Goal: Task Accomplishment & Management: Use online tool/utility

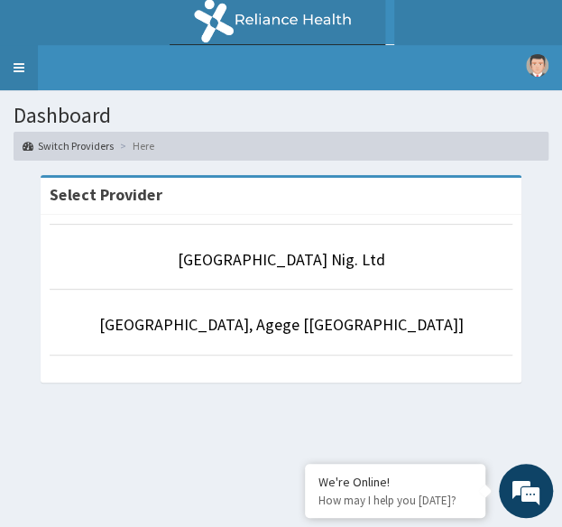
click at [26, 56] on link "Toggle navigation" at bounding box center [19, 67] width 38 height 45
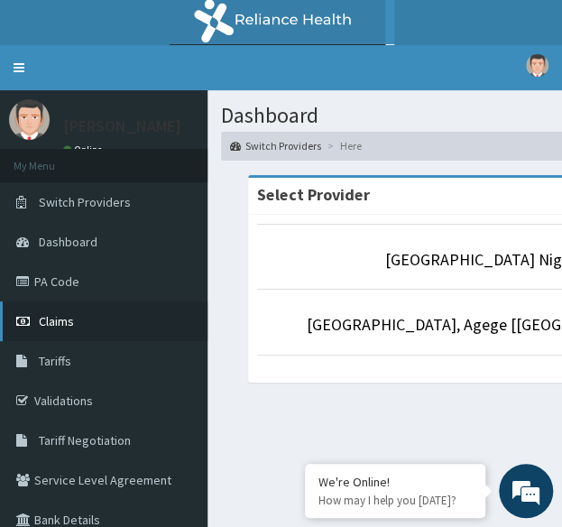
click at [87, 319] on link "Claims" at bounding box center [104, 321] width 208 height 40
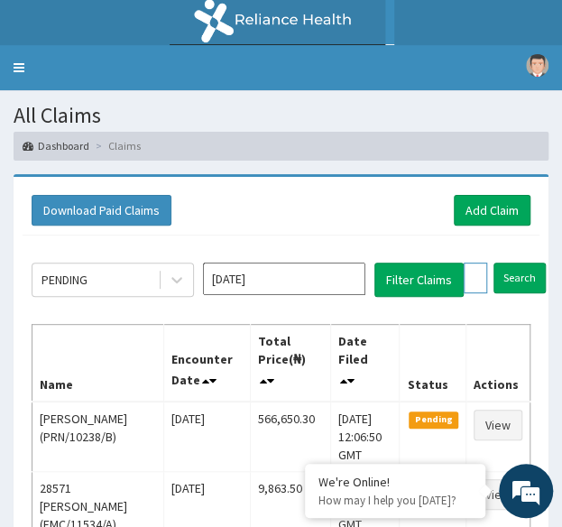
click at [471, 266] on input "text" at bounding box center [475, 278] width 23 height 31
paste input "PAA/10087/A"
type input "PAA/10087/A"
click at [529, 263] on input "Search" at bounding box center [555, 278] width 52 height 31
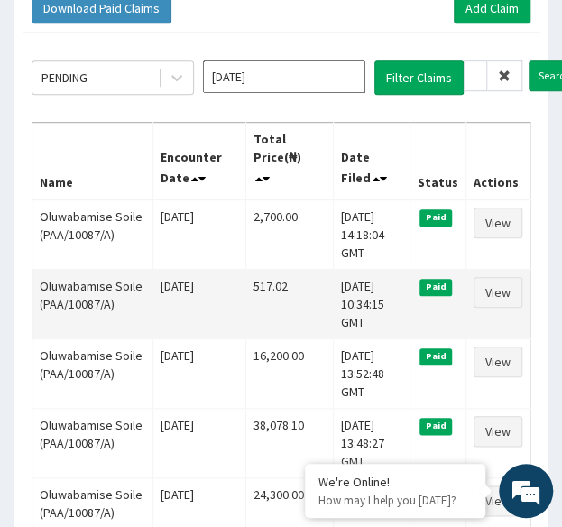
scroll to position [203, 0]
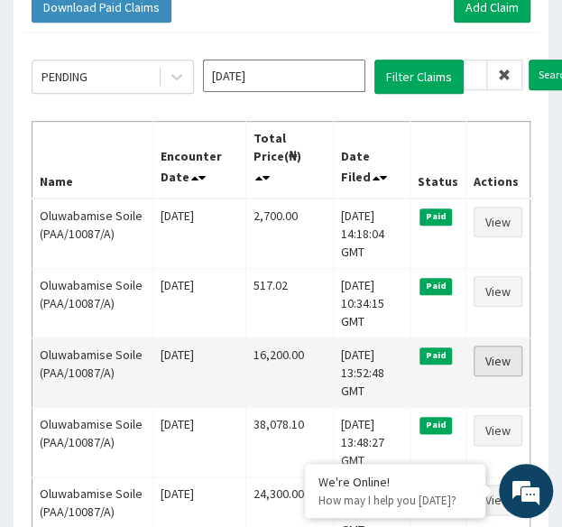
click at [510, 360] on link "View" at bounding box center [498, 361] width 49 height 31
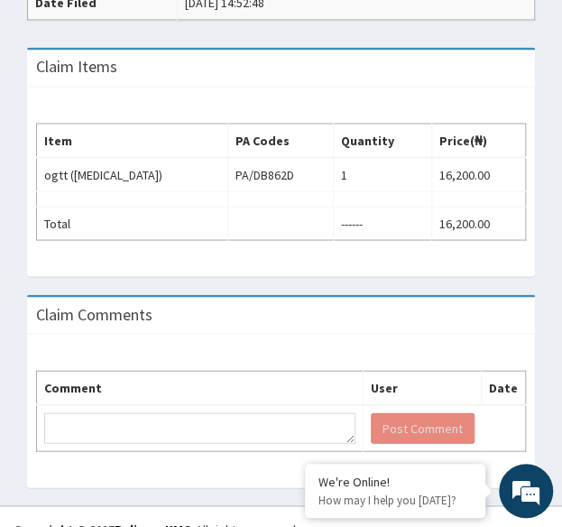
scroll to position [702, 0]
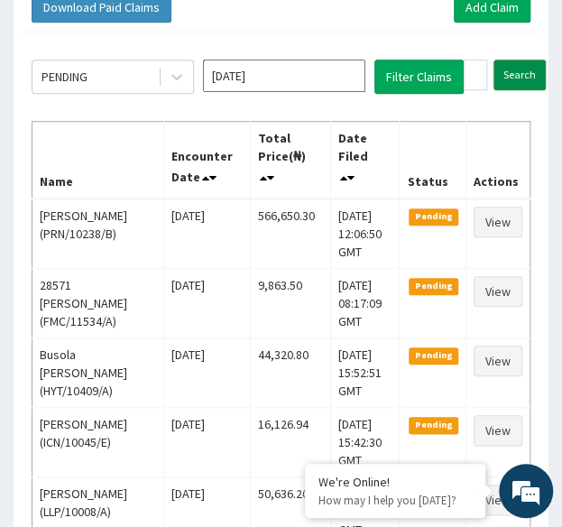
click at [525, 77] on input "Search" at bounding box center [520, 75] width 52 height 31
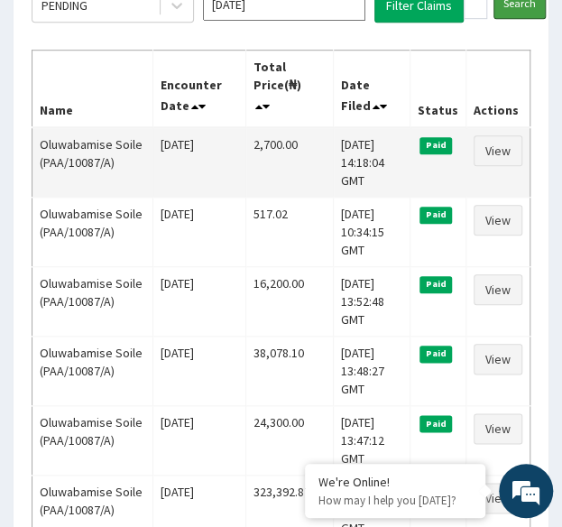
scroll to position [282, 0]
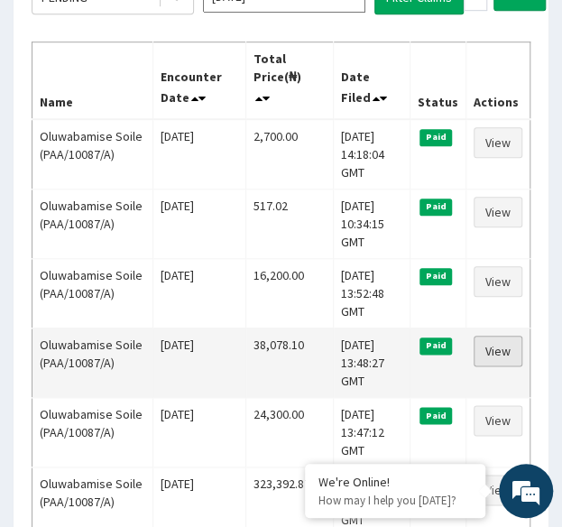
click at [504, 344] on link "View" at bounding box center [498, 351] width 49 height 31
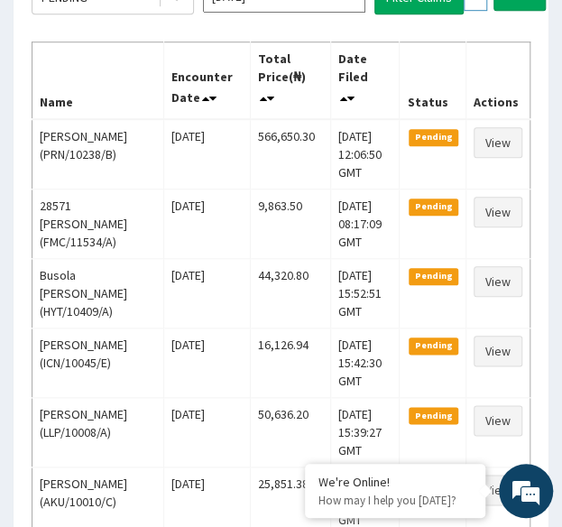
paste input "npm/10224"
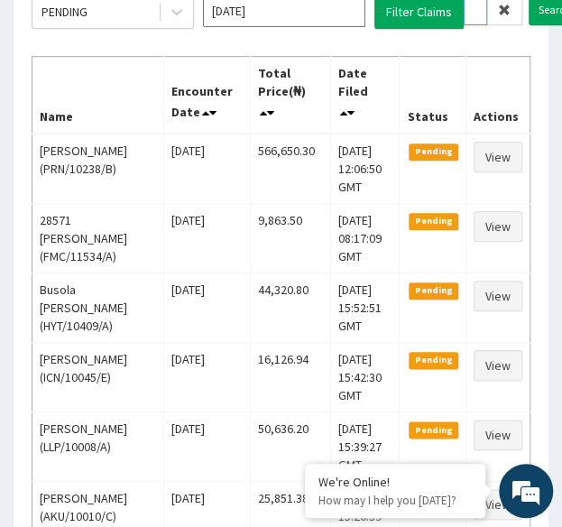
type input "npm/10224/A"
click at [529, 0] on input "Search" at bounding box center [555, 10] width 52 height 31
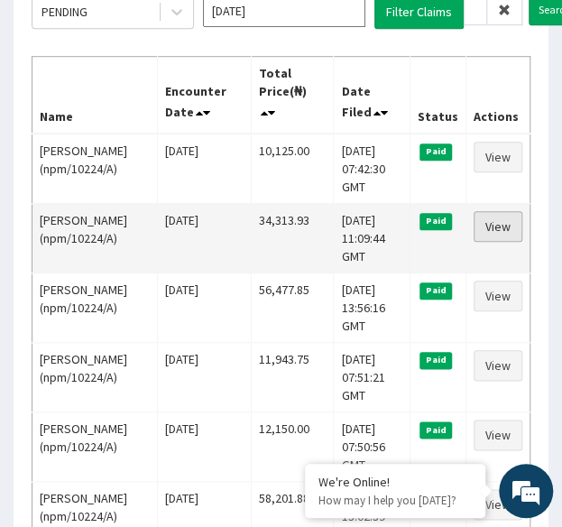
scroll to position [0, 0]
click at [504, 221] on link "View" at bounding box center [498, 226] width 49 height 31
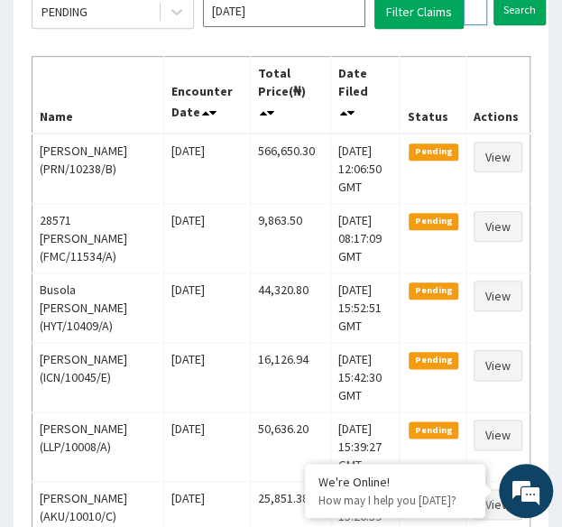
click at [483, 4] on input "npm/10224/A" at bounding box center [475, 10] width 23 height 31
paste input "IAB/10003/D"
type input "IAB/10003/D"
click at [529, 0] on input "Search" at bounding box center [555, 10] width 52 height 31
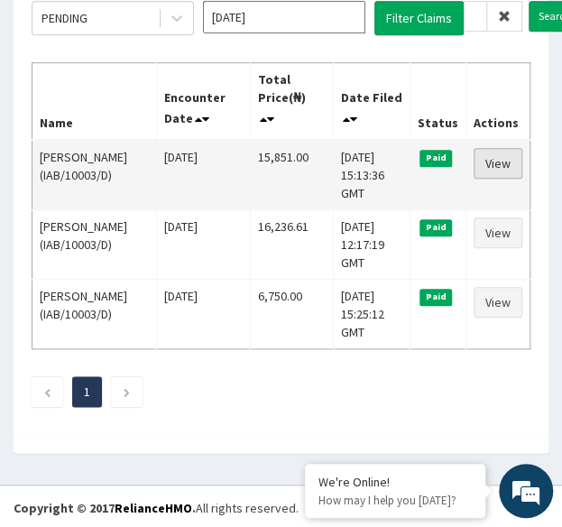
scroll to position [0, 0]
click at [502, 153] on link "View" at bounding box center [498, 163] width 49 height 31
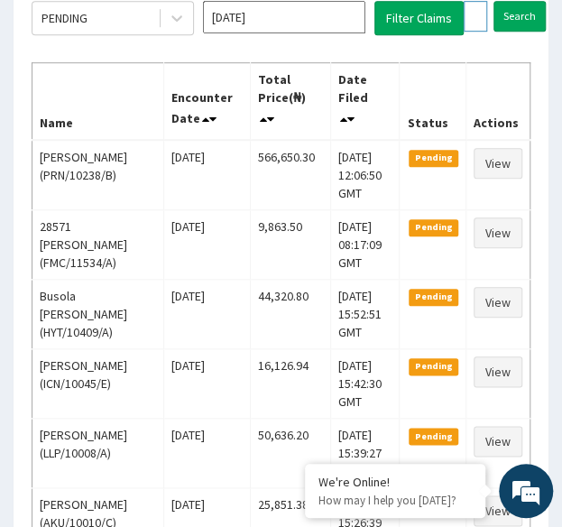
click at [476, 18] on input "IAB/10003/D" at bounding box center [475, 16] width 23 height 31
paste input "LMG/10059"
type input "LMG/10059/D"
click at [529, 1] on input "Search" at bounding box center [555, 16] width 52 height 31
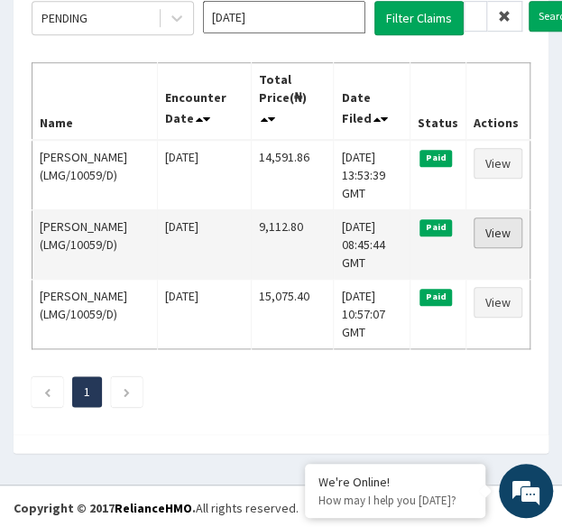
scroll to position [0, 0]
click at [496, 225] on link "View" at bounding box center [498, 232] width 49 height 31
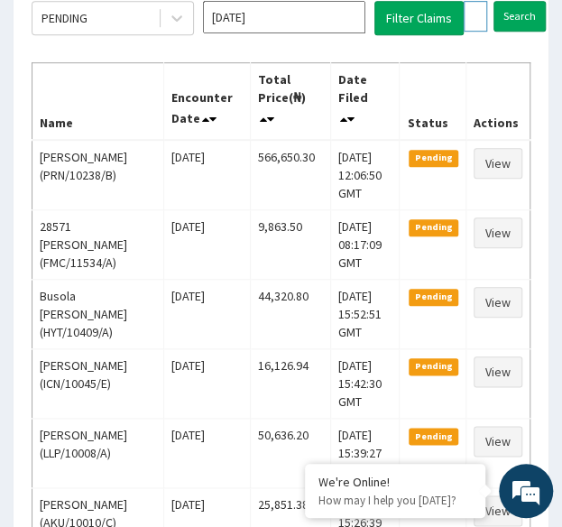
click at [467, 5] on input "LMG/10059/D" at bounding box center [475, 16] width 23 height 31
paste input "BHT/10360/A"
click at [529, 1] on input "Search" at bounding box center [555, 16] width 52 height 31
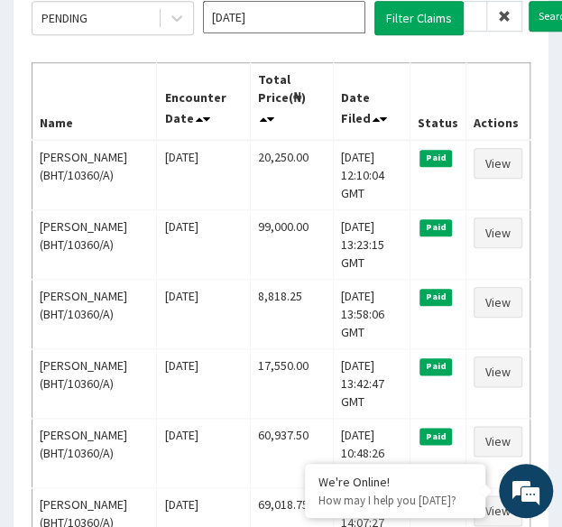
scroll to position [0, 0]
click at [475, 9] on input "BHT/10360/A" at bounding box center [475, 16] width 23 height 31
paste input "VDD/10024"
type input "VDD/10024/A"
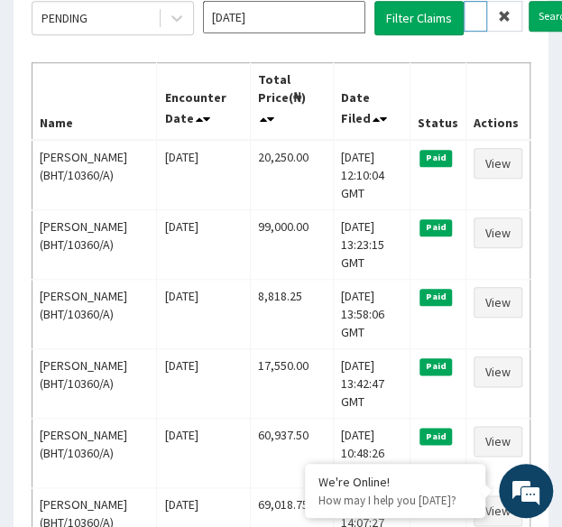
click at [529, 1] on input "Search" at bounding box center [555, 16] width 52 height 31
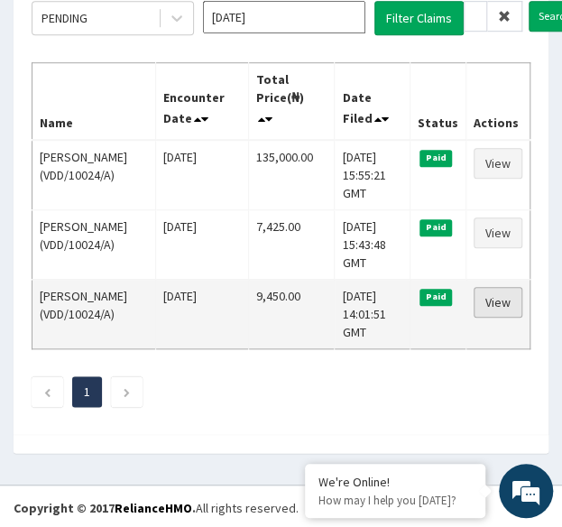
scroll to position [0, 0]
click at [508, 296] on link "View" at bounding box center [498, 302] width 49 height 31
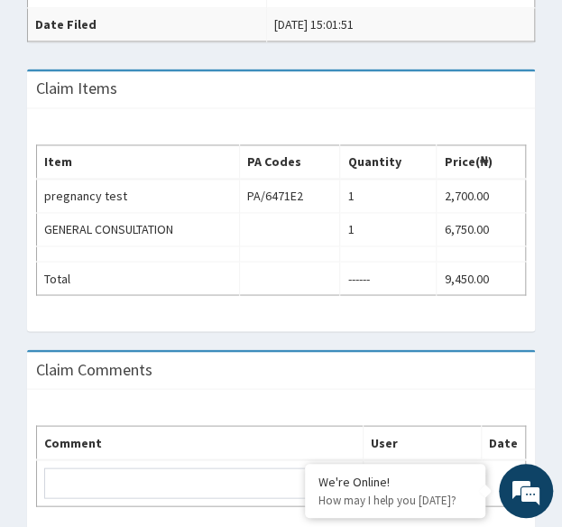
scroll to position [607, 0]
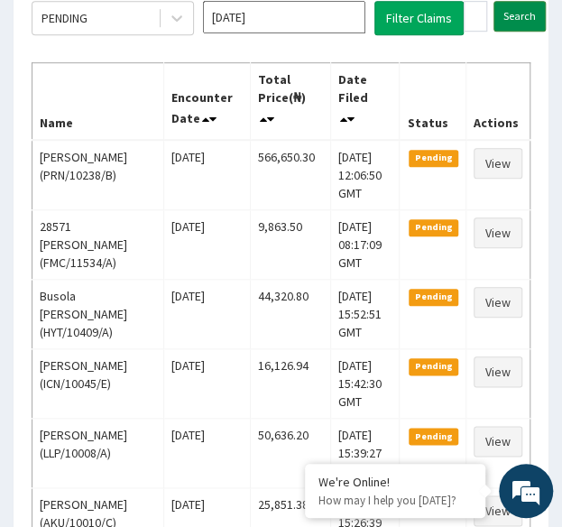
click at [513, 8] on input "Search" at bounding box center [520, 16] width 52 height 31
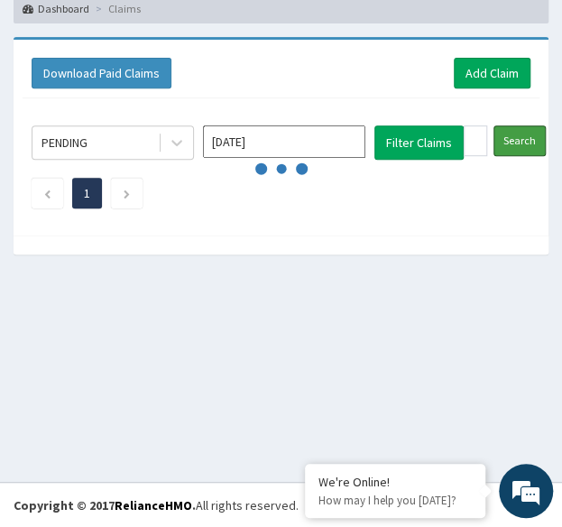
scroll to position [262, 0]
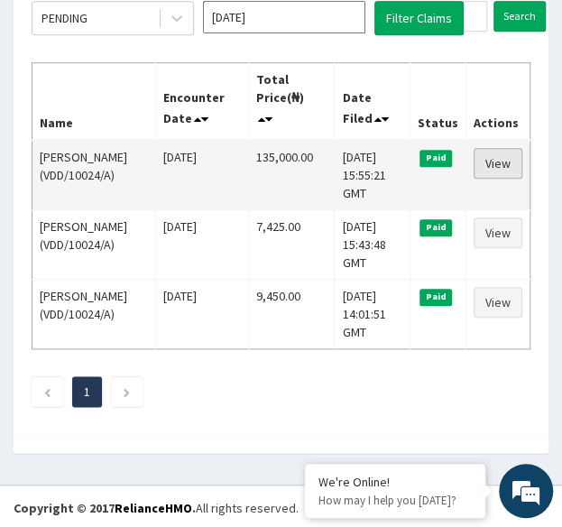
click at [484, 158] on link "View" at bounding box center [498, 163] width 49 height 31
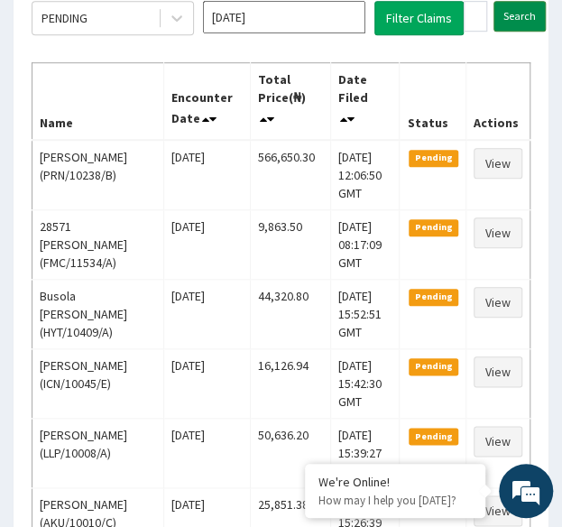
click at [523, 14] on input "Search" at bounding box center [520, 16] width 52 height 31
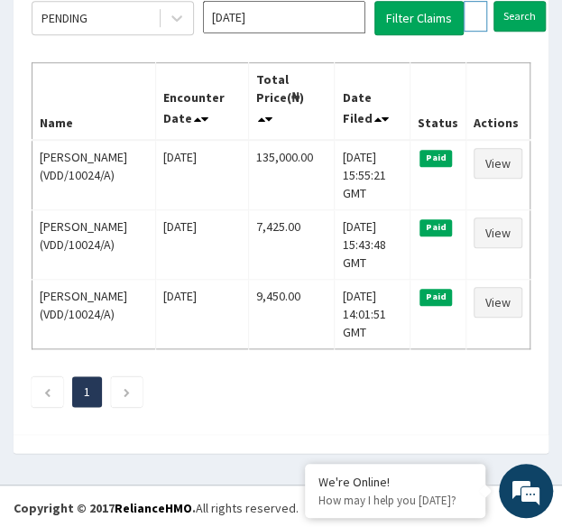
click at [484, 9] on input "VDD/10024/A" at bounding box center [475, 16] width 23 height 31
paste input "ICN/10088/B"
type input "ICN/10088/B"
click at [529, 1] on input "Search" at bounding box center [555, 16] width 52 height 31
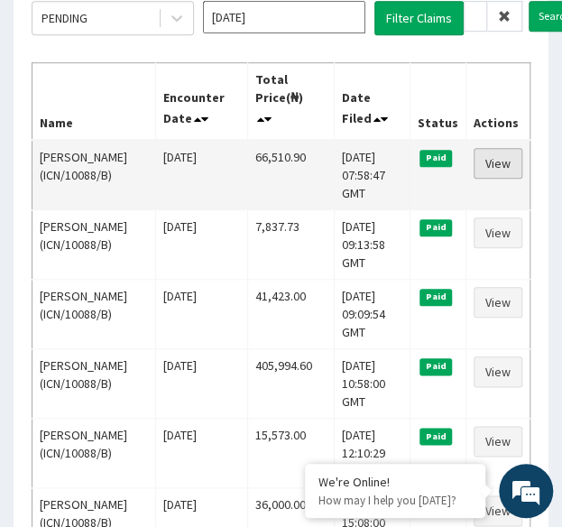
scroll to position [0, 0]
click at [499, 163] on link "View" at bounding box center [498, 163] width 49 height 31
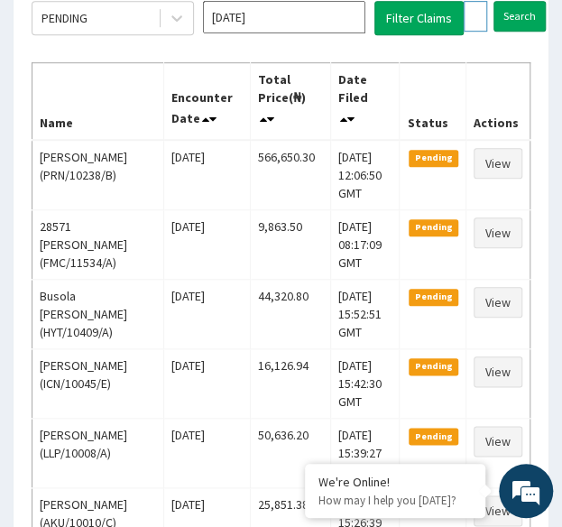
click at [467, 19] on input "ICN/10088/B" at bounding box center [475, 16] width 23 height 31
paste input "ACH/10368/A"
type input "ACH/10368/A"
click at [529, 1] on input "Search" at bounding box center [555, 16] width 52 height 31
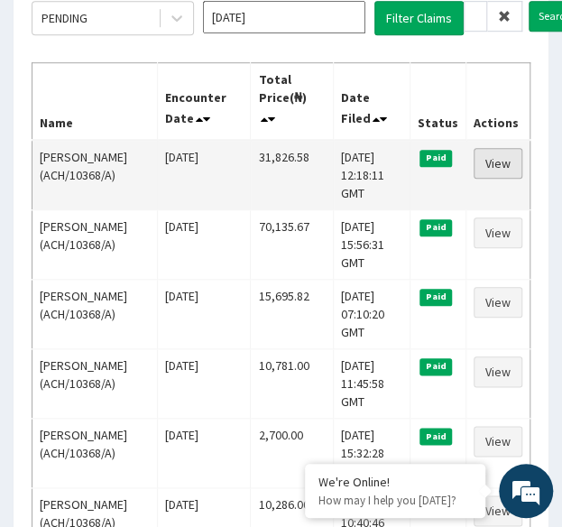
scroll to position [0, 0]
click at [503, 163] on link "View" at bounding box center [498, 163] width 49 height 31
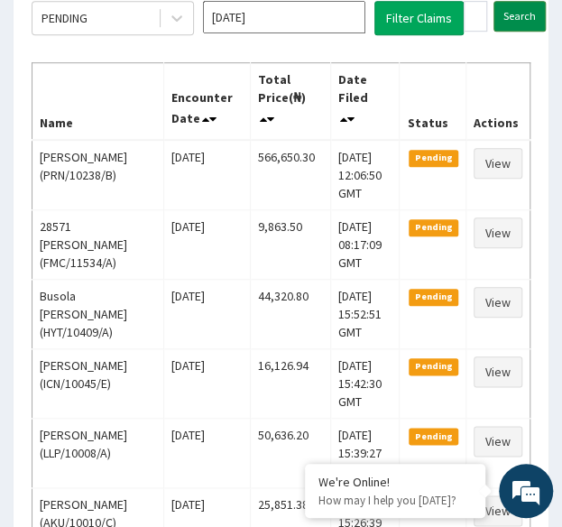
click at [517, 15] on input "Search" at bounding box center [520, 16] width 52 height 31
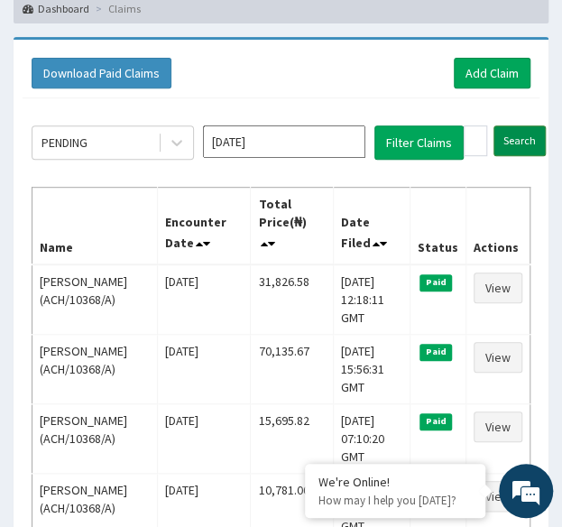
scroll to position [262, 0]
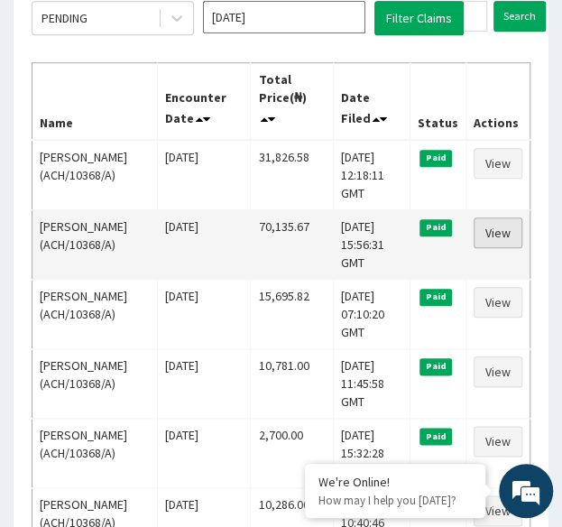
click at [498, 225] on link "View" at bounding box center [498, 232] width 49 height 31
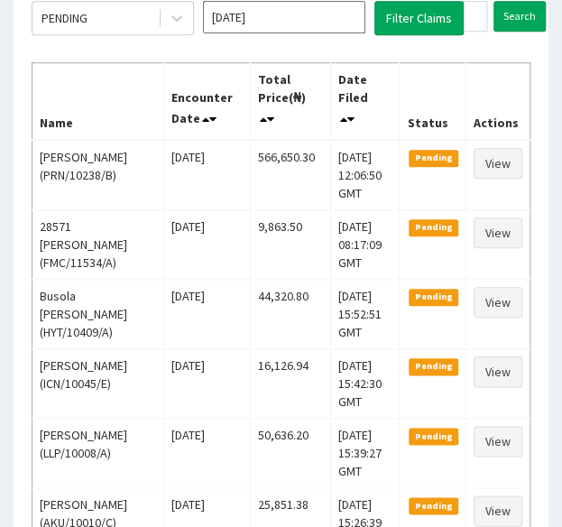
scroll to position [262, 0]
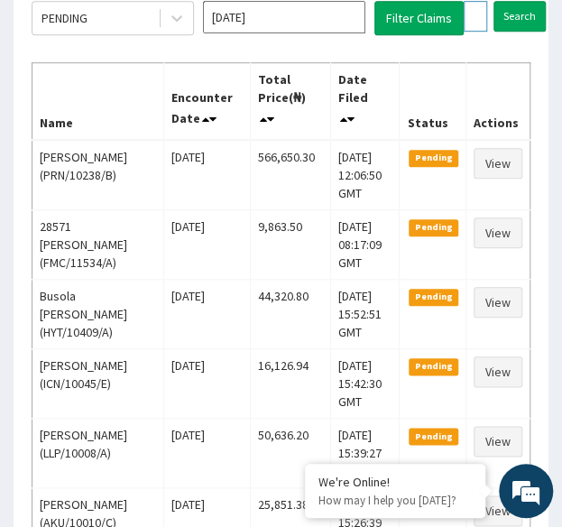
click at [467, 12] on input "ACH/10368/A" at bounding box center [475, 16] width 23 height 31
paste input "TDP/10499/B"
type input "TDP/10499/B"
click at [529, 1] on input "Search" at bounding box center [555, 16] width 52 height 31
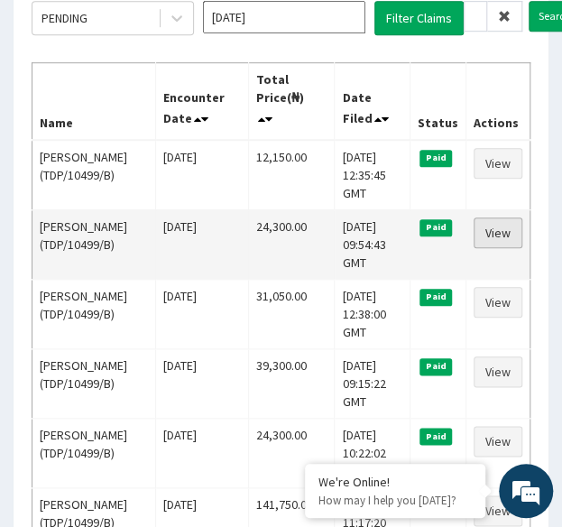
scroll to position [0, 0]
click at [509, 232] on link "View" at bounding box center [498, 232] width 49 height 31
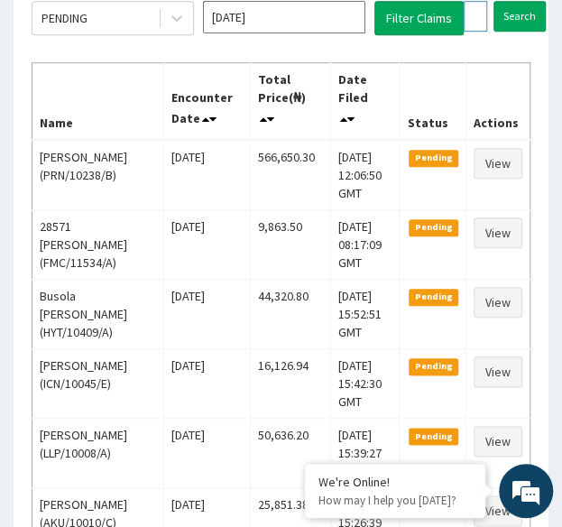
click at [470, 14] on input "TDP/10499/B" at bounding box center [475, 16] width 23 height 31
click at [529, 1] on input "Search" at bounding box center [555, 16] width 52 height 31
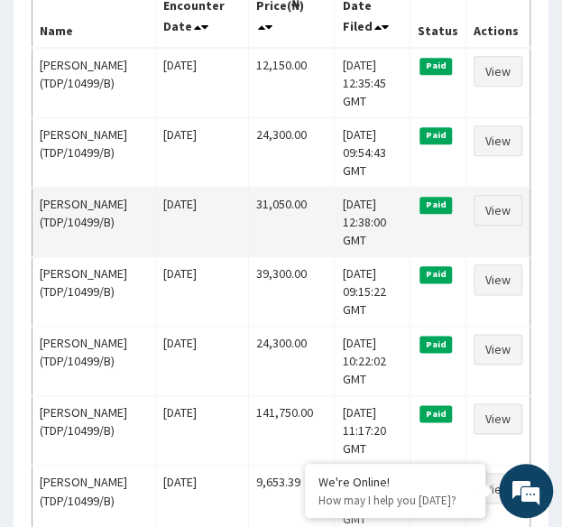
scroll to position [356, 0]
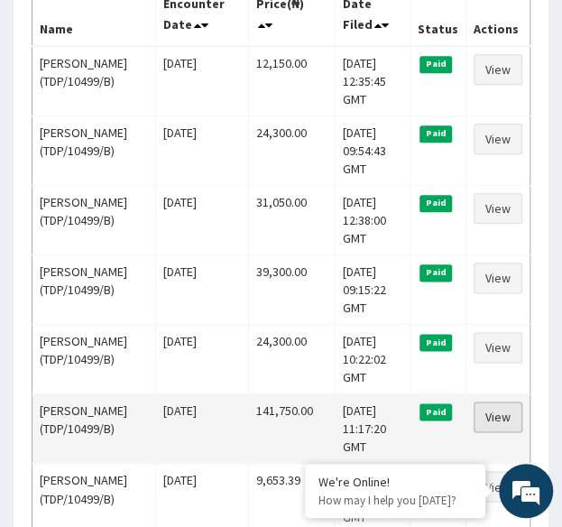
click at [498, 411] on link "View" at bounding box center [498, 417] width 49 height 31
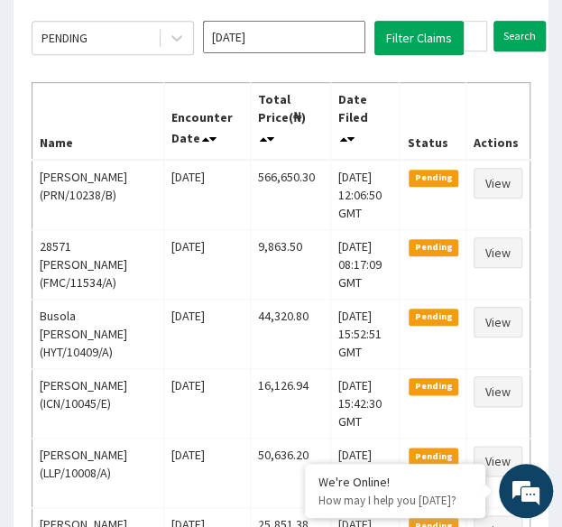
scroll to position [242, 0]
click at [473, 37] on input "TDP/10499/B" at bounding box center [475, 36] width 23 height 31
paste input "LO/10064/A"
type input "TLO/10064/A"
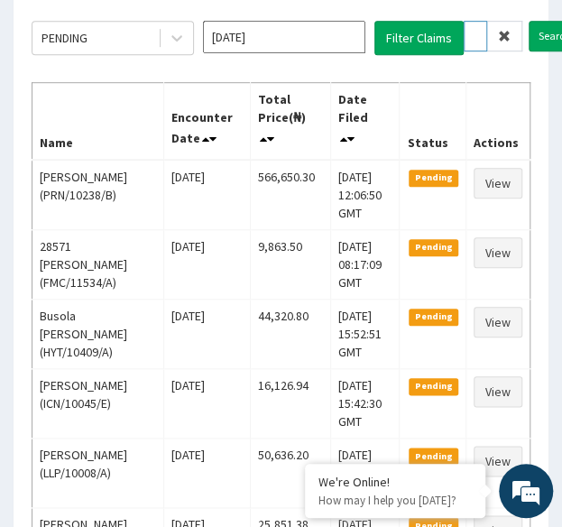
click at [529, 21] on input "Search" at bounding box center [555, 36] width 52 height 31
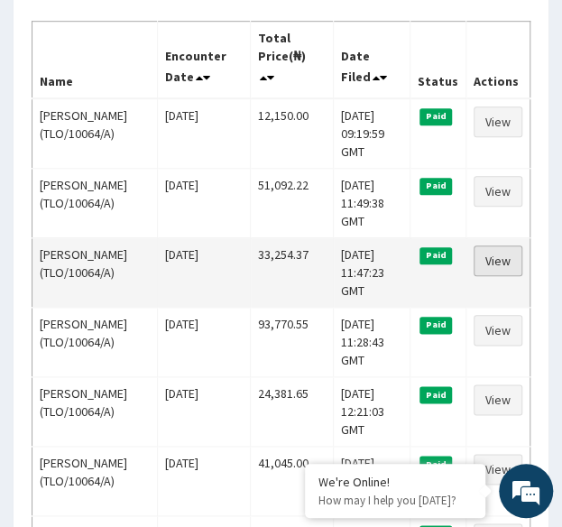
scroll to position [0, 0]
click at [513, 263] on link "View" at bounding box center [498, 260] width 49 height 31
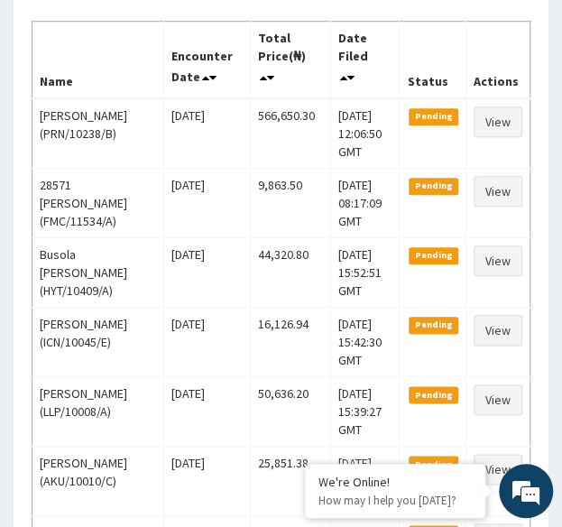
scroll to position [155, 0]
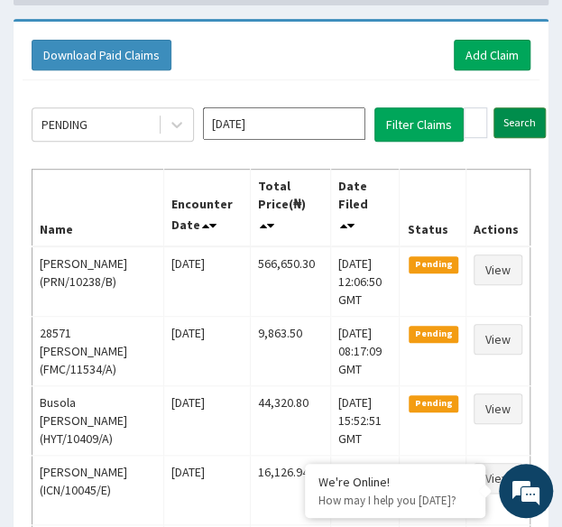
click at [518, 116] on input "Search" at bounding box center [520, 122] width 52 height 31
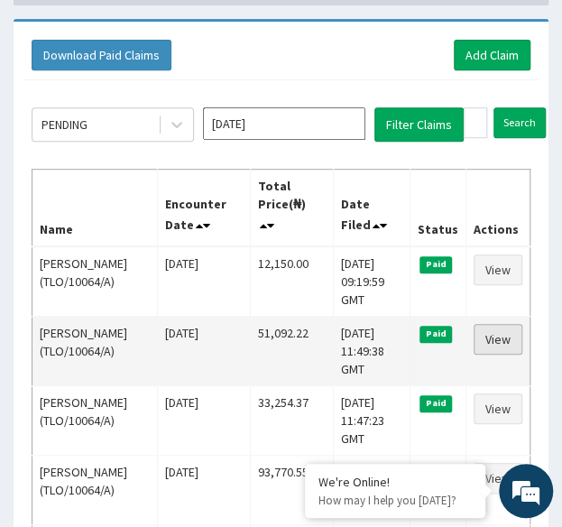
click at [506, 331] on link "View" at bounding box center [498, 339] width 49 height 31
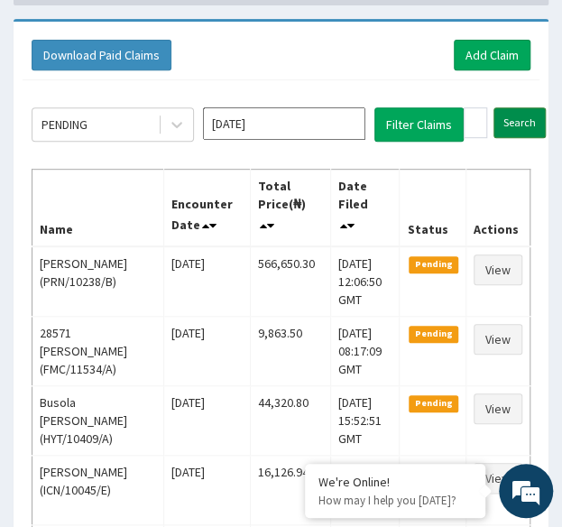
click at [505, 131] on input "Search" at bounding box center [520, 122] width 52 height 31
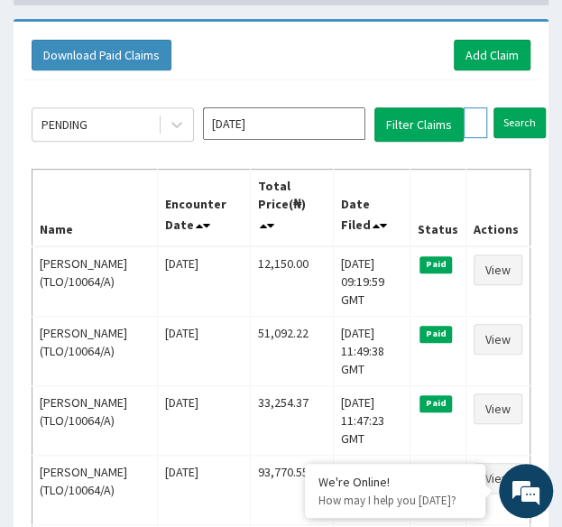
click at [476, 114] on input "TLO/10064/A" at bounding box center [475, 122] width 23 height 31
paste input "HTH/10005/C"
click at [529, 107] on input "Search" at bounding box center [555, 122] width 52 height 31
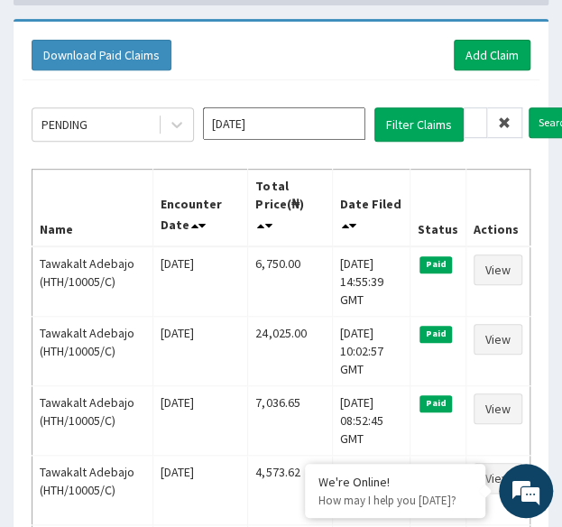
scroll to position [0, 0]
click at [474, 112] on input "HTH/10005/C" at bounding box center [475, 122] width 23 height 31
paste input "KSB/10025/B"
type input "KSB/10025/B"
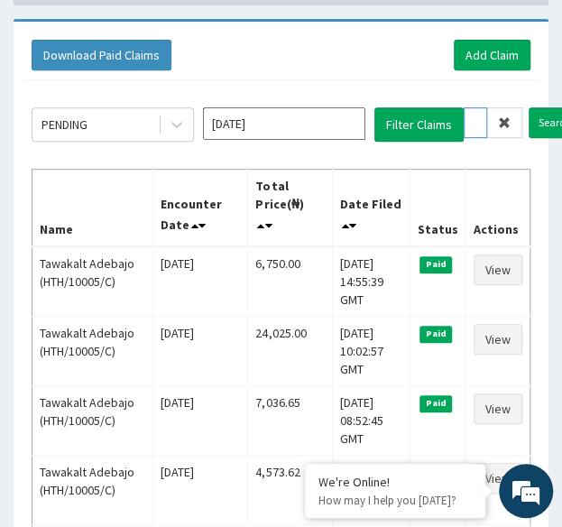
click at [529, 107] on input "Search" at bounding box center [555, 122] width 52 height 31
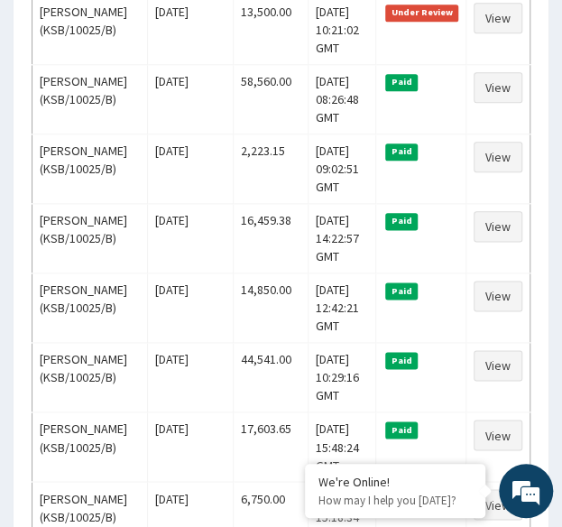
scroll to position [0, 0]
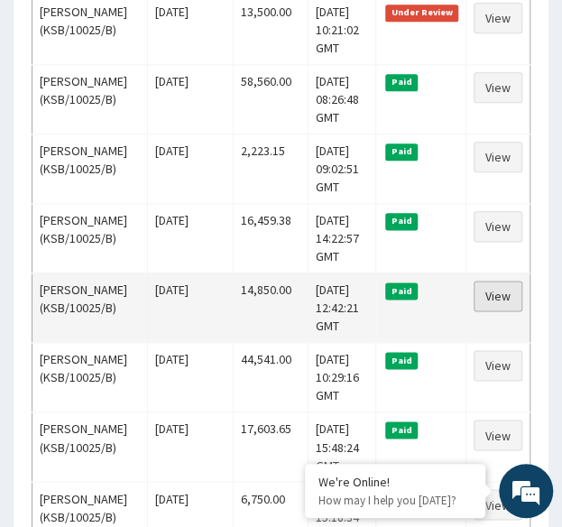
click at [500, 311] on link "View" at bounding box center [498, 296] width 49 height 31
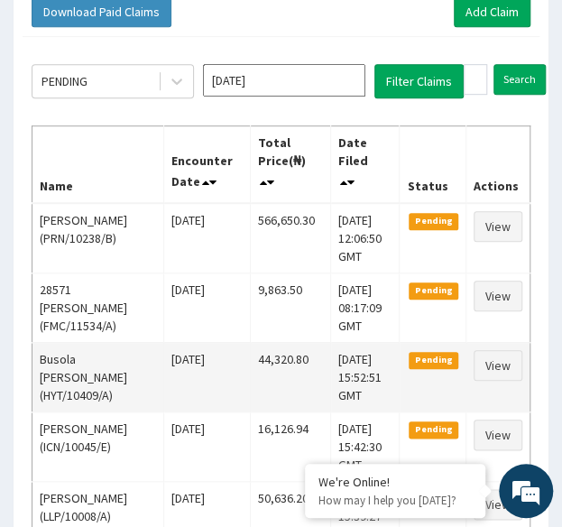
scroll to position [196, 0]
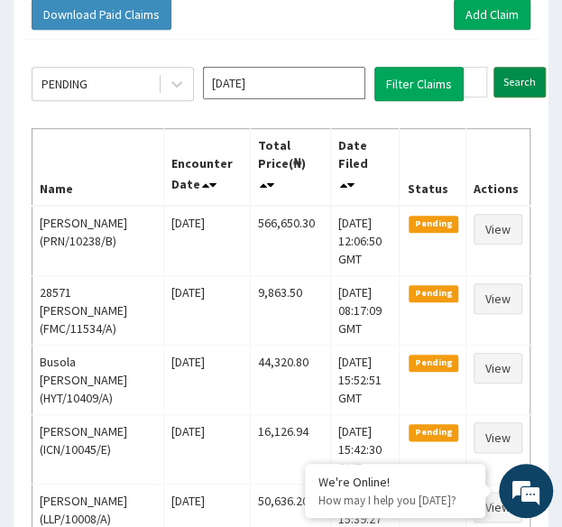
click at [511, 88] on input "Search" at bounding box center [520, 82] width 52 height 31
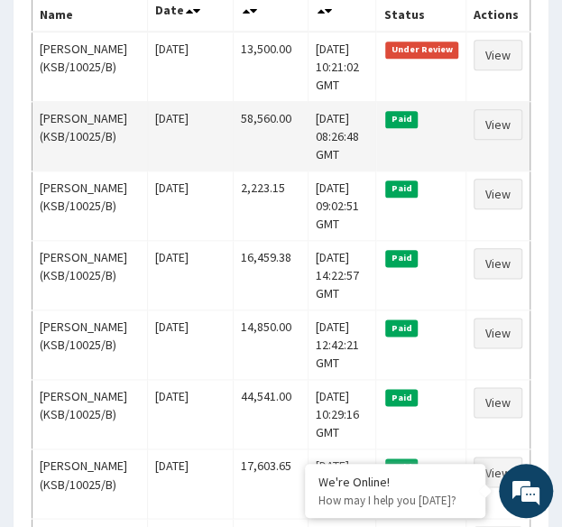
scroll to position [371, 0]
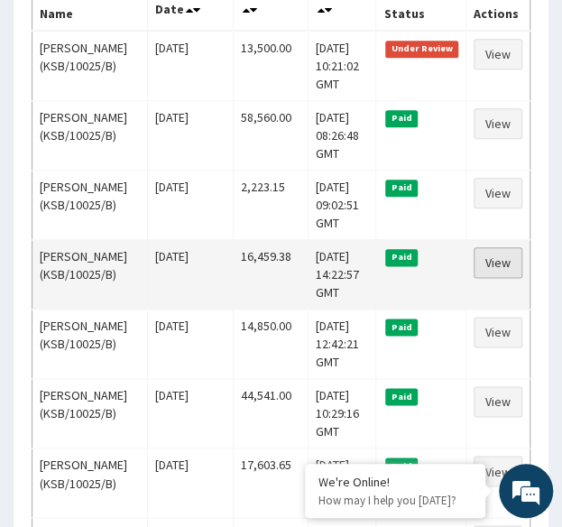
click at [509, 278] on link "View" at bounding box center [498, 262] width 49 height 31
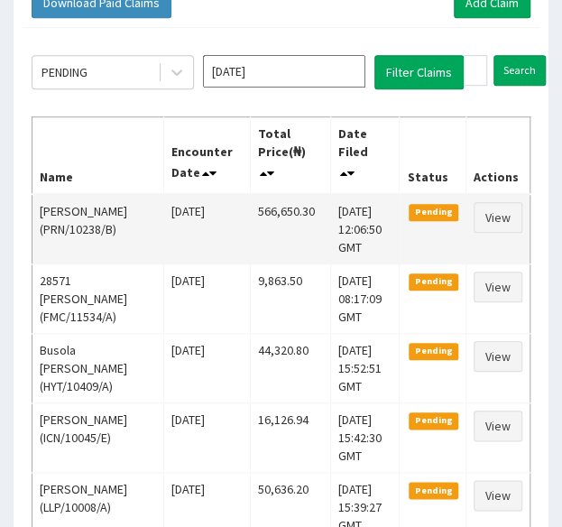
scroll to position [207, 0]
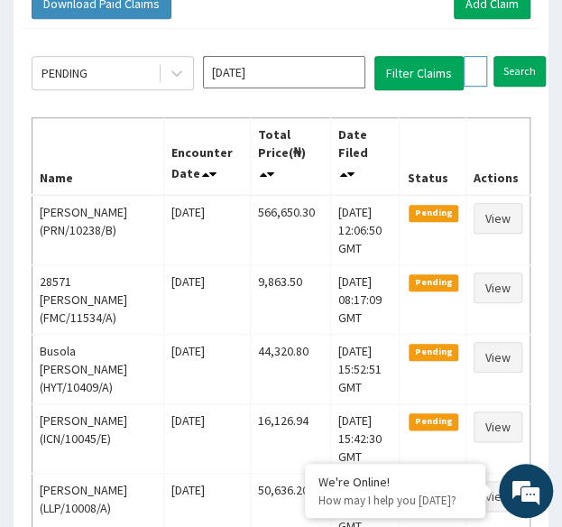
click at [473, 80] on input "KSB/10025/B" at bounding box center [475, 71] width 23 height 31
click at [529, 56] on input "Search" at bounding box center [555, 71] width 52 height 31
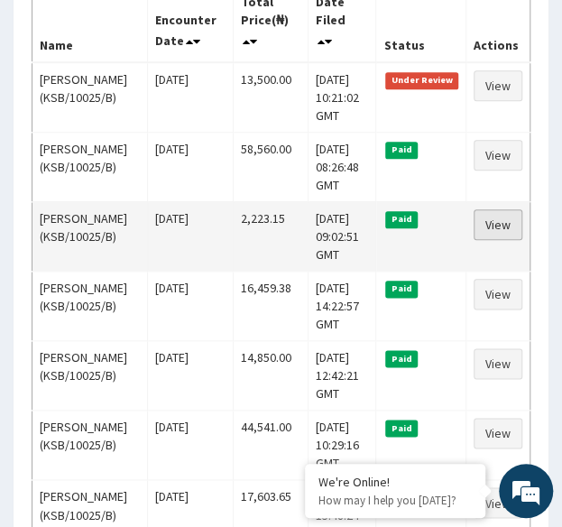
scroll to position [0, 0]
click at [505, 240] on link "View" at bounding box center [498, 224] width 49 height 31
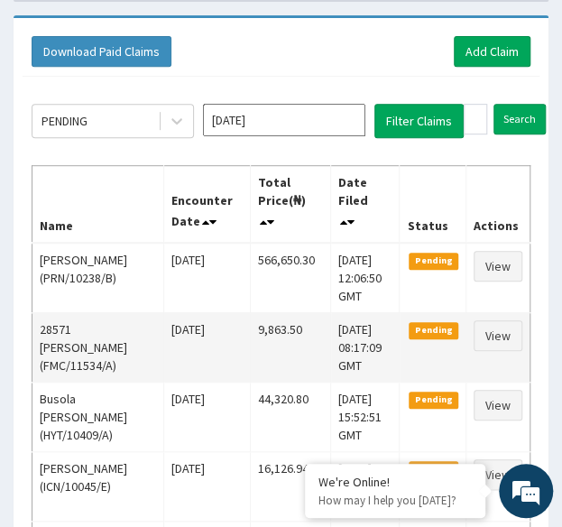
scroll to position [157, 0]
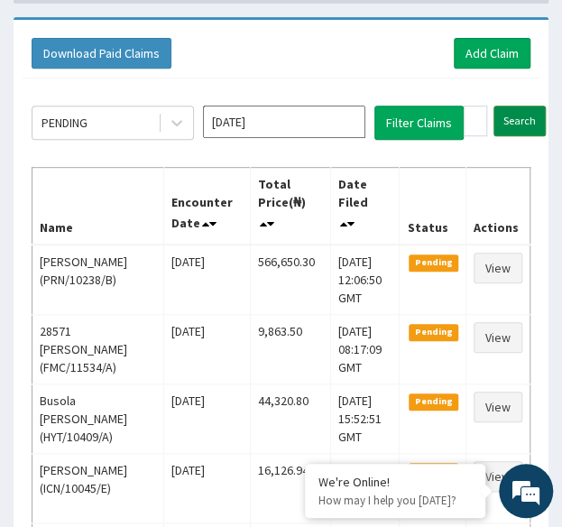
click at [520, 124] on input "Search" at bounding box center [520, 121] width 52 height 31
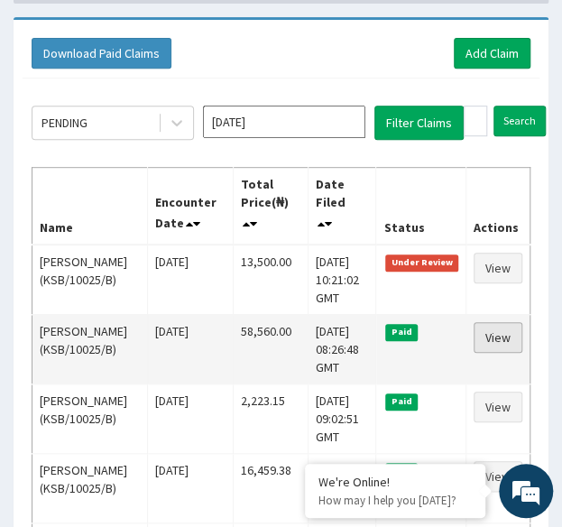
click at [498, 346] on link "View" at bounding box center [498, 337] width 49 height 31
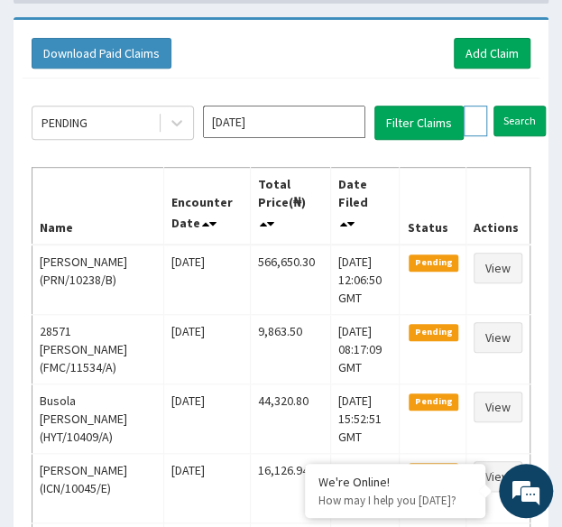
click at [475, 119] on input "KSB/10025/B" at bounding box center [475, 121] width 23 height 31
paste input "609/C"
type input "KSB/10609/C"
click at [529, 106] on input "Search" at bounding box center [555, 121] width 52 height 31
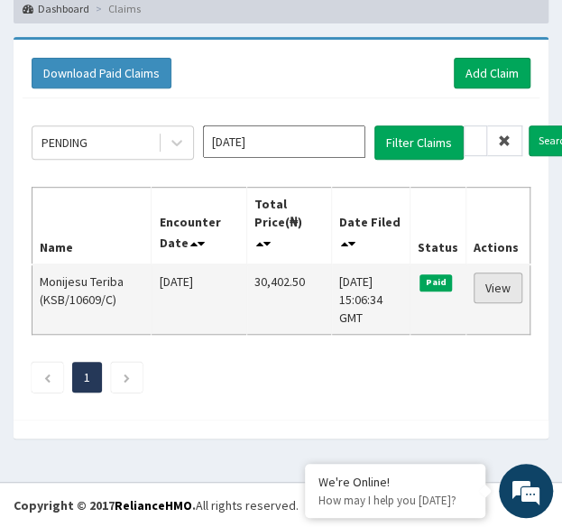
scroll to position [0, 0]
click at [502, 287] on link "View" at bounding box center [498, 288] width 49 height 31
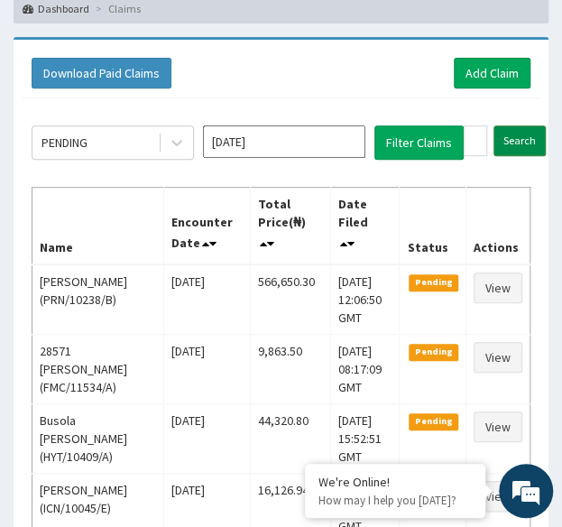
click at [527, 137] on input "Search" at bounding box center [520, 140] width 52 height 31
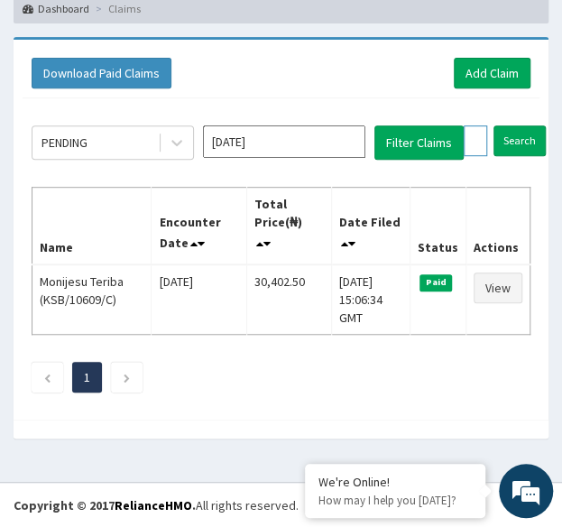
click at [473, 137] on input "KSB/10609/C" at bounding box center [475, 140] width 23 height 31
paste input "D"
type input "KSB/10609/D"
click at [529, 125] on input "Search" at bounding box center [555, 140] width 52 height 31
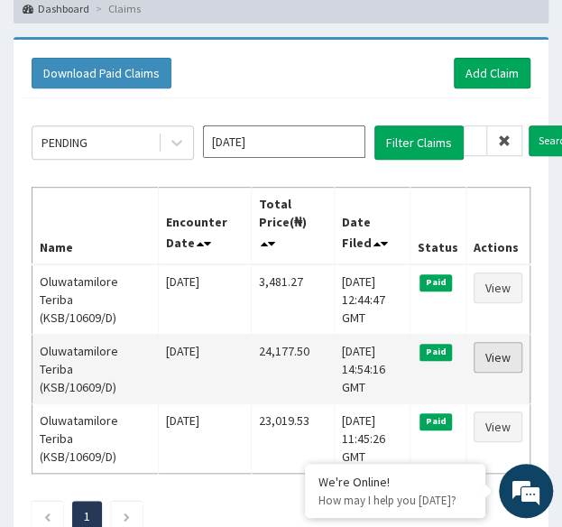
scroll to position [0, 0]
click at [509, 359] on link "View" at bounding box center [498, 357] width 49 height 31
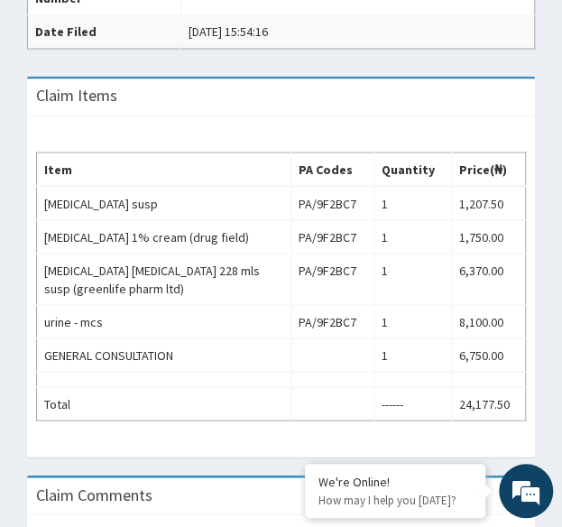
scroll to position [673, 0]
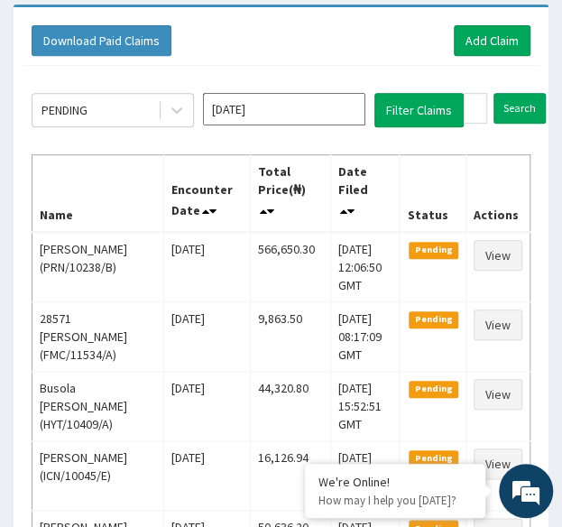
scroll to position [173, 0]
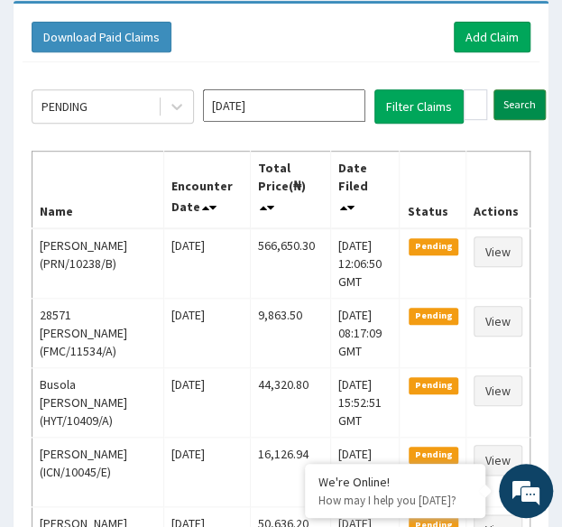
click at [509, 101] on input "Search" at bounding box center [520, 104] width 52 height 31
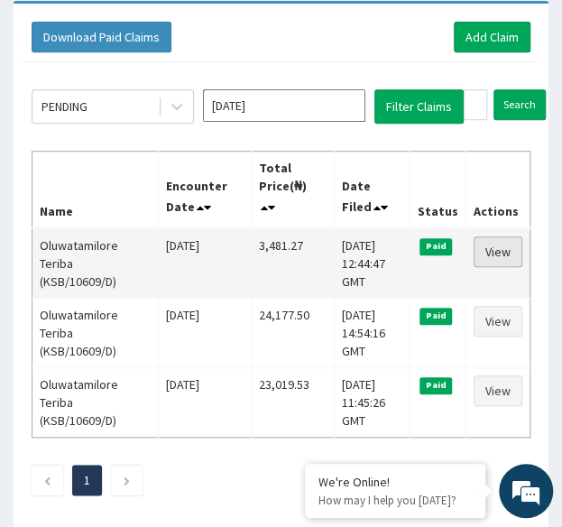
click at [496, 254] on link "View" at bounding box center [498, 251] width 49 height 31
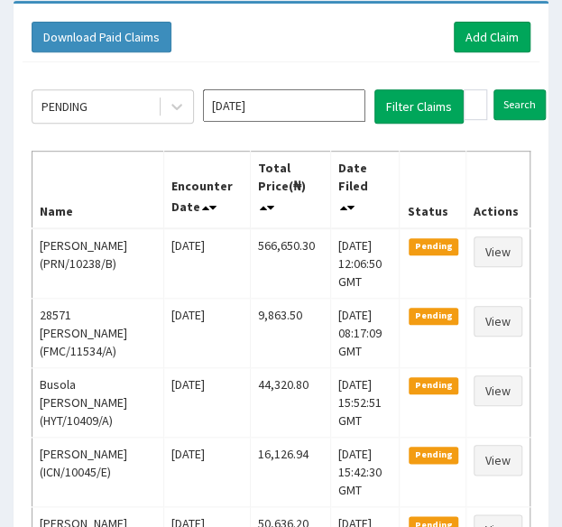
scroll to position [173, 0]
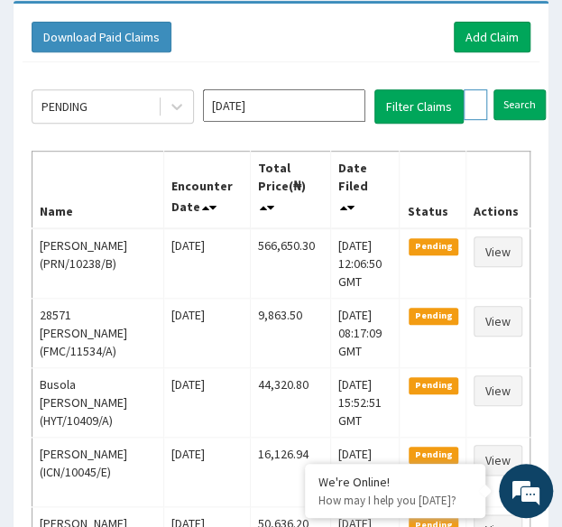
click at [472, 109] on input "KSB/10609/D" at bounding box center [475, 104] width 23 height 31
paste input "A"
type input "KSB/10609/A"
click at [529, 89] on input "Search" at bounding box center [555, 104] width 52 height 31
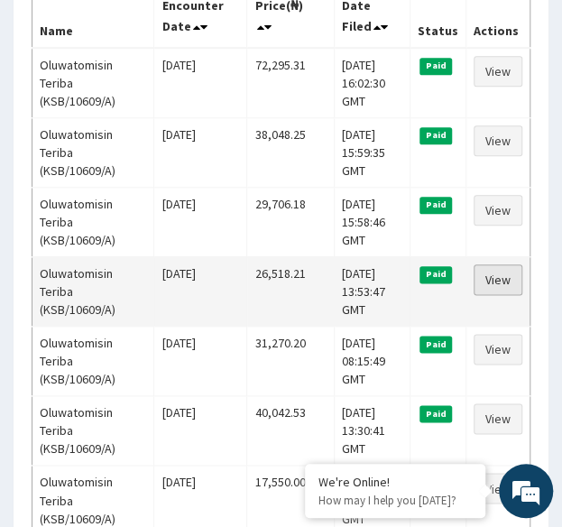
scroll to position [0, 0]
click at [502, 280] on link "View" at bounding box center [498, 279] width 49 height 31
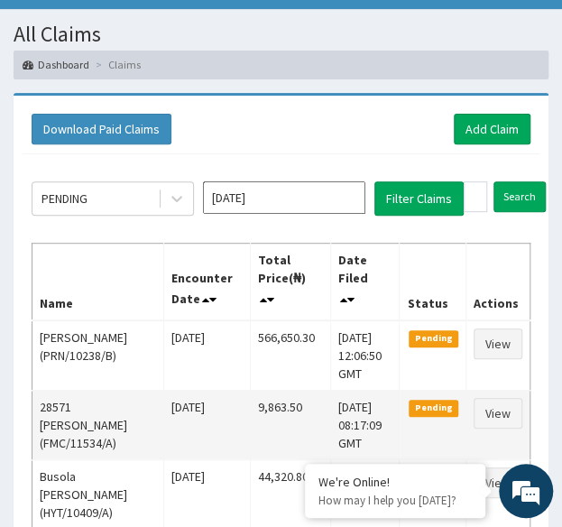
scroll to position [79, 0]
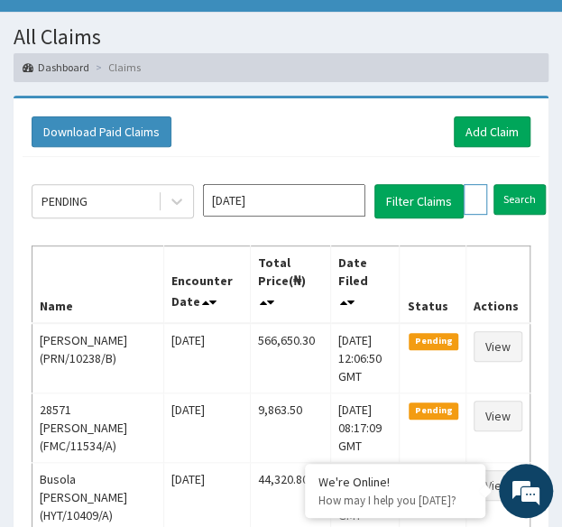
click at [474, 190] on input "KSB/10609/A" at bounding box center [475, 199] width 23 height 31
paste input "EVS/10064"
type input "EVS/10064/A"
click at [529, 184] on input "Search" at bounding box center [555, 199] width 52 height 31
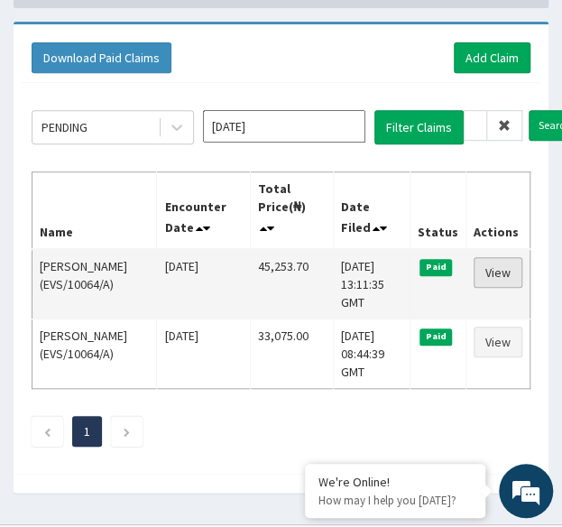
scroll to position [0, 0]
click at [503, 275] on link "View" at bounding box center [498, 272] width 49 height 31
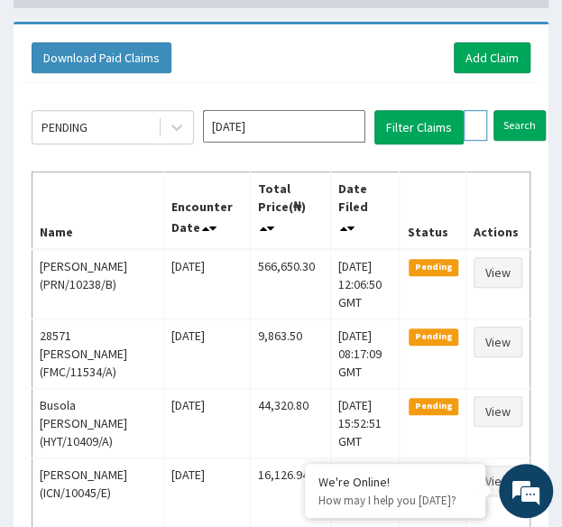
click at [471, 120] on input "EVS/10064/A" at bounding box center [475, 125] width 23 height 31
paste input "MHN/10103/C"
type input "MHN/10103/C"
click at [529, 110] on input "Search" at bounding box center [555, 125] width 52 height 31
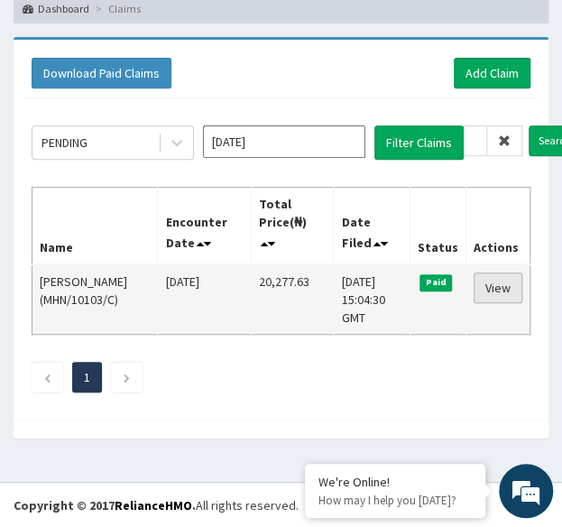
scroll to position [0, 0]
click at [497, 291] on link "View" at bounding box center [498, 288] width 49 height 31
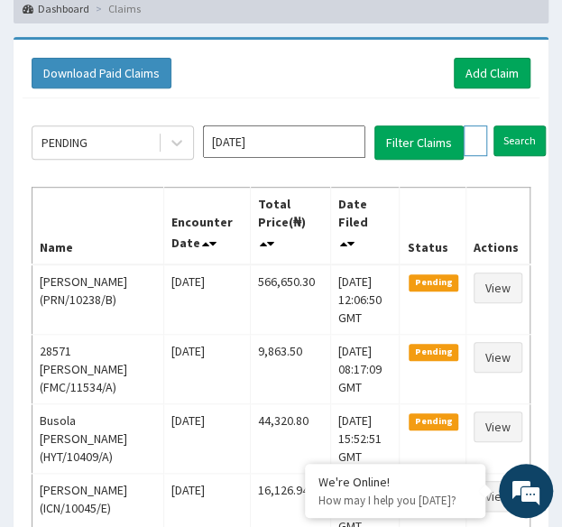
click at [476, 134] on input "MHN/10103/C" at bounding box center [475, 140] width 23 height 31
paste input "PRS/10283/A"
type input "PRS/10283/A"
click at [529, 125] on input "Search" at bounding box center [555, 140] width 52 height 31
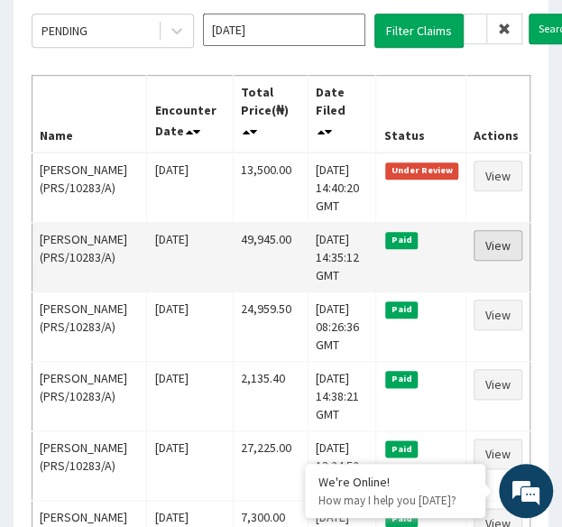
scroll to position [0, 0]
click at [492, 258] on link "View" at bounding box center [498, 245] width 49 height 31
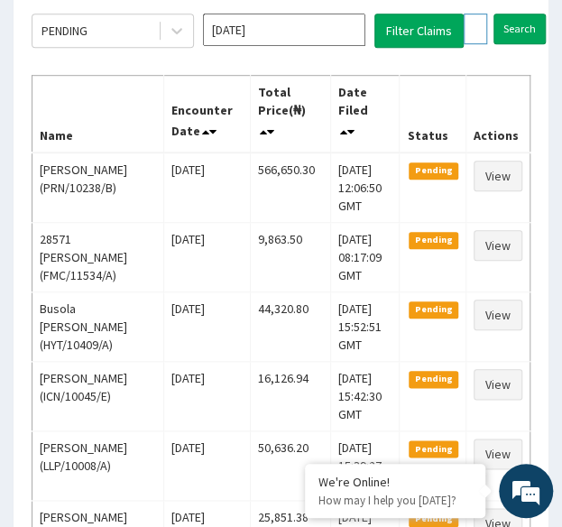
click at [473, 24] on input "PRS/10283/A" at bounding box center [475, 29] width 23 height 31
paste input "HSE/10094"
type input "HSE/10094/A"
click at [529, 14] on input "Search" at bounding box center [555, 29] width 52 height 31
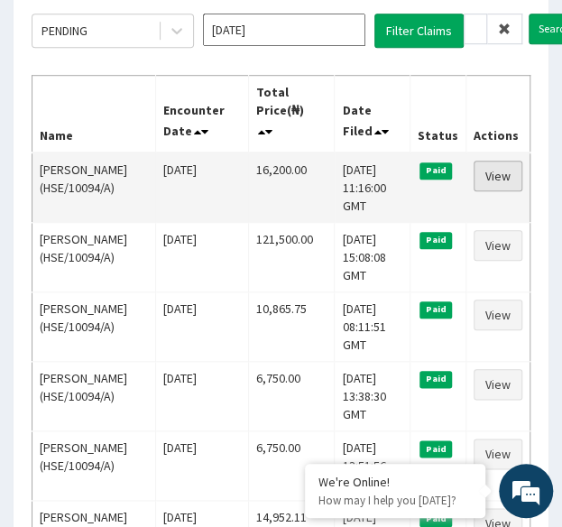
scroll to position [0, 0]
click at [498, 176] on link "View" at bounding box center [498, 176] width 49 height 31
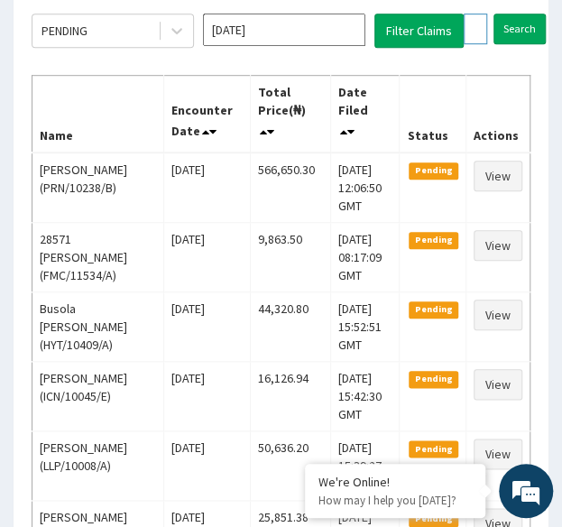
click at [476, 15] on input "HSE/10094/A" at bounding box center [475, 29] width 23 height 31
paste input "PPG/10132"
type input "PPG/10132/A"
click at [529, 14] on input "Search" at bounding box center [555, 29] width 52 height 31
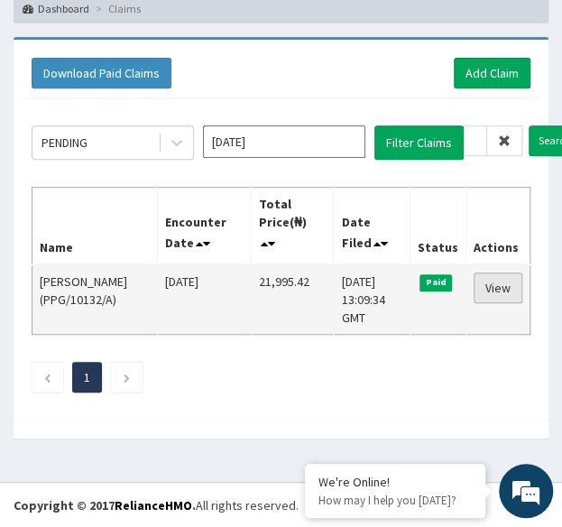
scroll to position [0, 0]
click at [496, 284] on link "View" at bounding box center [498, 288] width 49 height 31
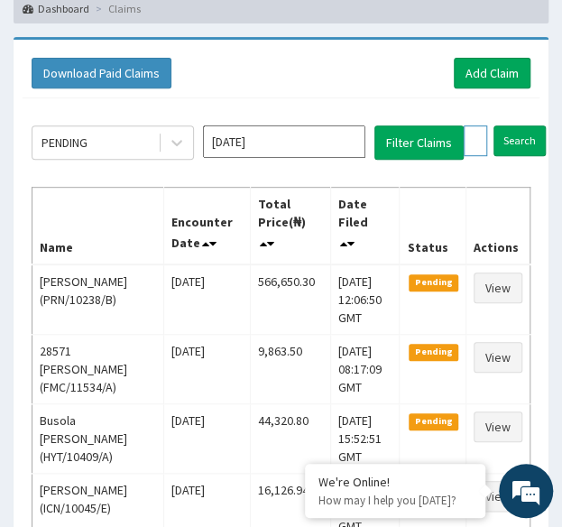
click at [475, 144] on input "PPG/10132/A" at bounding box center [475, 140] width 23 height 31
paste input "NGW/10027"
type input "NGW/10027/A"
click at [529, 125] on input "Search" at bounding box center [555, 140] width 52 height 31
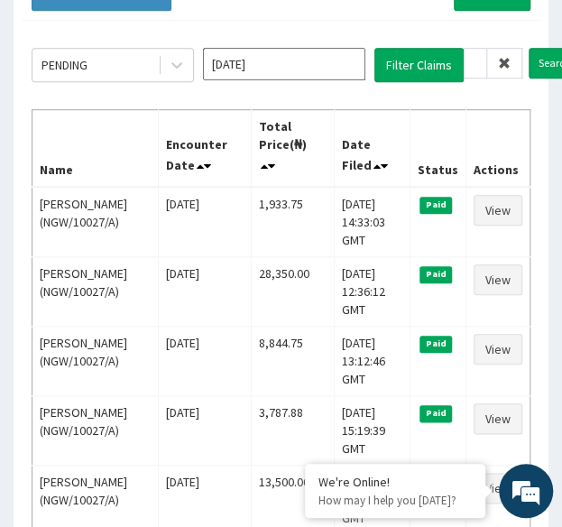
scroll to position [0, 0]
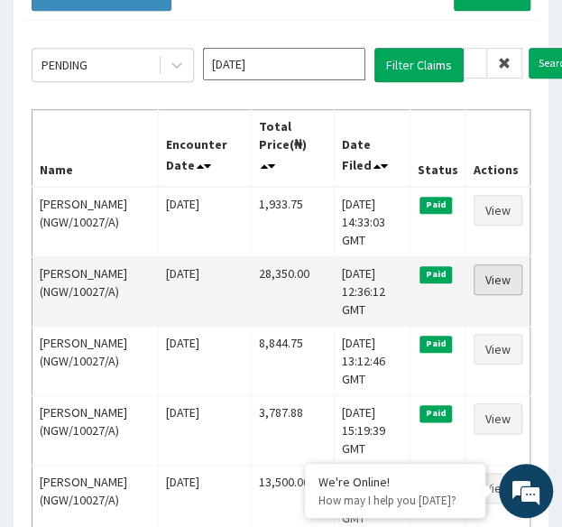
click at [499, 271] on link "View" at bounding box center [498, 279] width 49 height 31
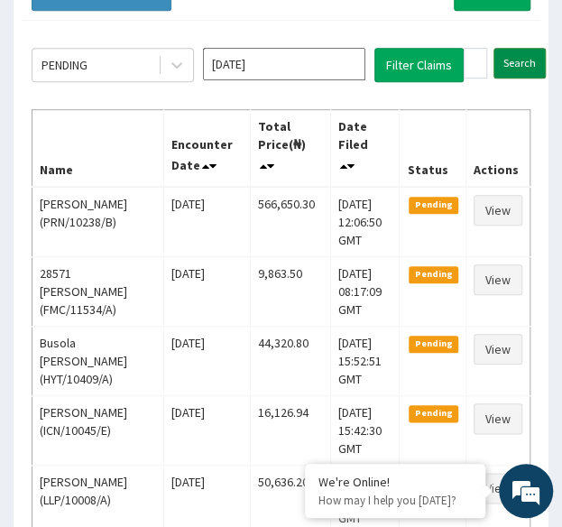
click at [521, 72] on input "Search" at bounding box center [520, 63] width 52 height 31
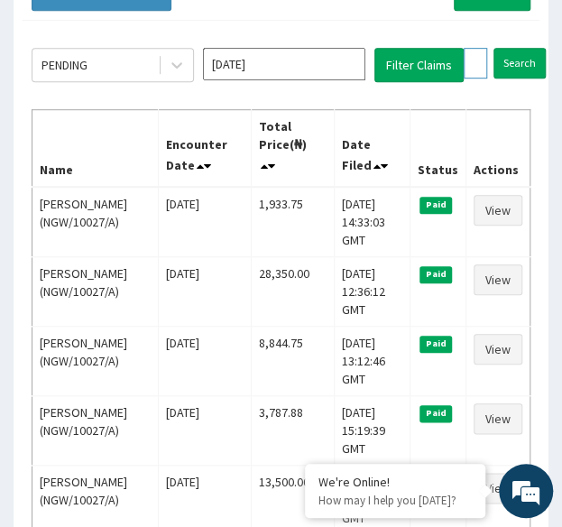
click at [476, 59] on input "NGW/10027/A" at bounding box center [475, 63] width 23 height 31
paste input "KSB/10479/D"
type input "KSB/10479/D"
click at [529, 48] on input "Search" at bounding box center [555, 63] width 52 height 31
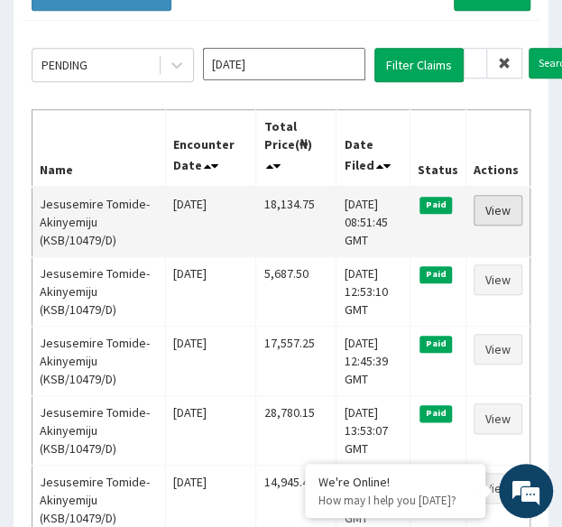
scroll to position [0, 0]
click at [495, 207] on link "View" at bounding box center [498, 210] width 49 height 31
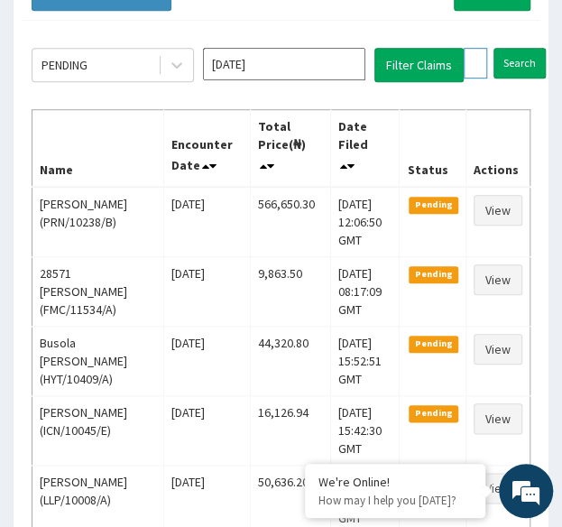
click at [476, 58] on input "KSB/10479/D" at bounding box center [475, 63] width 23 height 31
paste input "SFL/10464/B"
type input "SFL/10464/B"
click at [529, 48] on input "Search" at bounding box center [555, 63] width 52 height 31
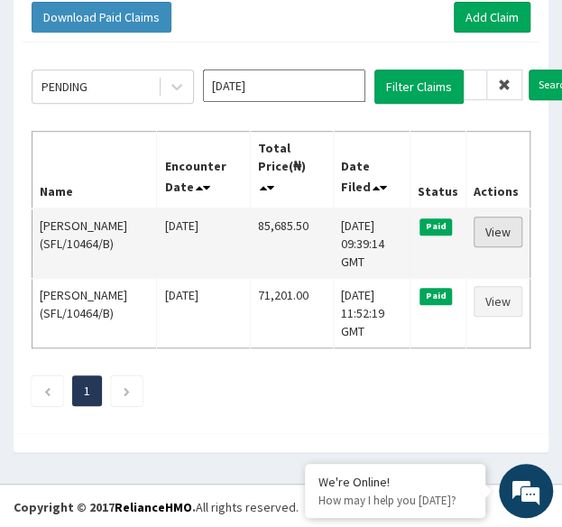
scroll to position [0, 0]
click at [495, 227] on link "View" at bounding box center [498, 232] width 49 height 31
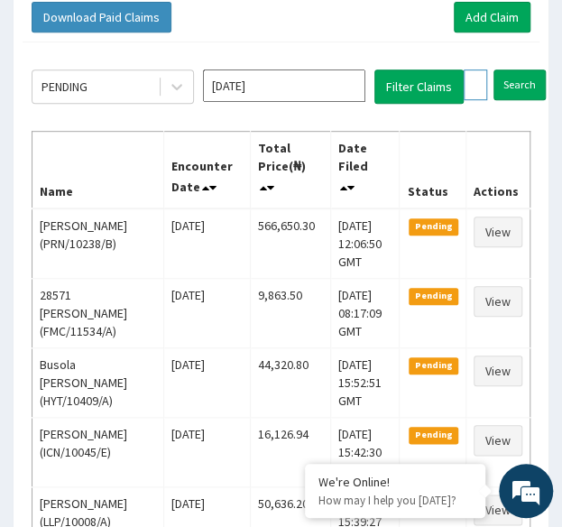
click at [465, 79] on input "SFL/10464/B" at bounding box center [475, 84] width 23 height 31
paste input "ENP/11994/E"
click at [529, 69] on input "Search" at bounding box center [555, 84] width 52 height 31
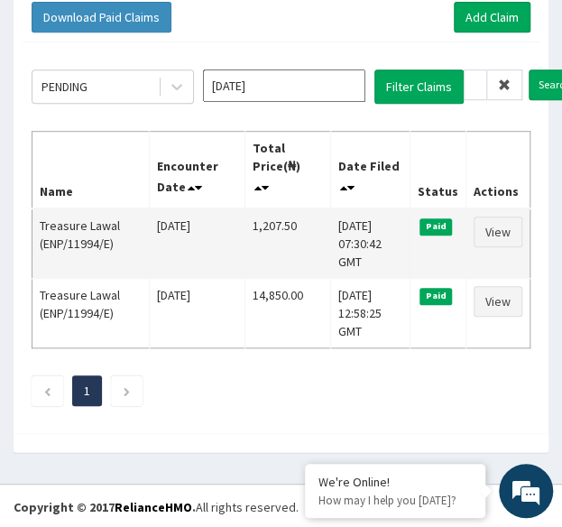
scroll to position [0, 0]
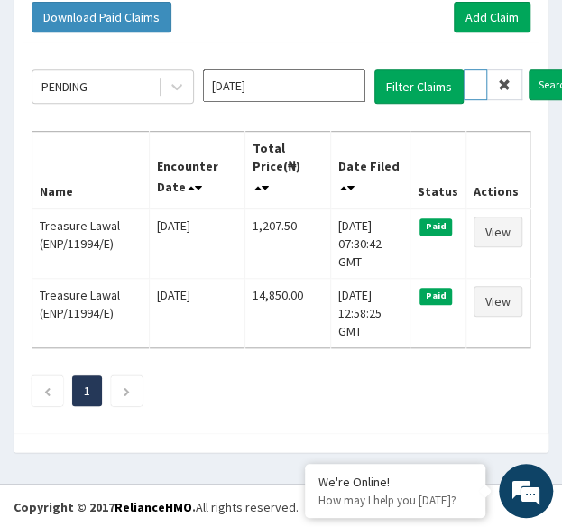
click at [468, 81] on input "ENP/11994/E" at bounding box center [475, 84] width 23 height 31
paste input "ACH/10262/A"
type input "ACH/10262/A"
click at [529, 69] on input "Search" at bounding box center [555, 84] width 52 height 31
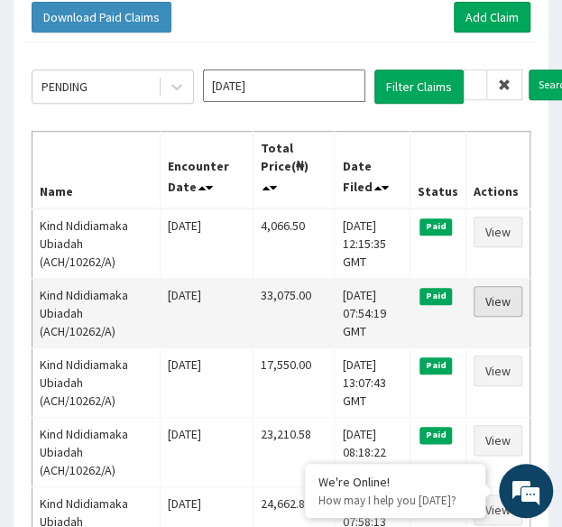
scroll to position [0, 0]
click at [504, 297] on link "View" at bounding box center [498, 301] width 49 height 31
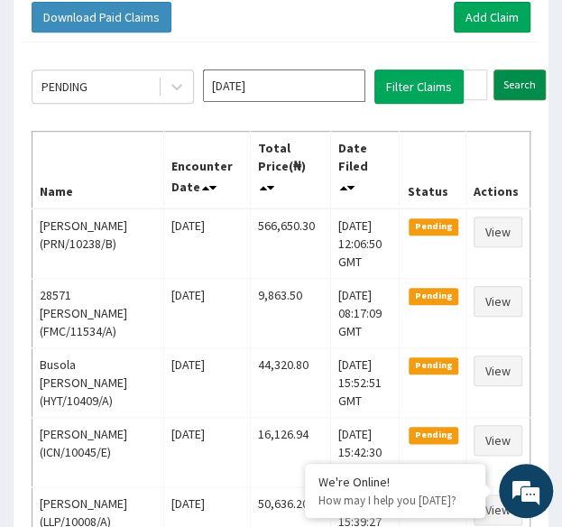
click at [512, 91] on input "Search" at bounding box center [520, 84] width 52 height 31
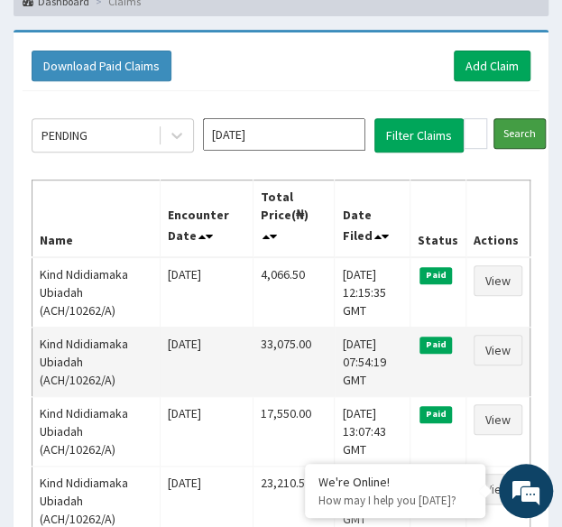
scroll to position [145, 0]
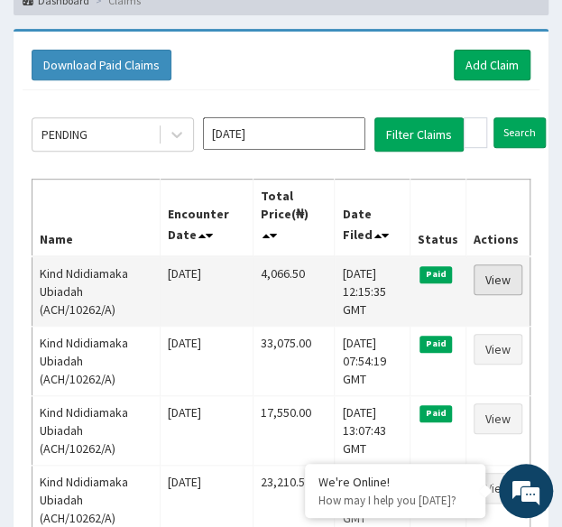
click at [499, 276] on link "View" at bounding box center [498, 279] width 49 height 31
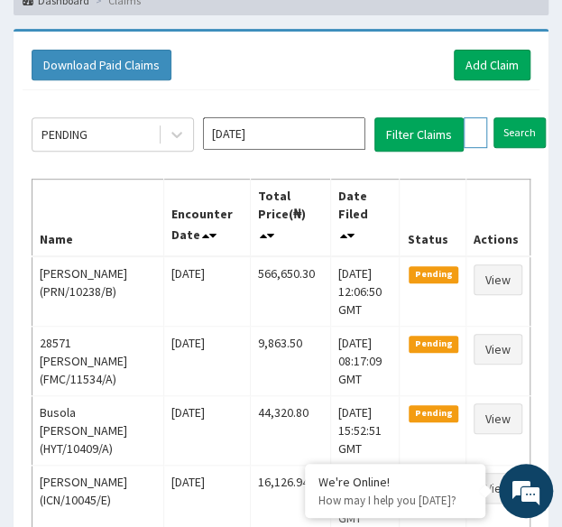
click at [473, 124] on input "ACH/10262/A" at bounding box center [475, 132] width 23 height 31
paste input "JEE/10108"
click at [529, 117] on input "Search" at bounding box center [555, 132] width 52 height 31
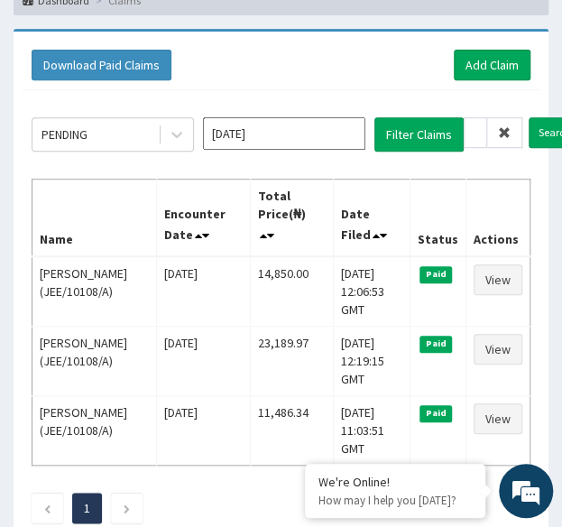
scroll to position [0, 0]
click at [469, 129] on input "JEE/10108/A" at bounding box center [475, 132] width 23 height 31
paste input "FSG/10008/E"
click at [529, 117] on input "Search" at bounding box center [555, 132] width 52 height 31
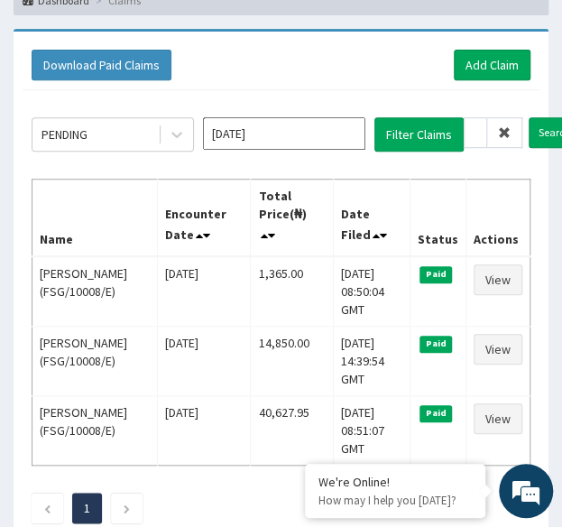
scroll to position [0, 0]
click at [473, 129] on input "FSG/10008/E" at bounding box center [475, 132] width 23 height 31
paste input "KCS/10093/A"
type input "KCS/10093/A"
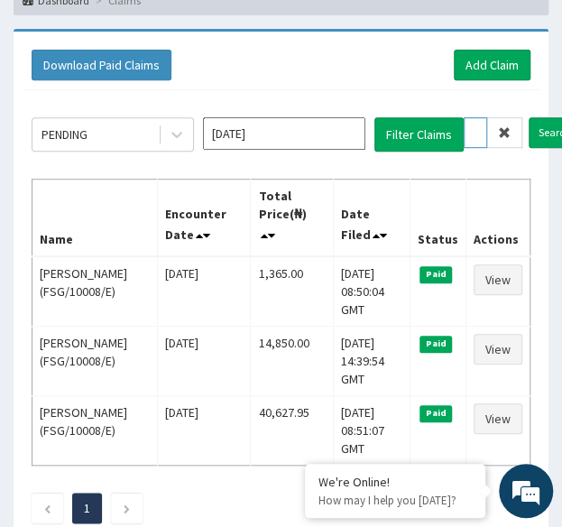
click at [529, 117] on input "Search" at bounding box center [555, 132] width 52 height 31
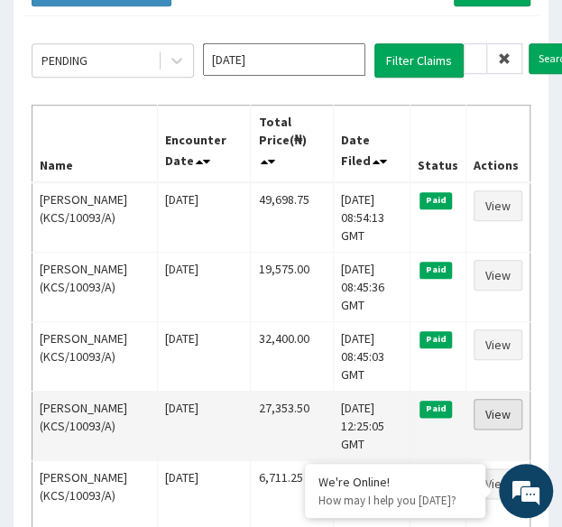
scroll to position [0, 0]
click at [505, 399] on link "View" at bounding box center [498, 414] width 49 height 31
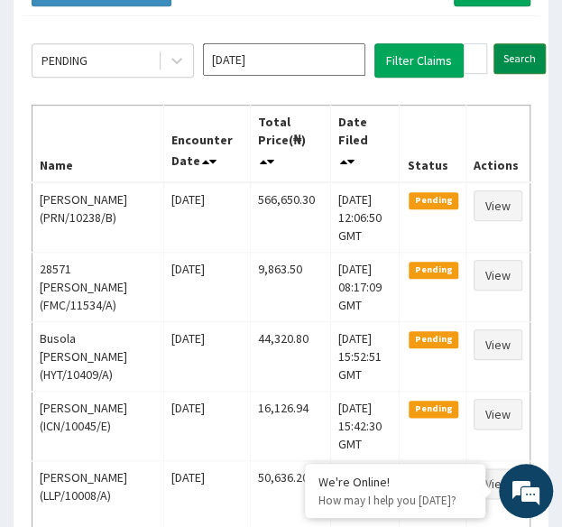
click at [518, 45] on input "Search" at bounding box center [520, 58] width 52 height 31
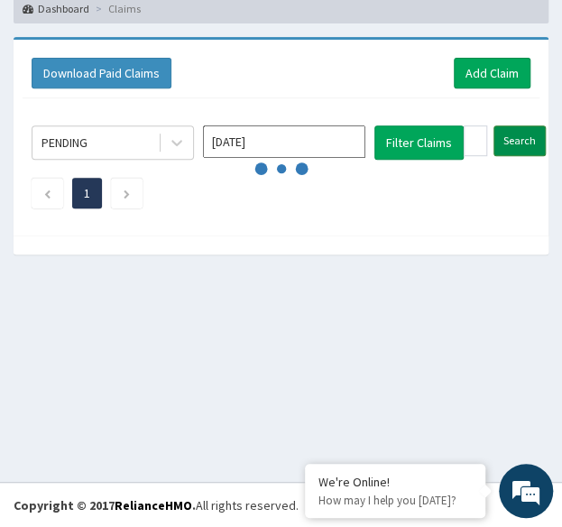
scroll to position [219, 0]
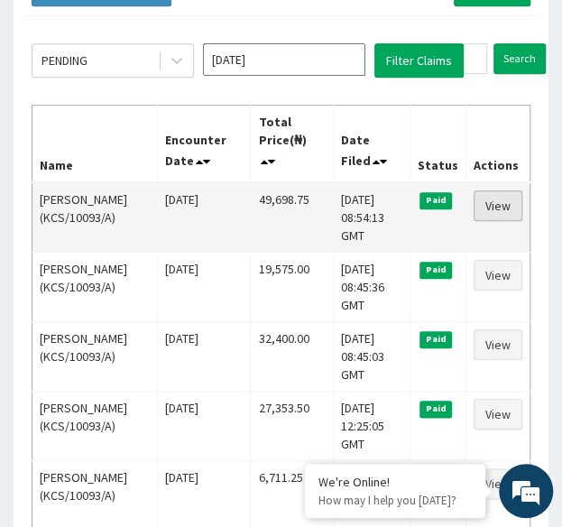
click at [497, 199] on link "View" at bounding box center [498, 205] width 49 height 31
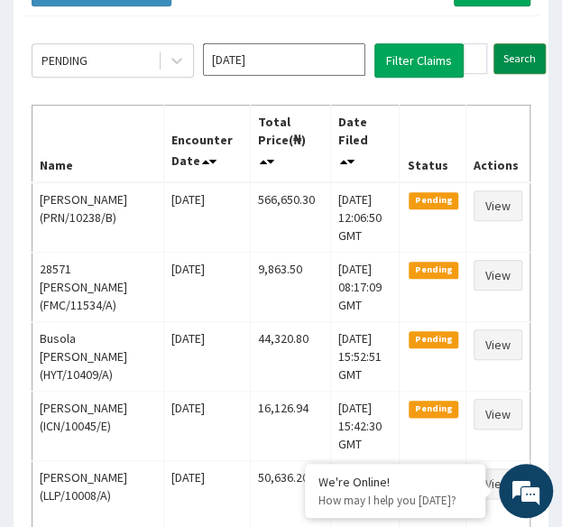
click at [517, 51] on input "Search" at bounding box center [520, 58] width 52 height 31
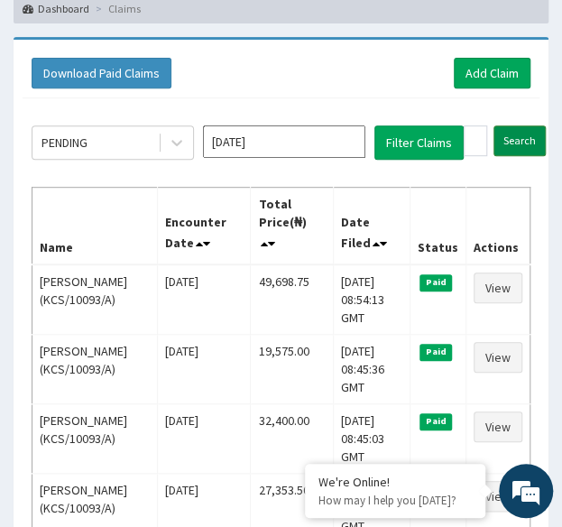
scroll to position [219, 0]
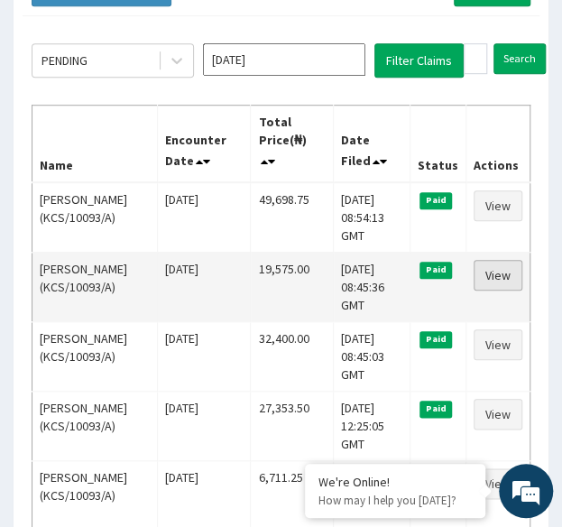
click at [497, 260] on link "View" at bounding box center [498, 275] width 49 height 31
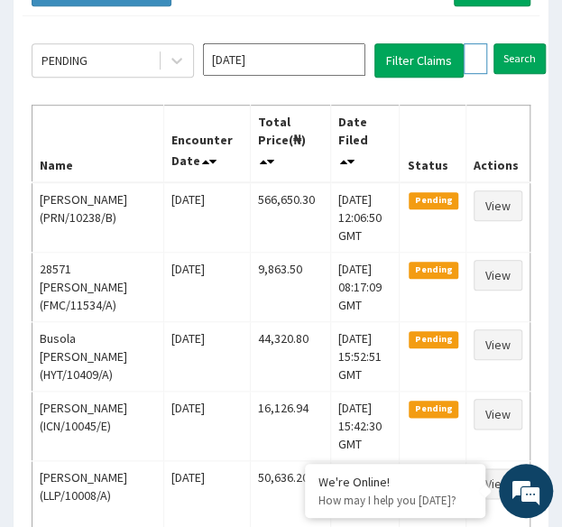
click at [472, 59] on input "KCS/10093/A" at bounding box center [475, 58] width 23 height 31
paste input "RZA/10001/A"
type input "RZA/10001/A"
click at [529, 43] on input "Search" at bounding box center [555, 58] width 52 height 31
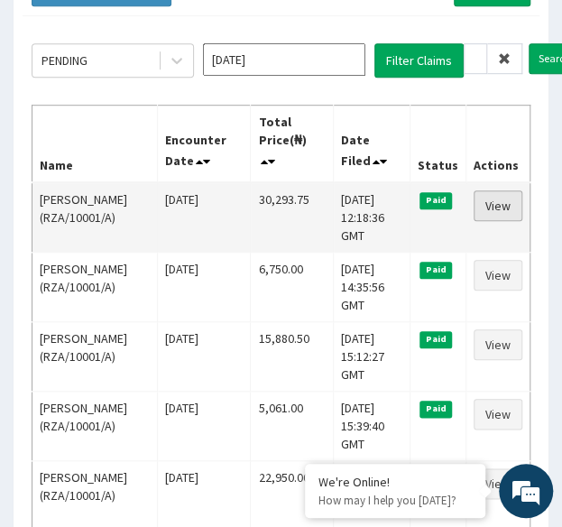
scroll to position [0, 0]
click at [507, 214] on link "View" at bounding box center [498, 205] width 49 height 31
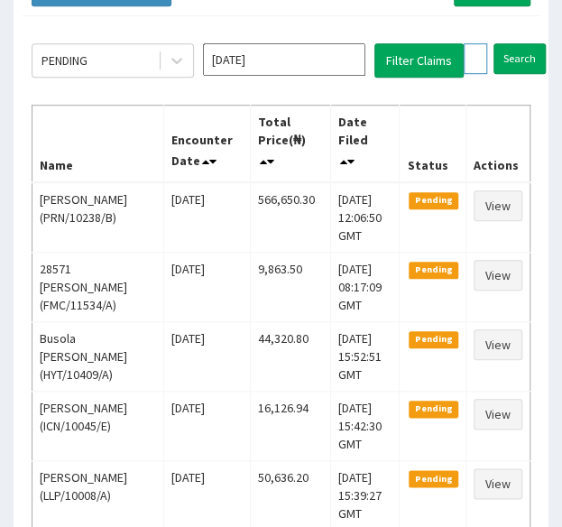
click at [467, 64] on input "RZA/10001/A" at bounding box center [475, 58] width 23 height 31
paste input "HHT/10064"
type input "HHT/10064/A"
click at [529, 43] on input "Search" at bounding box center [555, 58] width 52 height 31
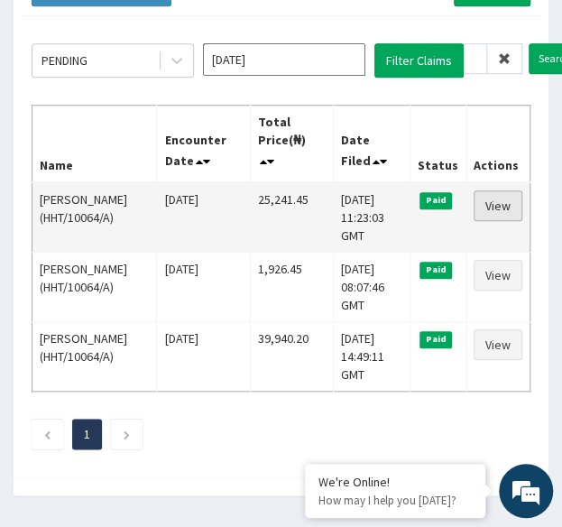
scroll to position [0, 0]
click at [497, 197] on link "View" at bounding box center [498, 205] width 49 height 31
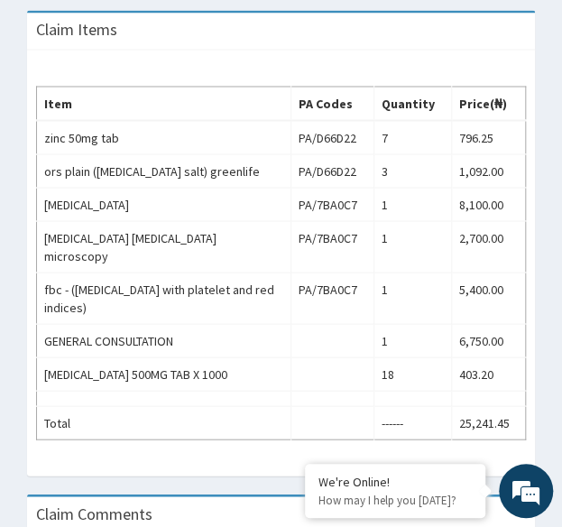
scroll to position [742, 0]
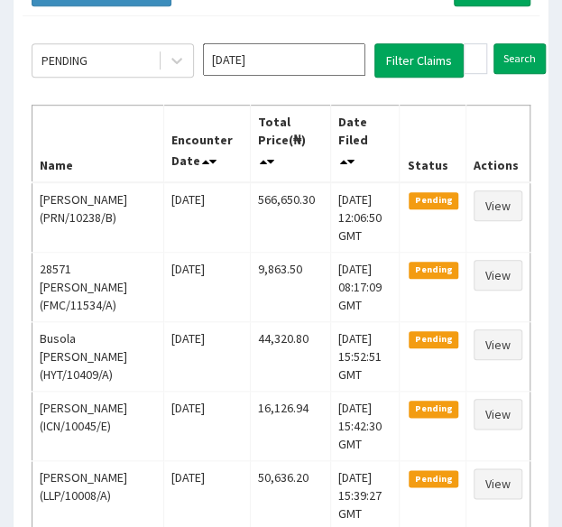
scroll to position [219, 0]
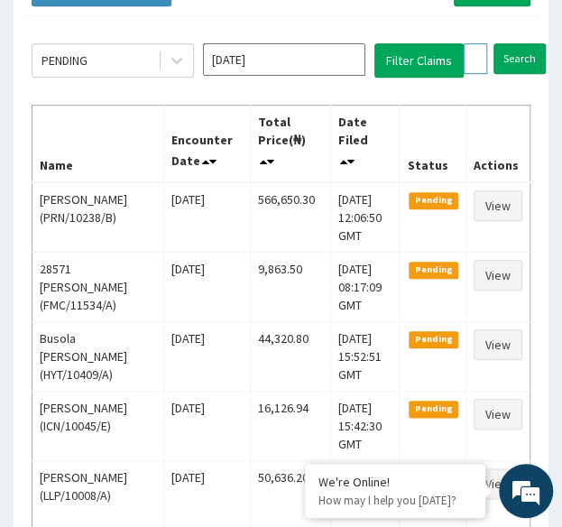
click at [467, 66] on input "HHT/10064/A" at bounding box center [475, 58] width 23 height 31
paste input "AOM/10109/B"
type input "AOM/10109/B"
click at [529, 43] on input "Search" at bounding box center [555, 58] width 52 height 31
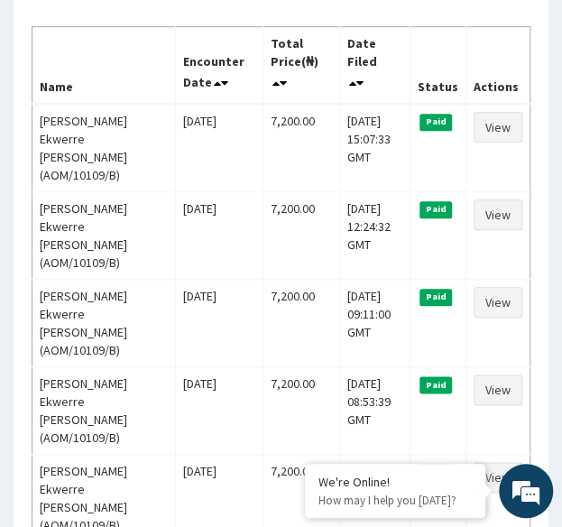
scroll to position [0, 0]
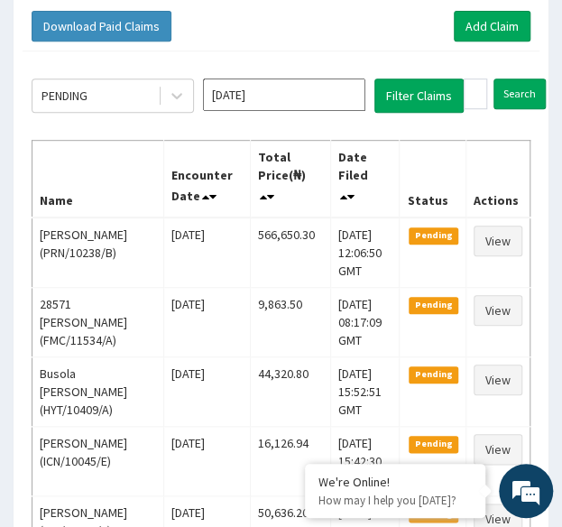
scroll to position [182, 0]
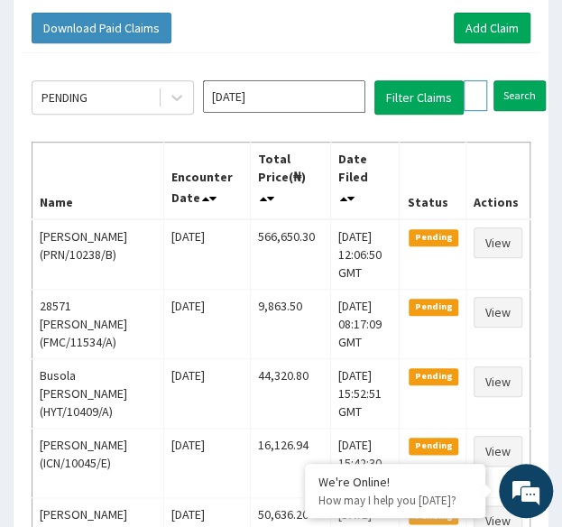
click at [476, 89] on input "AOM/10109/B" at bounding box center [475, 95] width 23 height 31
paste input "SUG/10048/A"
type input "SUG/10048/A"
click at [529, 80] on input "Search" at bounding box center [555, 95] width 52 height 31
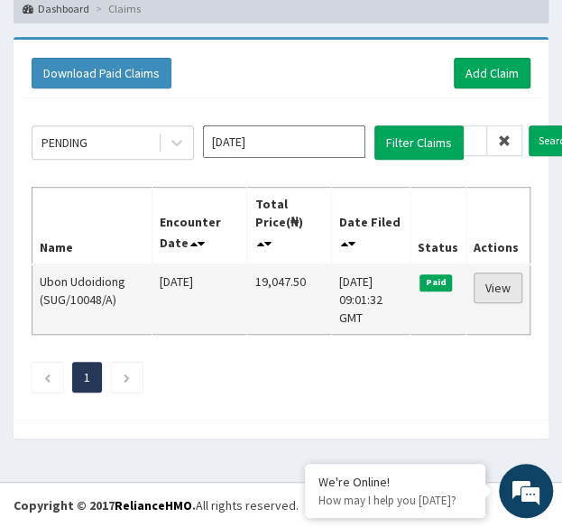
scroll to position [0, 0]
click at [504, 280] on link "View" at bounding box center [498, 288] width 49 height 31
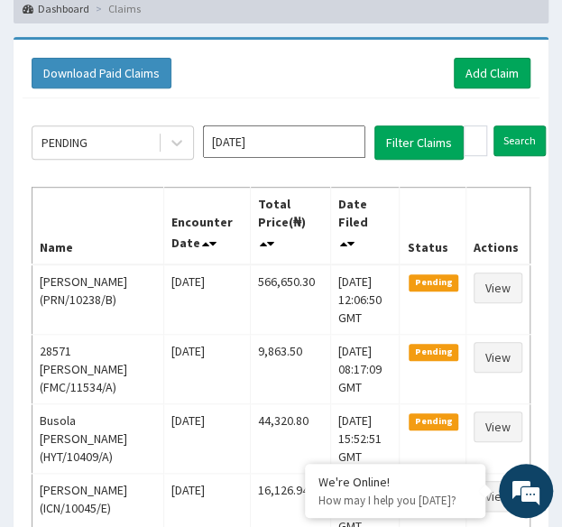
scroll to position [137, 0]
click at [471, 140] on input "SUG/10048/A" at bounding box center [475, 140] width 23 height 31
paste input "BIF/10037"
type input "BIF/10037/A"
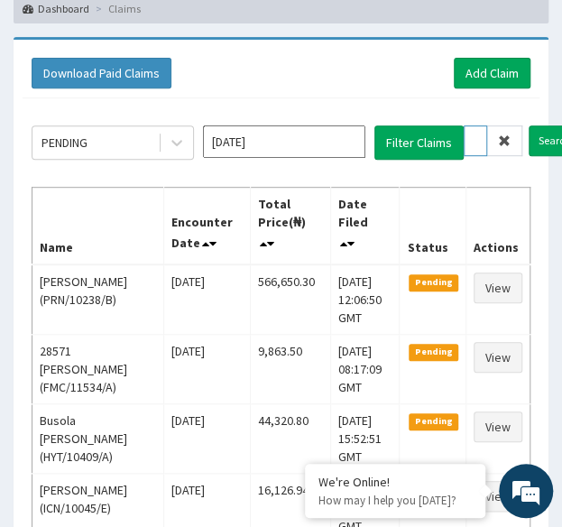
click at [529, 125] on input "Search" at bounding box center [555, 140] width 52 height 31
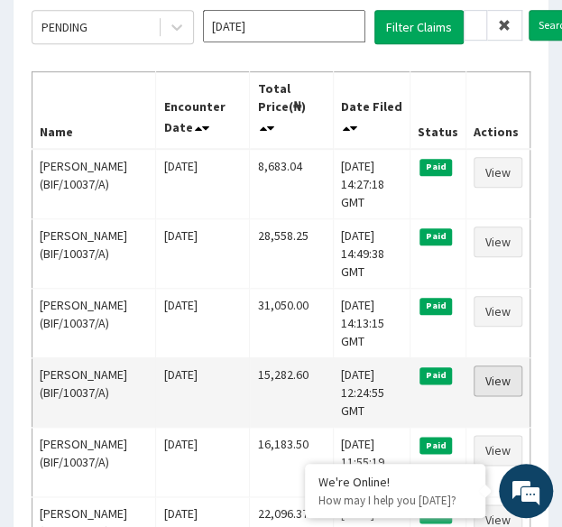
scroll to position [0, 0]
click at [501, 376] on link "View" at bounding box center [498, 380] width 49 height 31
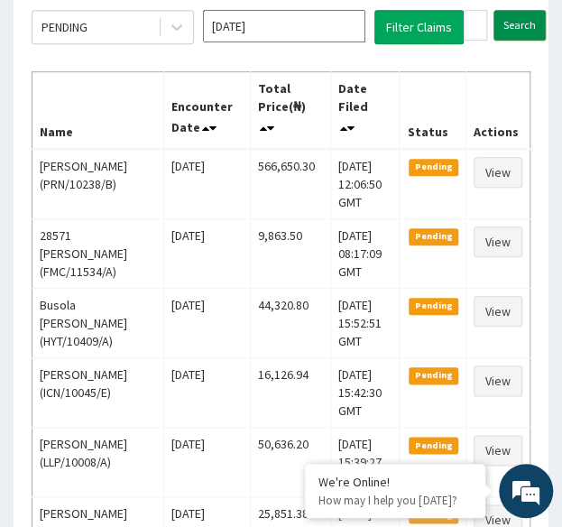
click at [520, 23] on input "Search" at bounding box center [520, 25] width 52 height 31
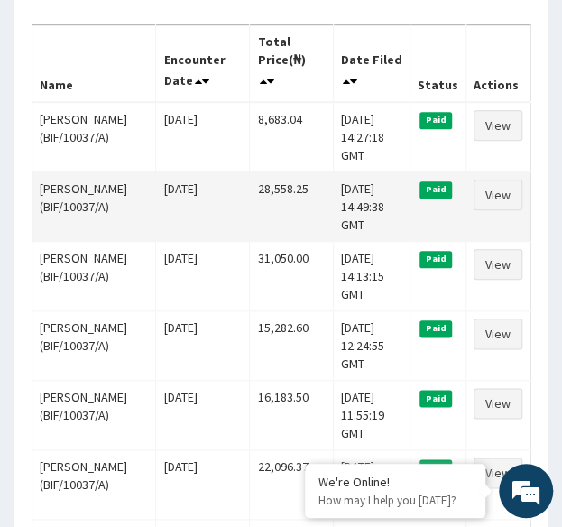
scroll to position [300, 0]
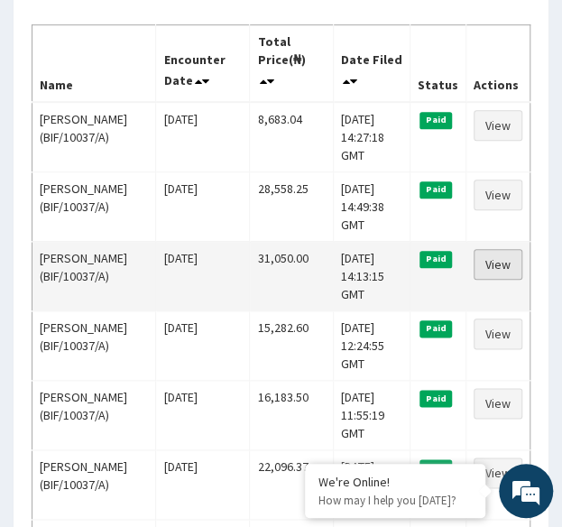
click at [498, 262] on link "View" at bounding box center [498, 264] width 49 height 31
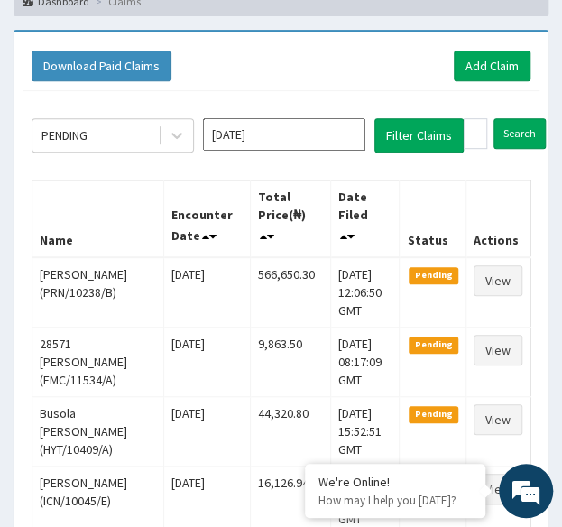
scroll to position [141, 0]
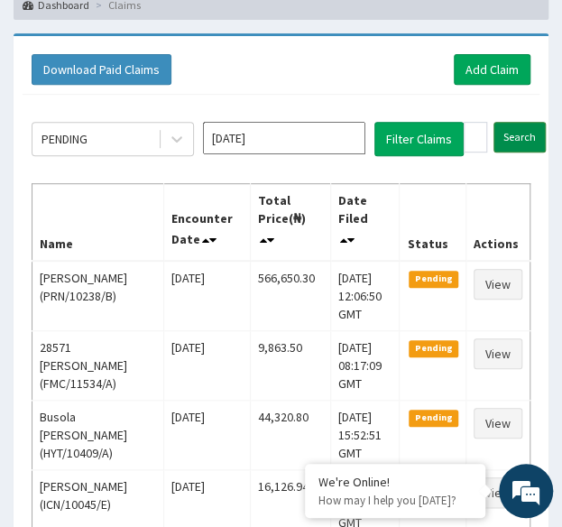
click at [512, 132] on input "Search" at bounding box center [520, 137] width 52 height 31
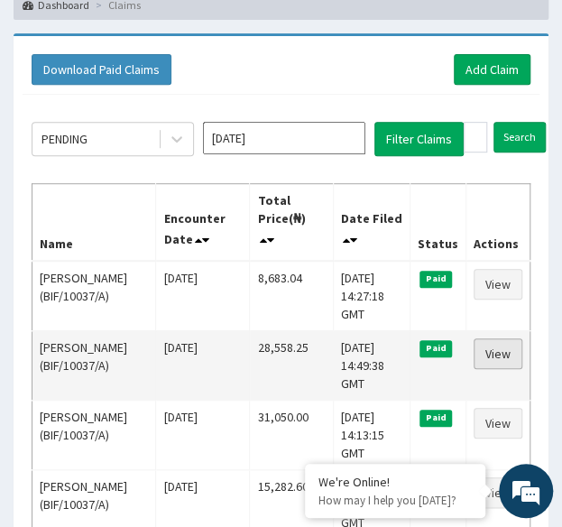
click at [507, 340] on link "View" at bounding box center [498, 353] width 49 height 31
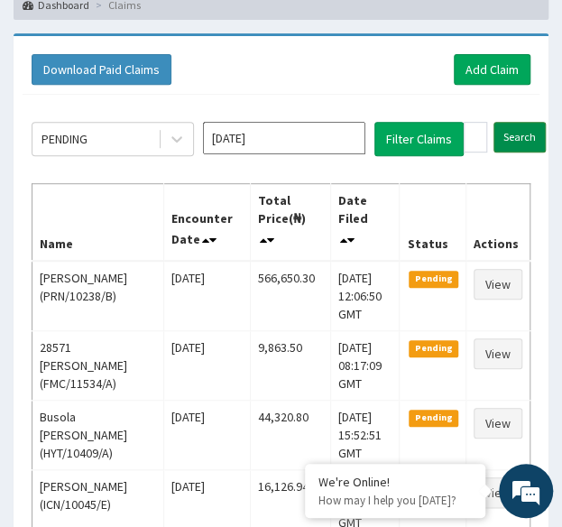
click at [516, 139] on input "Search" at bounding box center [520, 137] width 52 height 31
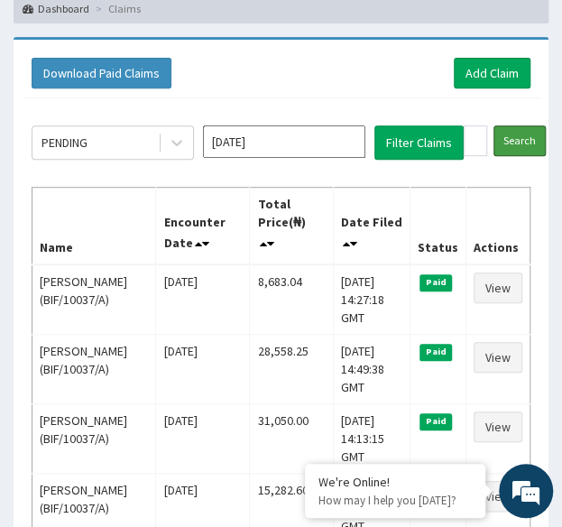
scroll to position [141, 0]
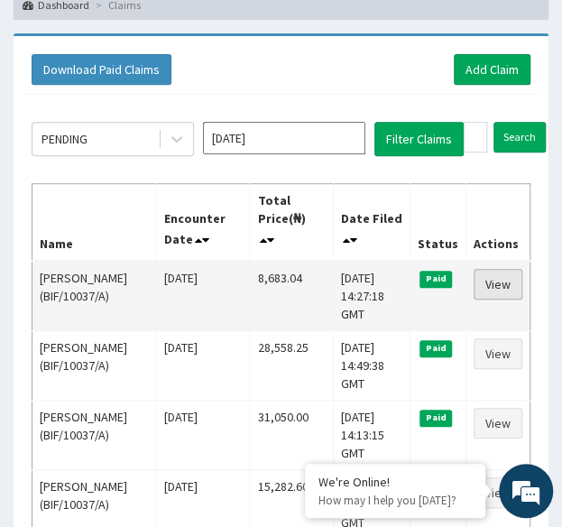
click at [513, 284] on link "View" at bounding box center [498, 284] width 49 height 31
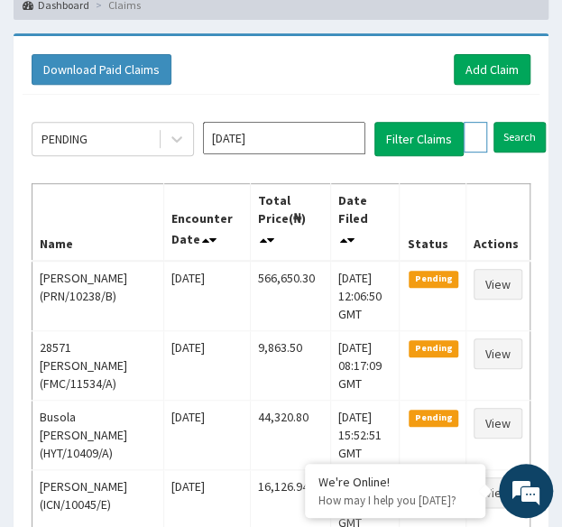
click at [473, 138] on input "BIF/10037/A" at bounding box center [475, 137] width 23 height 31
paste input "LET/10021"
click at [529, 122] on input "Search" at bounding box center [555, 137] width 52 height 31
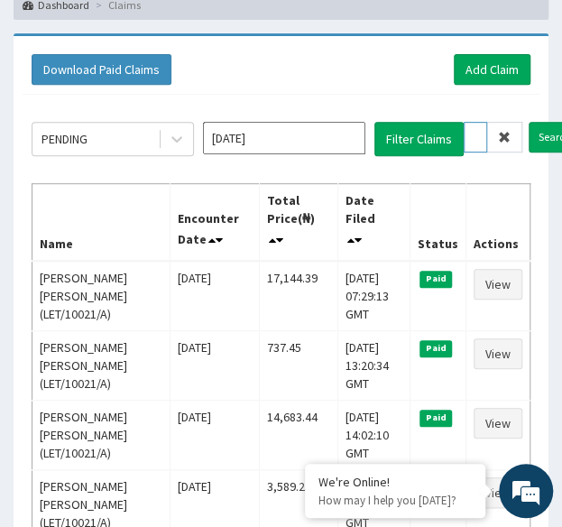
scroll to position [0, 0]
click at [473, 138] on input "LET/10021/A" at bounding box center [475, 137] width 23 height 31
click at [529, 122] on input "Search" at bounding box center [555, 137] width 52 height 31
click at [469, 135] on input "LET/10021/A" at bounding box center [475, 137] width 23 height 31
paste input "SWE/10014"
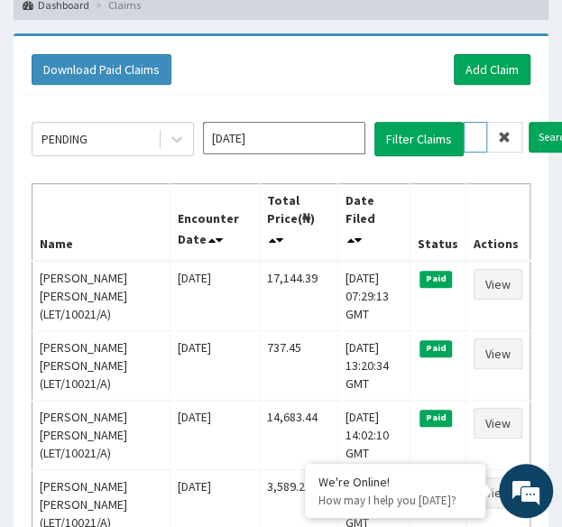
scroll to position [0, 69]
click at [529, 122] on input "Search" at bounding box center [555, 137] width 52 height 31
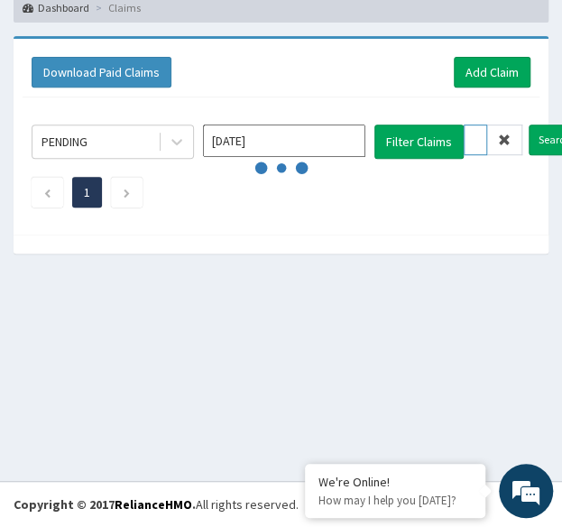
scroll to position [137, 0]
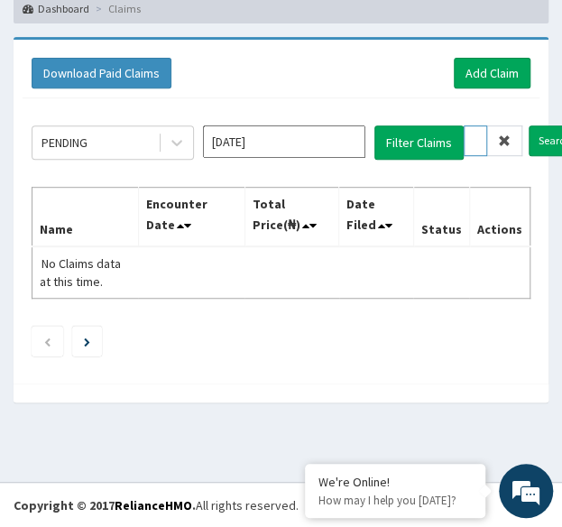
click at [473, 129] on input "SWE/10014/A" at bounding box center [475, 140] width 23 height 31
click at [529, 125] on input "Search" at bounding box center [555, 140] width 52 height 31
click at [473, 138] on input "SWE/10014/A" at bounding box center [475, 140] width 23 height 31
paste input "FTC/10087"
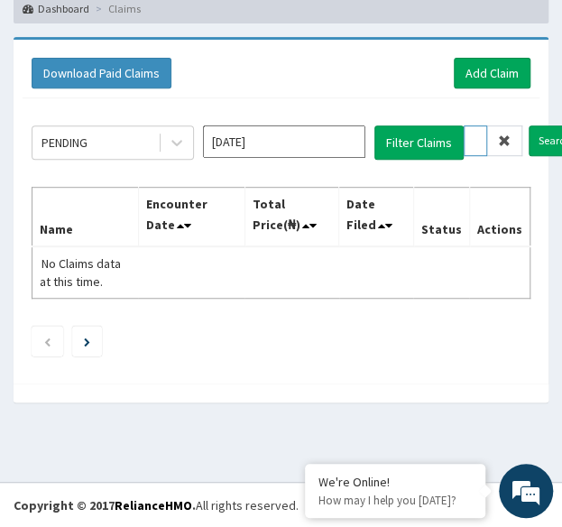
scroll to position [0, 65]
type input "FTC/10087/A"
click at [529, 125] on input "Search" at bounding box center [555, 140] width 52 height 31
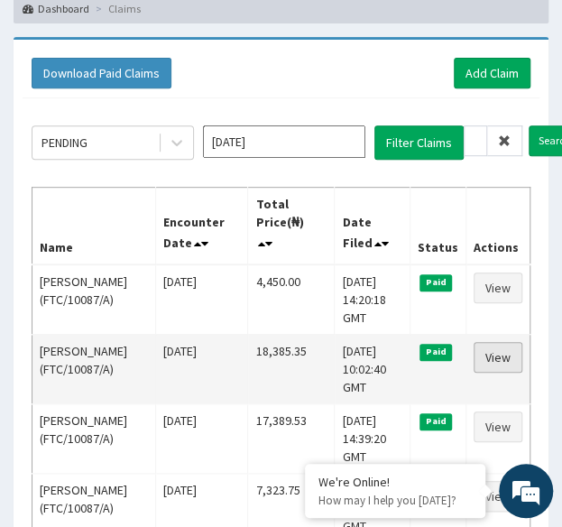
scroll to position [0, 0]
click at [491, 347] on link "View" at bounding box center [498, 357] width 49 height 31
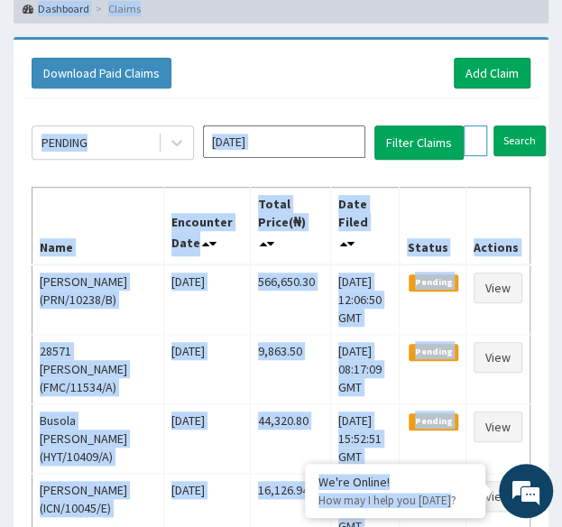
click at [465, 143] on input "FTC/10087/A" at bounding box center [475, 140] width 23 height 31
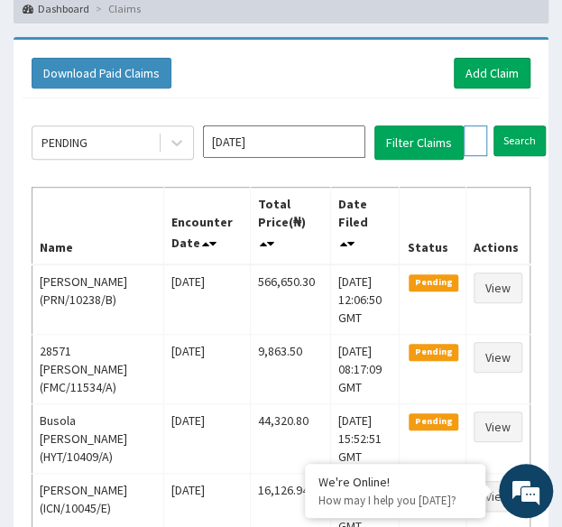
click at [465, 143] on input "FTC/10087/A" at bounding box center [475, 140] width 23 height 31
paste input "CCD/10360"
type input "CCD/10360/A"
click at [529, 125] on input "Search" at bounding box center [555, 140] width 52 height 31
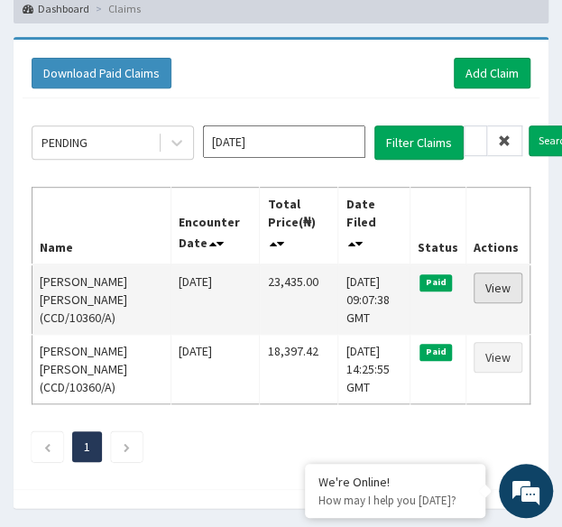
scroll to position [0, 0]
click at [509, 286] on link "View" at bounding box center [498, 288] width 49 height 31
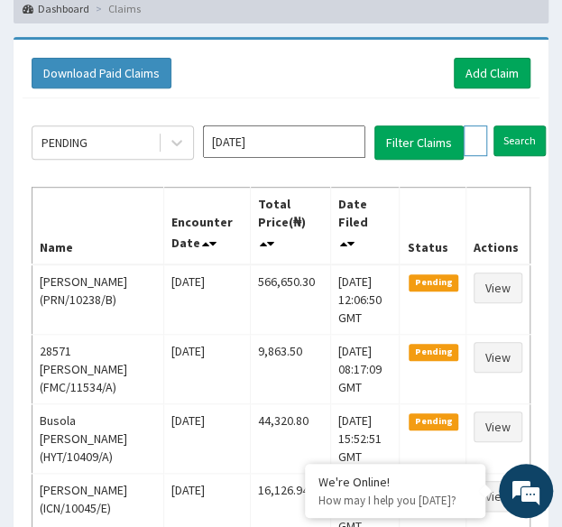
click at [471, 138] on input "CCD/10360/A" at bounding box center [475, 140] width 23 height 31
paste input "SOG/10005"
type input "SOG/10005/A"
click at [529, 125] on input "Search" at bounding box center [555, 140] width 52 height 31
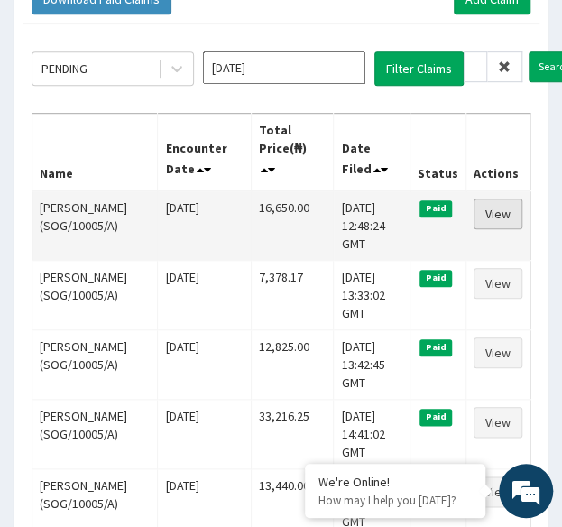
scroll to position [0, 0]
click at [507, 199] on link "View" at bounding box center [498, 214] width 49 height 31
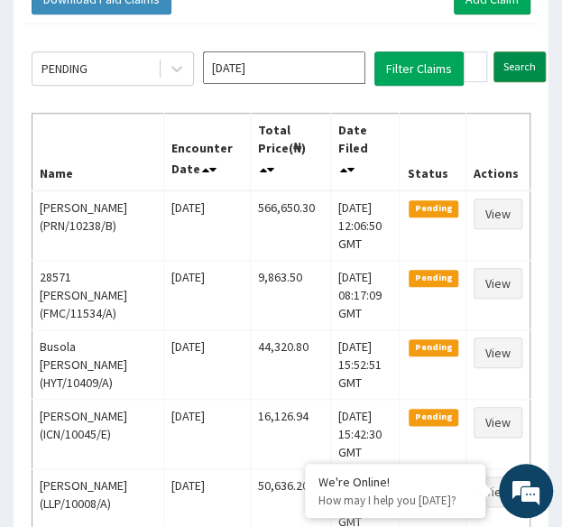
click at [507, 69] on input "Search" at bounding box center [520, 66] width 52 height 31
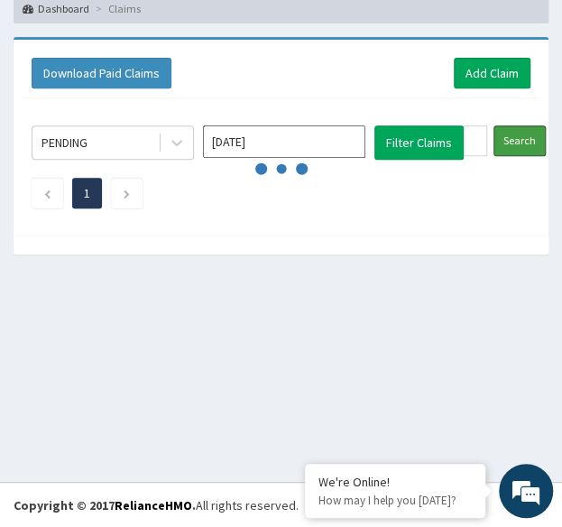
scroll to position [211, 0]
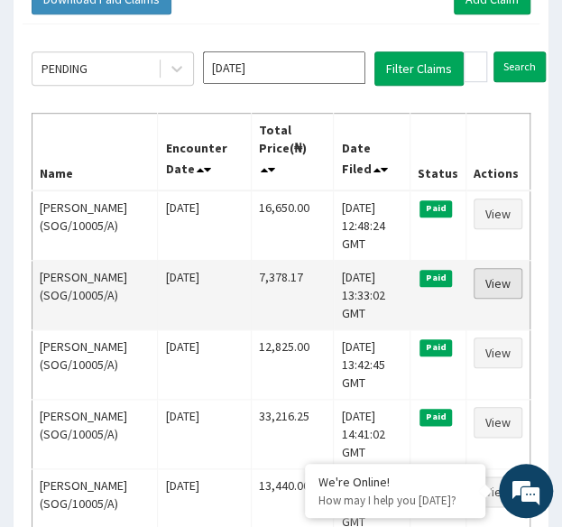
click at [486, 278] on link "View" at bounding box center [498, 283] width 49 height 31
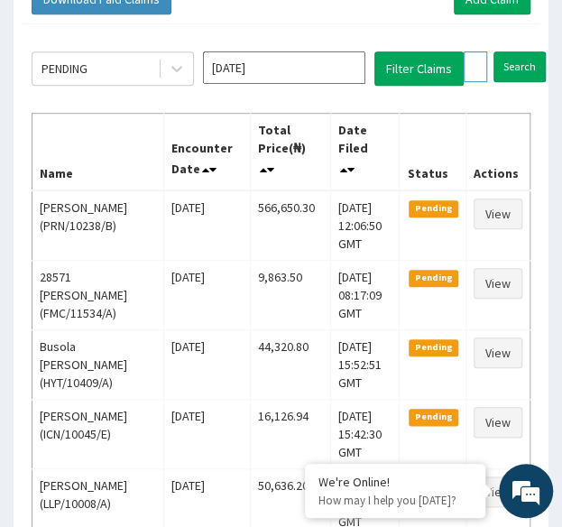
click at [467, 64] on input "SOG/10005/A" at bounding box center [475, 66] width 23 height 31
paste input "DER/10054"
type input "DER/10054/A"
click at [529, 51] on input "Search" at bounding box center [555, 66] width 52 height 31
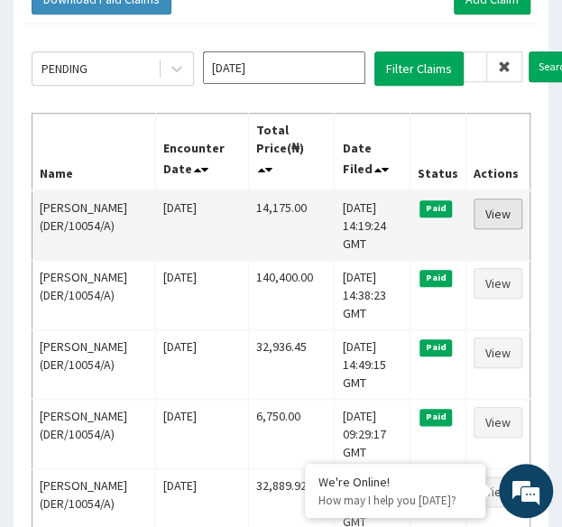
scroll to position [0, 0]
click at [500, 204] on link "View" at bounding box center [498, 214] width 49 height 31
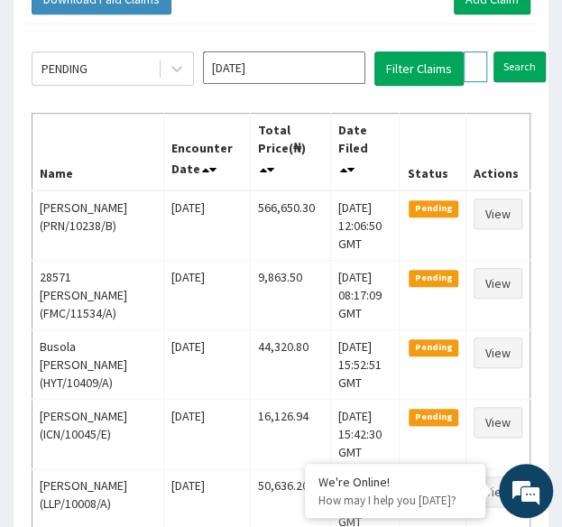
click at [471, 68] on input "DER/10054/A" at bounding box center [475, 66] width 23 height 31
paste input "KTN/10006"
type input "KTN/10006/A"
click at [529, 51] on input "Search" at bounding box center [555, 66] width 52 height 31
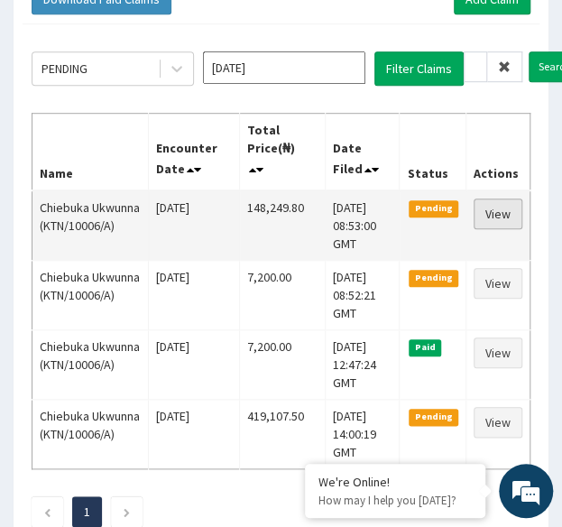
scroll to position [0, 0]
click at [504, 210] on link "View" at bounding box center [498, 214] width 49 height 31
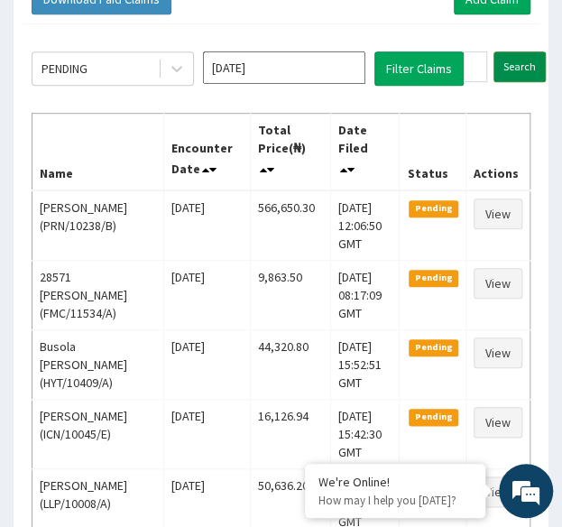
click at [512, 73] on input "Search" at bounding box center [520, 66] width 52 height 31
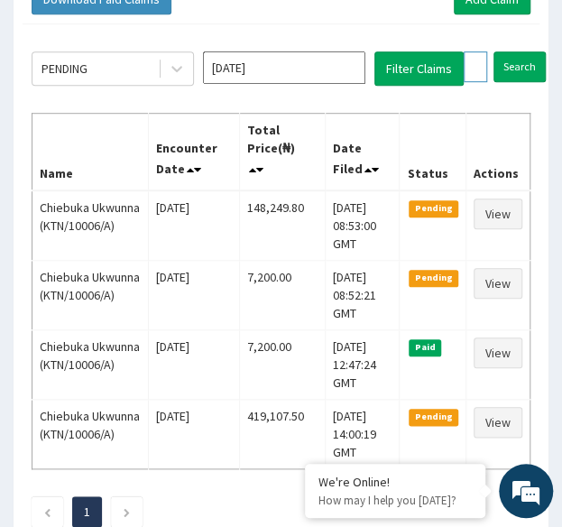
click at [474, 64] on input "KTN/10006/A" at bounding box center [475, 66] width 23 height 31
paste input "MPP/11204"
click at [529, 51] on input "Search" at bounding box center [555, 66] width 52 height 31
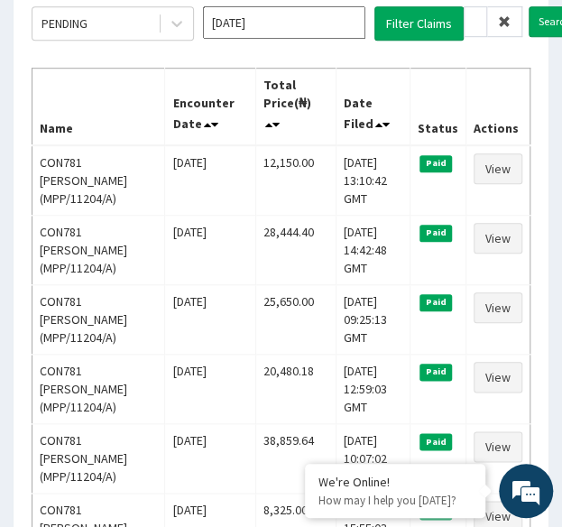
scroll to position [0, 0]
click at [471, 16] on input "MPP/11204/A" at bounding box center [475, 21] width 23 height 31
paste input "RSR/10056"
click at [529, 6] on input "Search" at bounding box center [555, 21] width 52 height 31
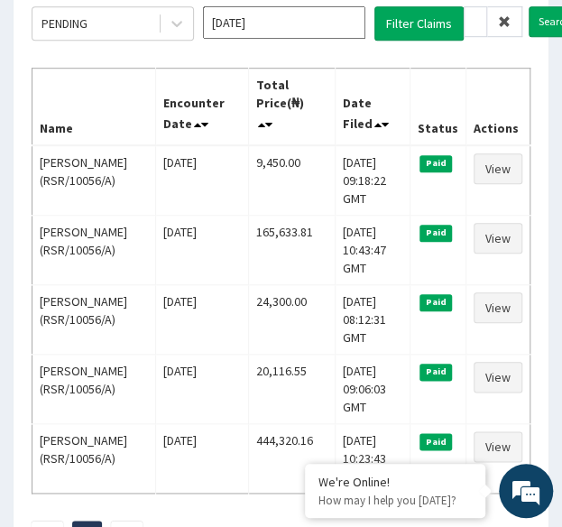
scroll to position [0, 0]
click at [478, 18] on input "RSR/10056/A" at bounding box center [475, 21] width 23 height 31
paste input "ORG/10121"
type input "ORG/10121/A"
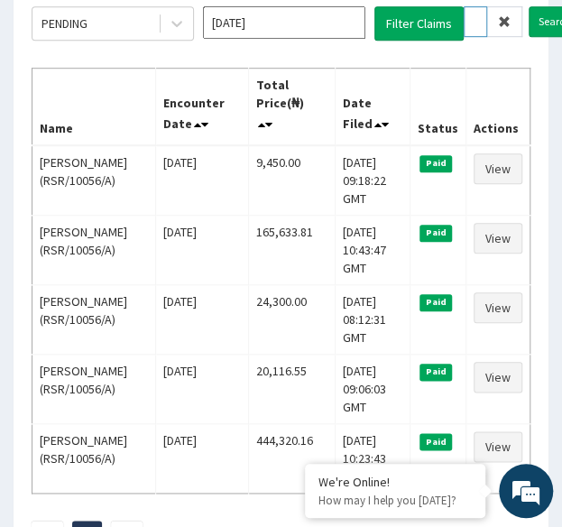
click at [529, 6] on input "Search" at bounding box center [555, 21] width 52 height 31
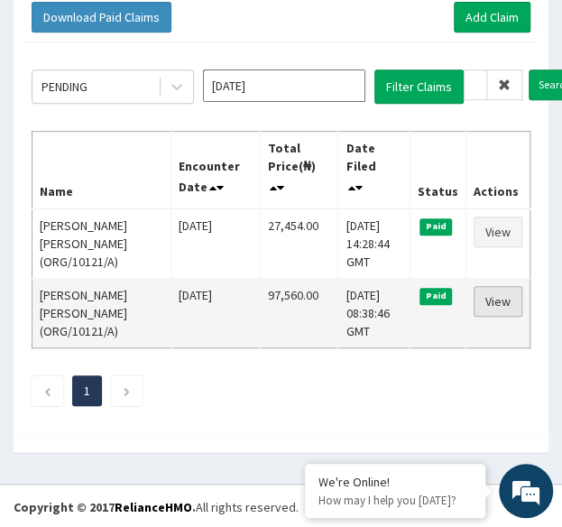
scroll to position [0, 0]
click at [509, 299] on link "View" at bounding box center [498, 301] width 49 height 31
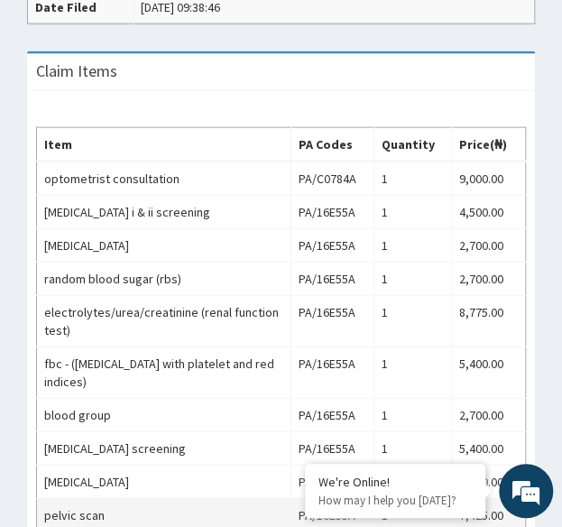
scroll to position [878, 0]
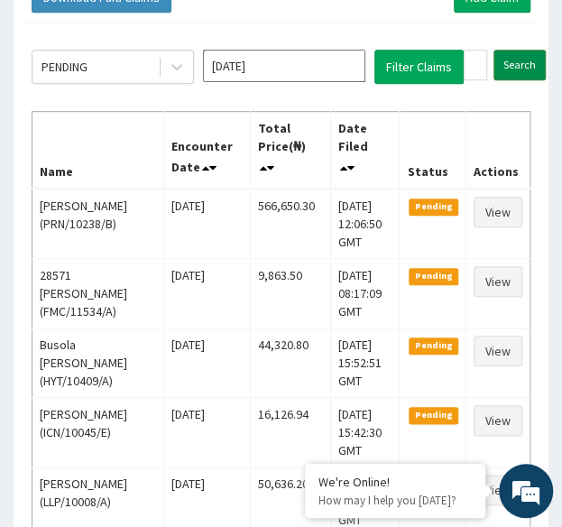
click at [514, 53] on input "Search" at bounding box center [520, 65] width 52 height 31
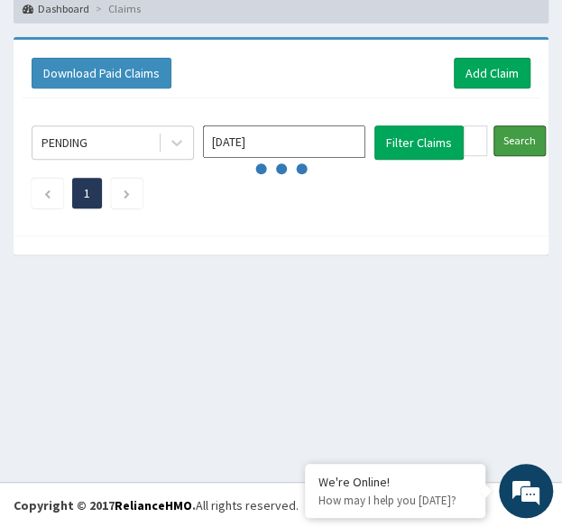
scroll to position [193, 0]
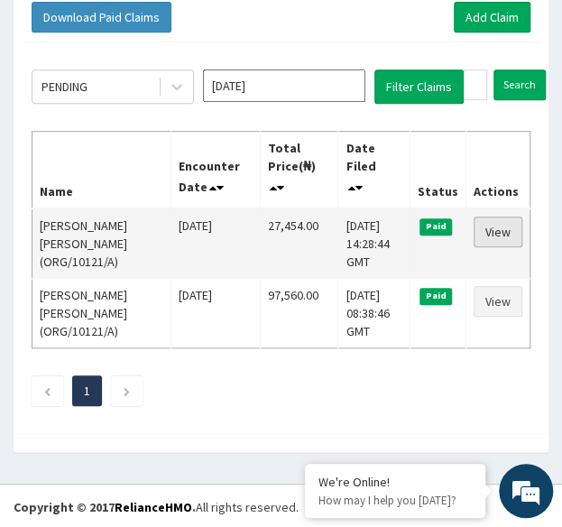
click at [495, 223] on link "View" at bounding box center [498, 232] width 49 height 31
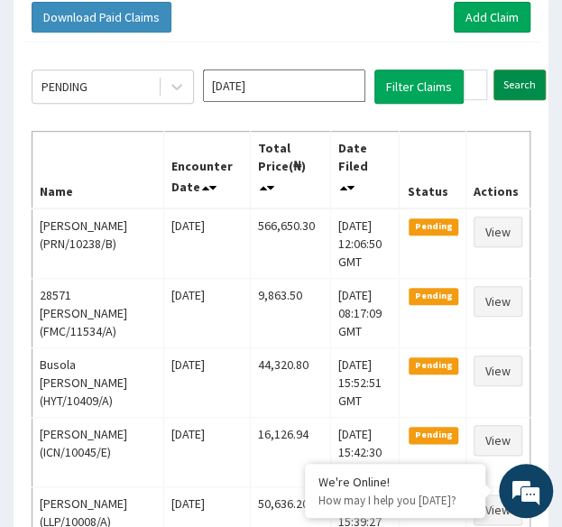
scroll to position [193, 0]
click at [476, 84] on input "ORG/10121/A" at bounding box center [475, 84] width 23 height 31
paste input "TWL/10063/A"
type input "TWL/10063/A"
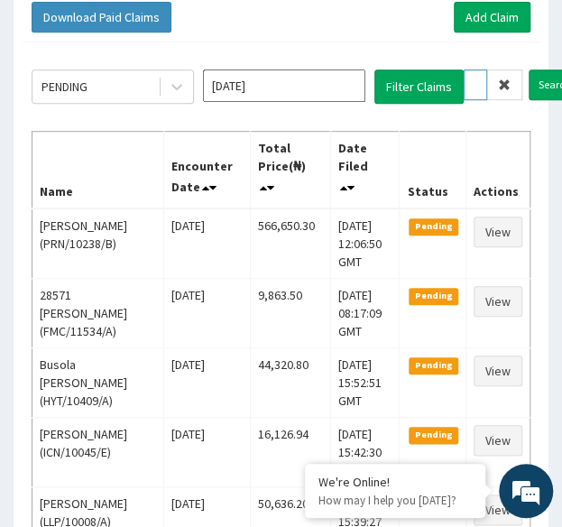
click at [529, 69] on input "Search" at bounding box center [555, 84] width 52 height 31
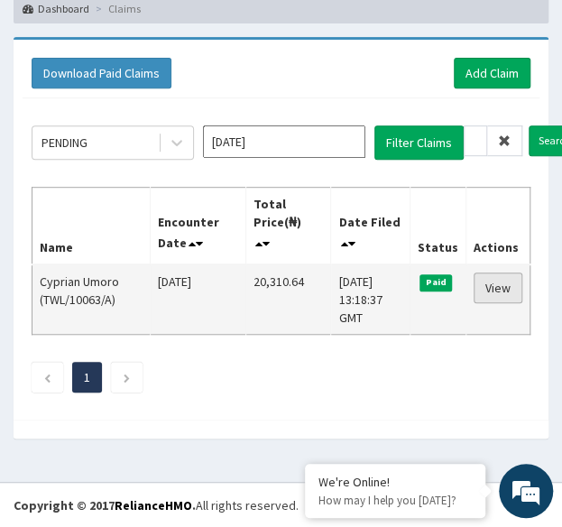
scroll to position [0, 0]
click at [493, 283] on link "View" at bounding box center [498, 288] width 49 height 31
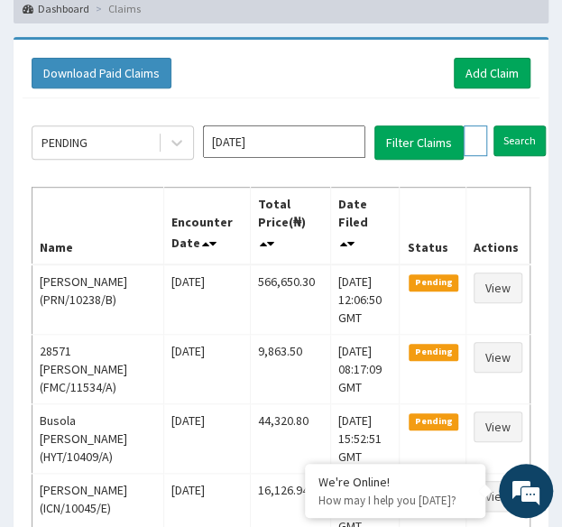
click at [467, 140] on input "TWL/10063/A" at bounding box center [475, 140] width 23 height 31
paste input "DDM/10007/A"
type input "DDM/10007/A"
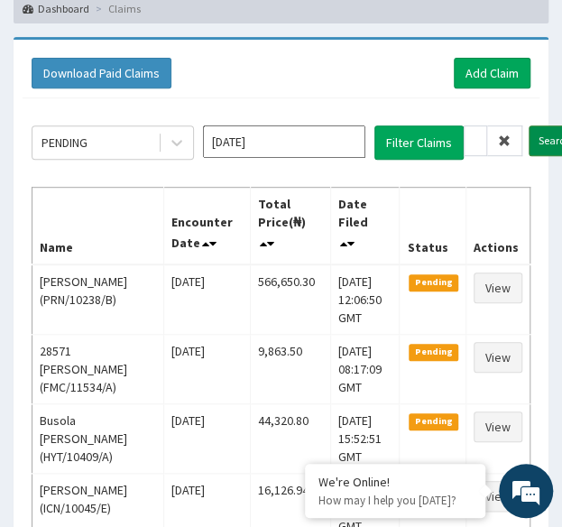
click at [535, 141] on input "Search" at bounding box center [555, 140] width 52 height 31
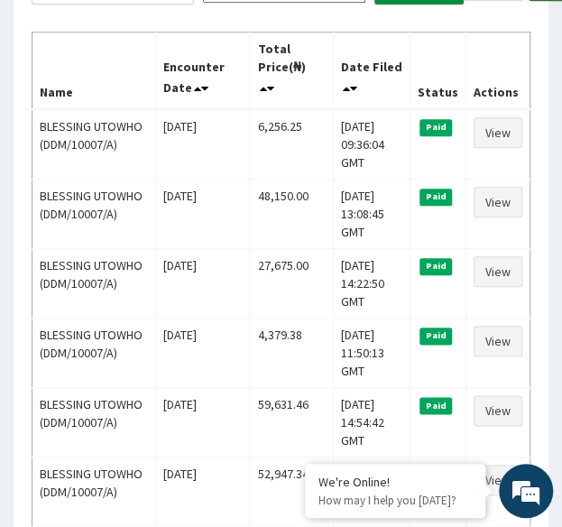
scroll to position [292, 0]
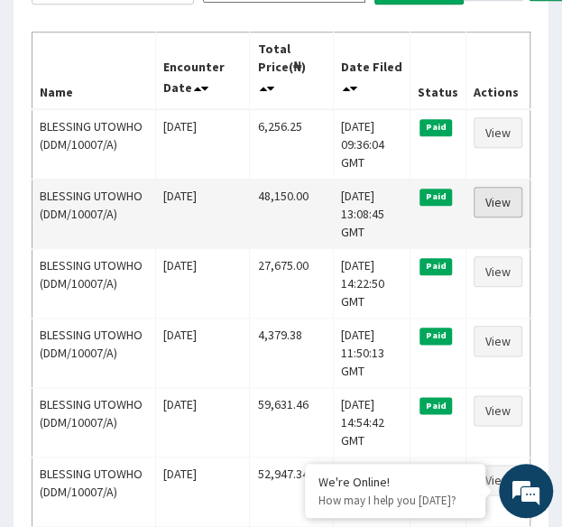
click at [506, 198] on link "View" at bounding box center [498, 202] width 49 height 31
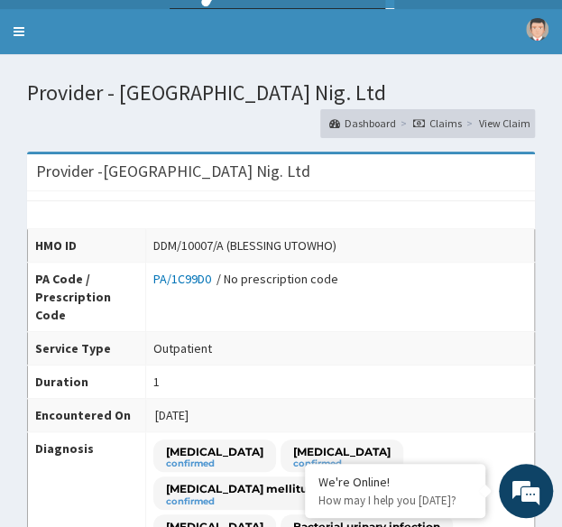
scroll to position [37, 0]
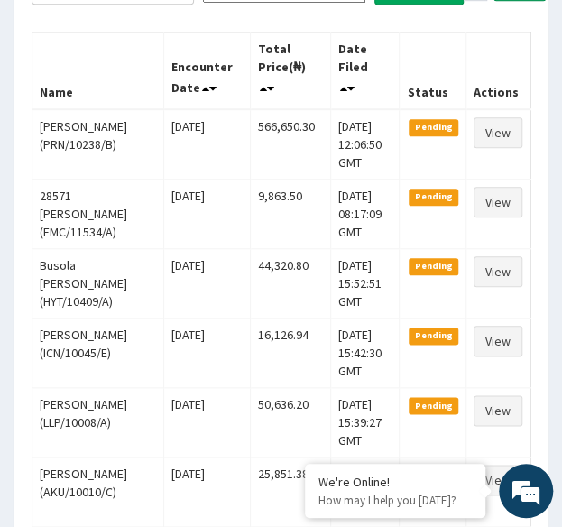
scroll to position [126, 0]
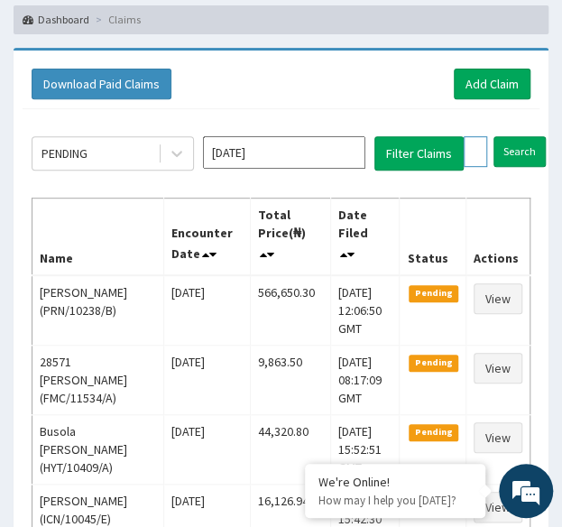
click at [471, 145] on input "DDM/10007/A" at bounding box center [475, 151] width 23 height 31
click at [529, 136] on input "Search" at bounding box center [555, 151] width 52 height 31
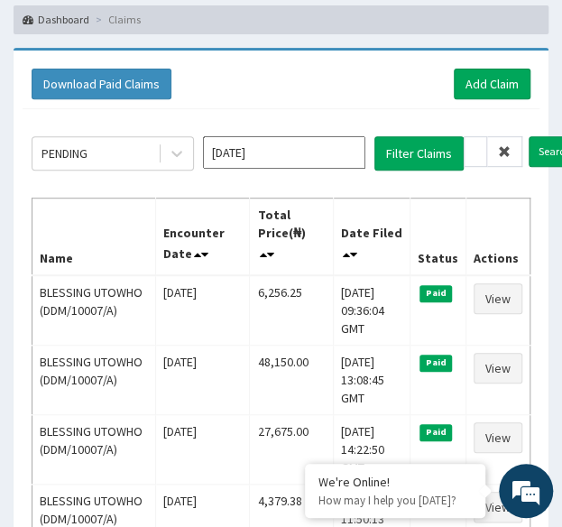
scroll to position [0, 0]
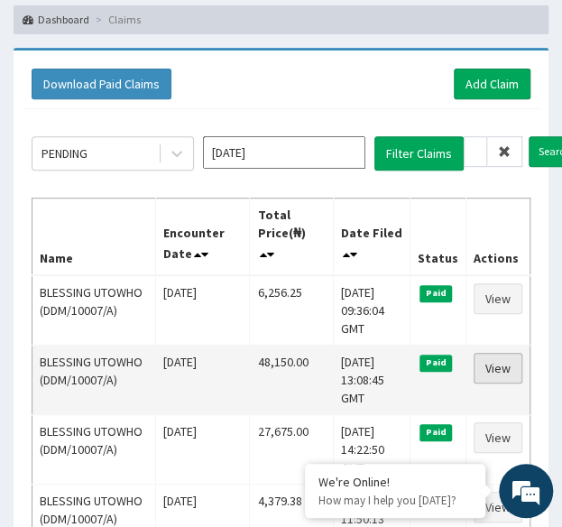
click at [504, 367] on link "View" at bounding box center [498, 368] width 49 height 31
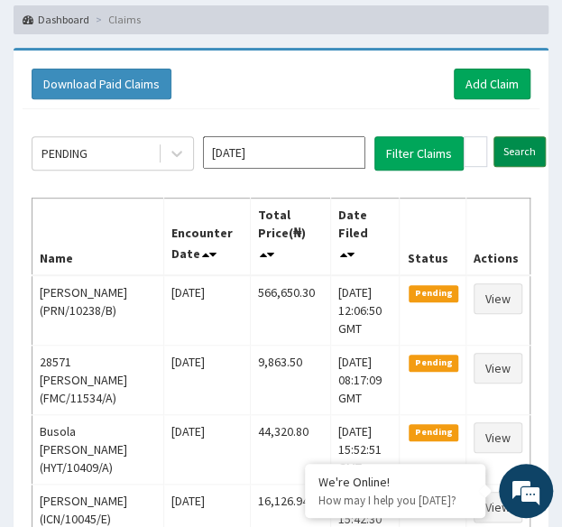
click at [511, 147] on input "Search" at bounding box center [520, 151] width 52 height 31
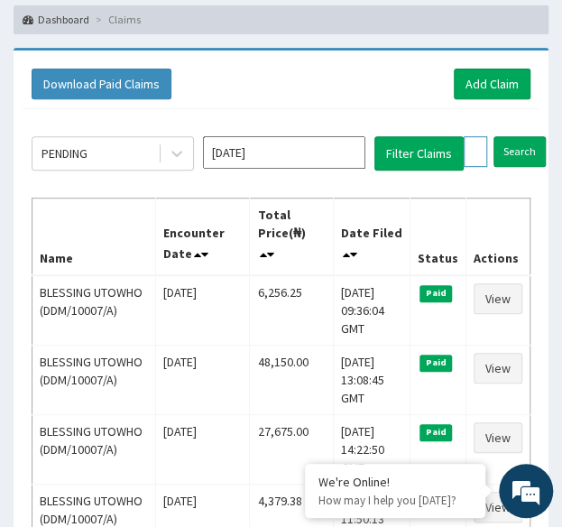
click at [468, 154] on input "DDM/10007/A" at bounding box center [475, 151] width 23 height 31
paste input "PRV/10211/B"
paste input "text"
type input "PRV/10211/B"
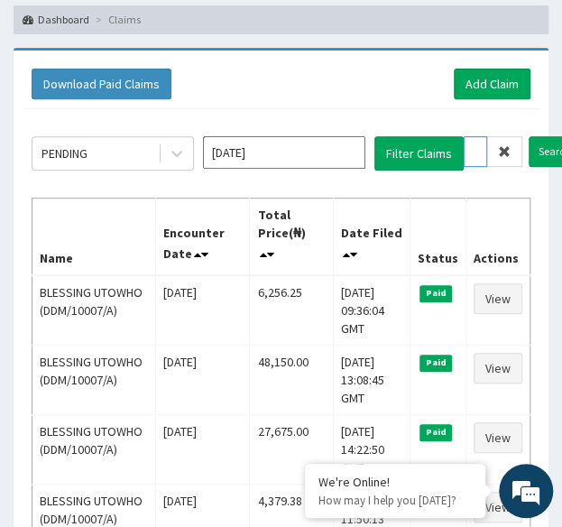
click at [529, 136] on input "Search" at bounding box center [555, 151] width 52 height 31
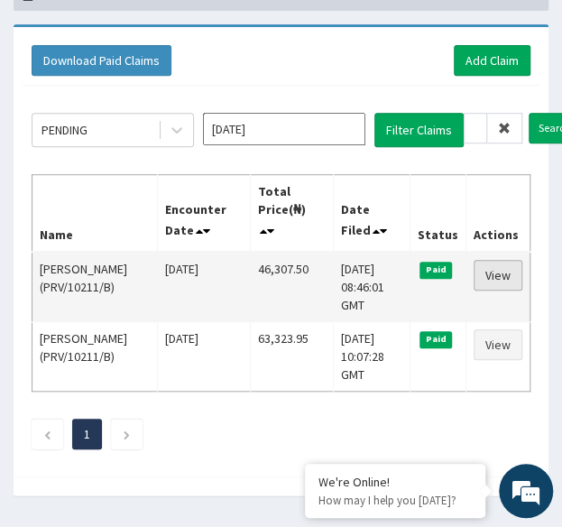
scroll to position [0, 0]
click at [511, 279] on link "View" at bounding box center [498, 275] width 49 height 31
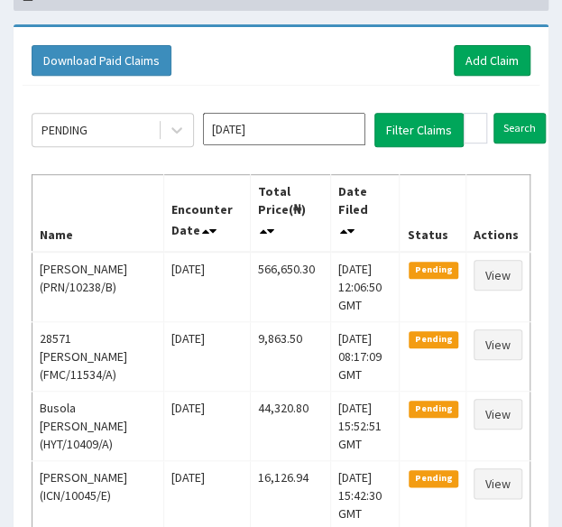
scroll to position [150, 0]
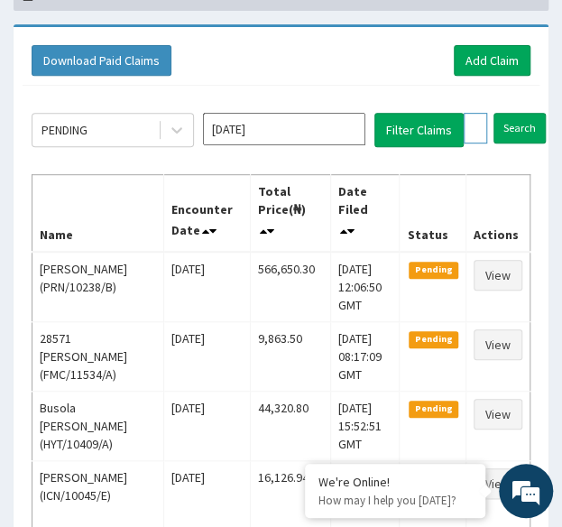
click at [467, 130] on input "PRV/10211/B" at bounding box center [475, 128] width 23 height 31
paste input "DPM/10113/A"
type input "DPM/10113/A"
click at [529, 113] on input "Search" at bounding box center [555, 128] width 52 height 31
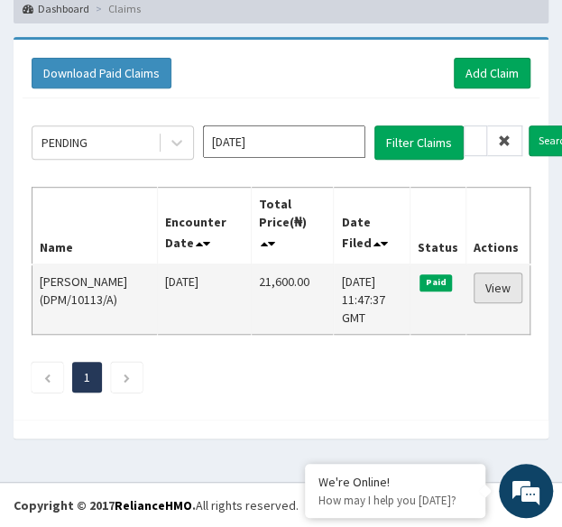
scroll to position [0, 0]
click at [502, 283] on link "View" at bounding box center [498, 288] width 49 height 31
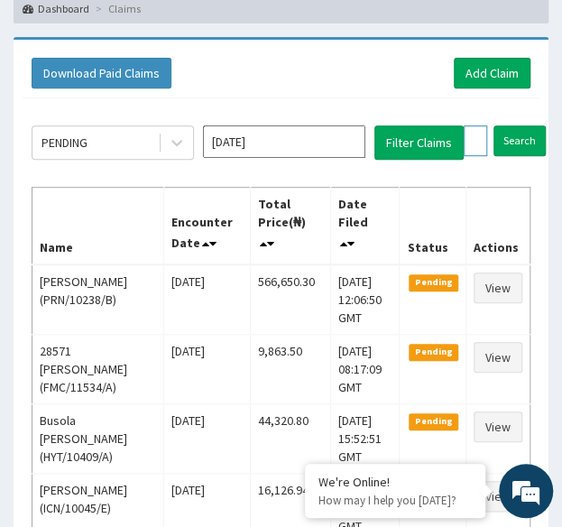
click at [471, 134] on input "DPM/10113/A" at bounding box center [475, 140] width 23 height 31
paste input "PUO/10046"
type input "PUO/10046/A"
click at [529, 125] on input "Search" at bounding box center [555, 140] width 52 height 31
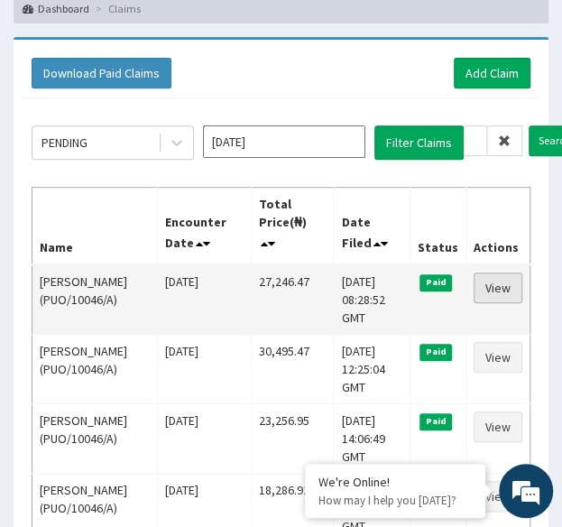
scroll to position [0, 0]
click at [515, 282] on link "View" at bounding box center [498, 288] width 49 height 31
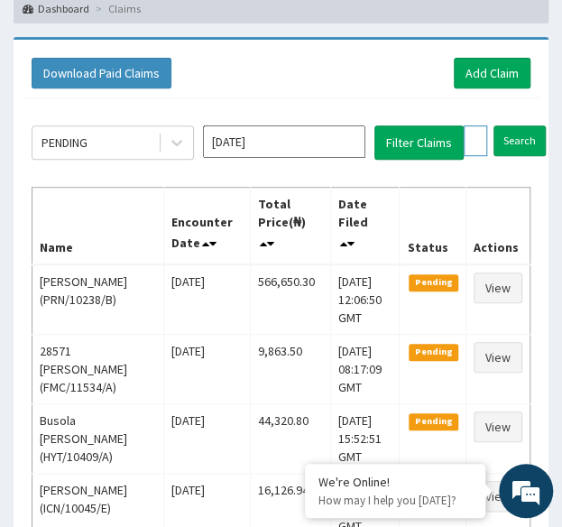
click at [477, 134] on input "PUO/10046/A" at bounding box center [475, 140] width 23 height 31
paste input "FTC/10043/B"
type input "FTC/10043/B"
click at [529, 125] on input "Search" at bounding box center [555, 140] width 52 height 31
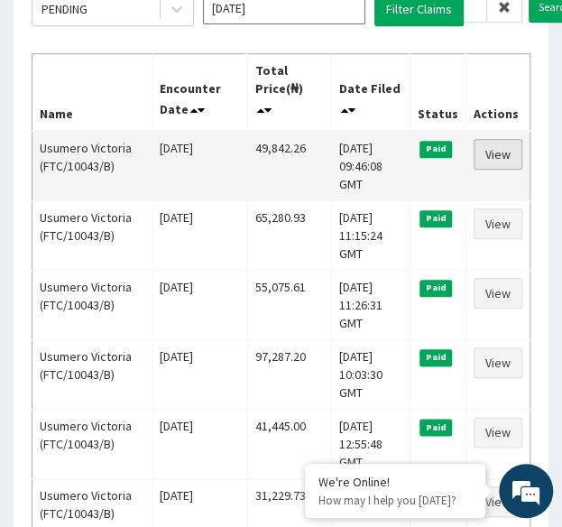
scroll to position [0, 0]
click at [499, 149] on link "View" at bounding box center [498, 154] width 49 height 31
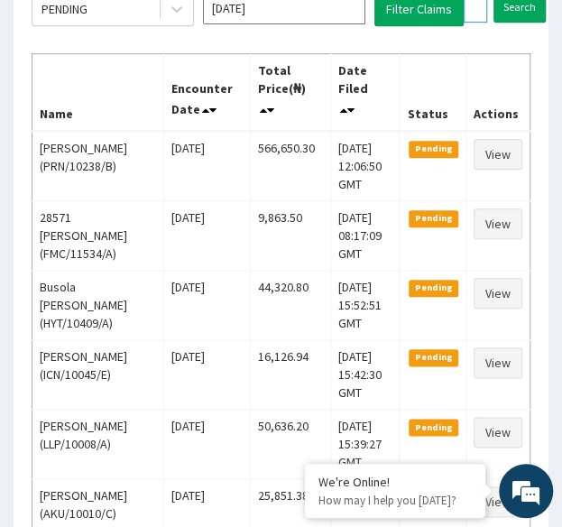
click at [473, 10] on input "FTC/10043/B" at bounding box center [475, 7] width 23 height 31
paste input "LGL/10242/A"
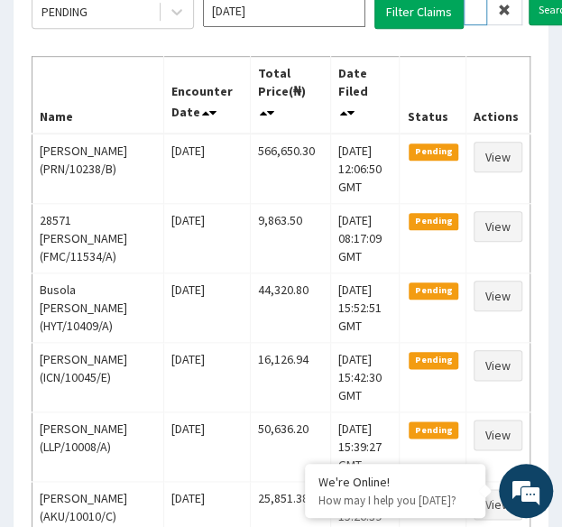
type input "LGL/10242/A"
click at [529, 0] on input "Search" at bounding box center [555, 10] width 52 height 31
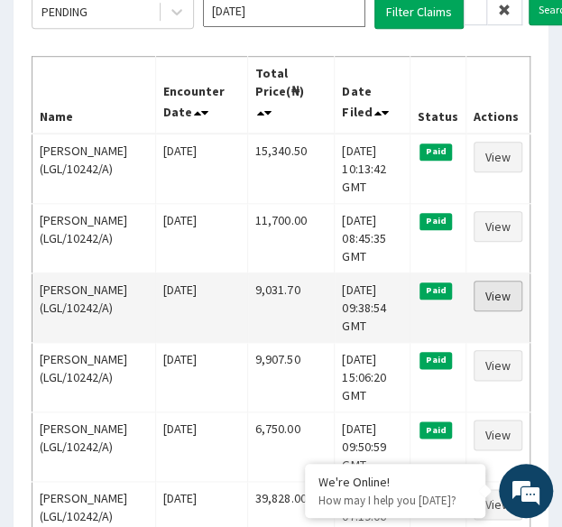
scroll to position [0, 0]
click at [493, 281] on link "View" at bounding box center [498, 296] width 49 height 31
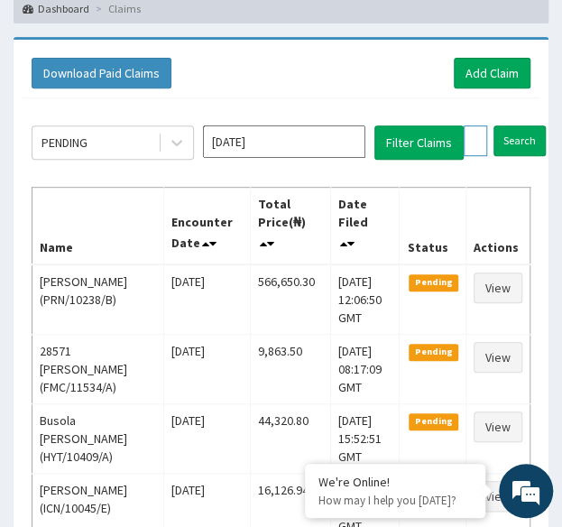
click at [470, 139] on input "LGL/10242/A" at bounding box center [475, 140] width 23 height 31
paste input "PAA/10070"
type input "PAA/10070/A"
click at [529, 125] on input "Search" at bounding box center [555, 140] width 52 height 31
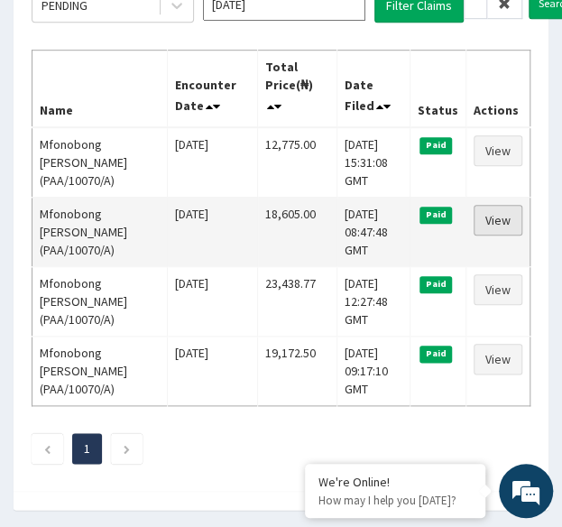
scroll to position [0, 0]
click at [513, 207] on link "View" at bounding box center [498, 220] width 49 height 31
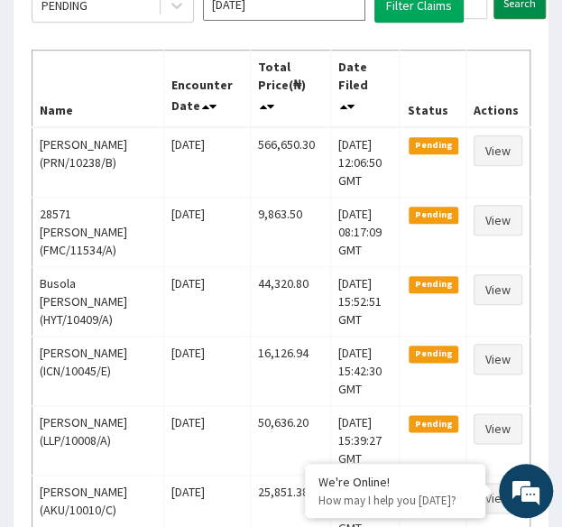
click at [501, 13] on input "Search" at bounding box center [520, 3] width 52 height 31
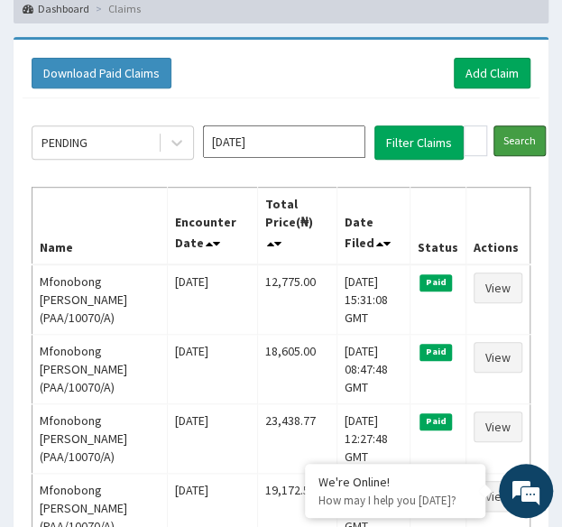
scroll to position [274, 0]
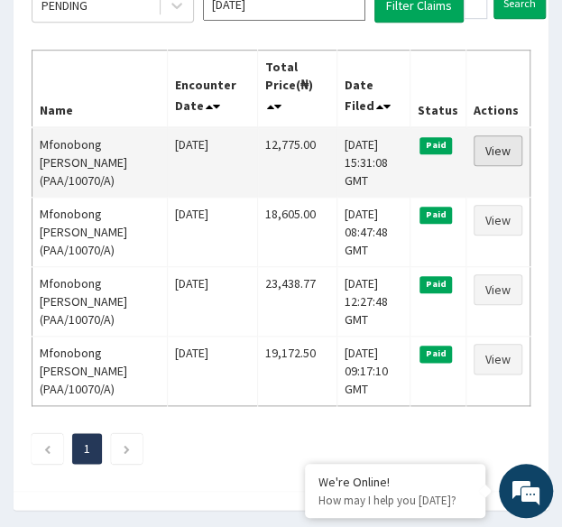
click at [501, 145] on link "View" at bounding box center [498, 150] width 49 height 31
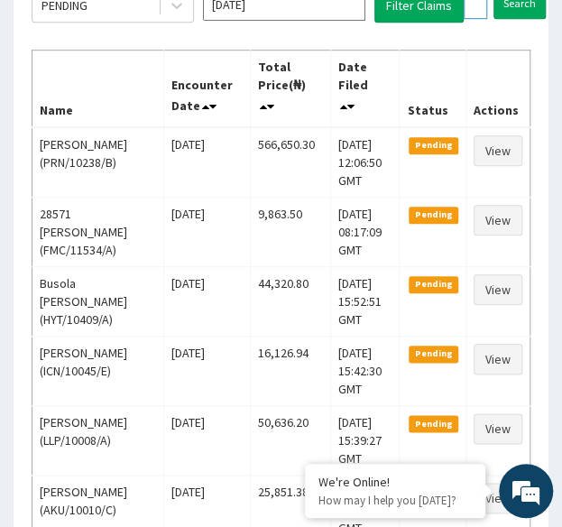
click at [475, 8] on input "PAA/10070/A" at bounding box center [475, 3] width 23 height 31
paste input "AKG/10054"
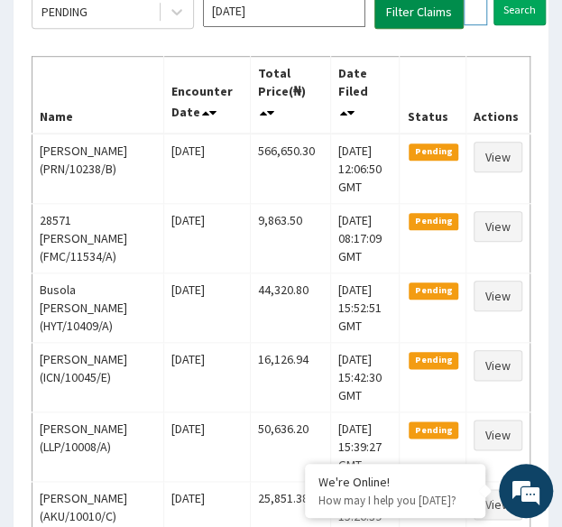
scroll to position [0, 67]
type input "AKG/10054/A"
click at [529, 0] on input "Search" at bounding box center [555, 10] width 52 height 31
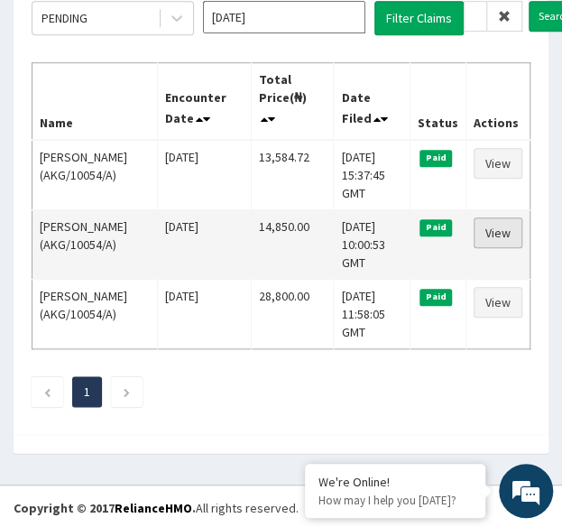
scroll to position [0, 0]
click at [505, 219] on link "View" at bounding box center [498, 232] width 49 height 31
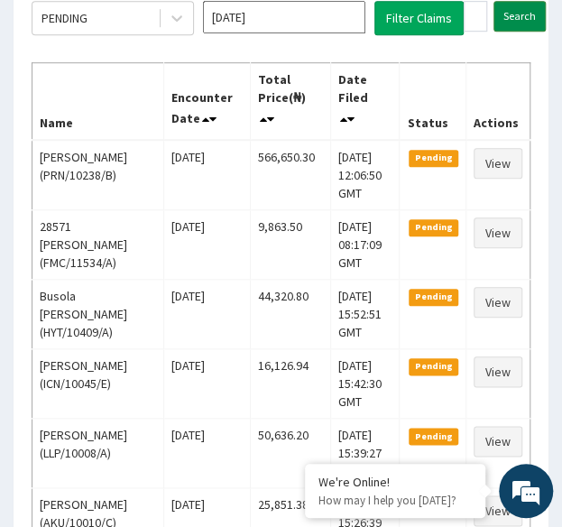
click at [514, 15] on input "Search" at bounding box center [520, 16] width 52 height 31
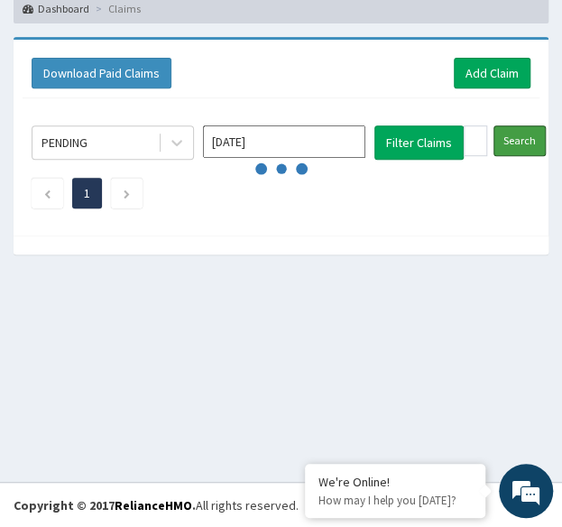
scroll to position [262, 0]
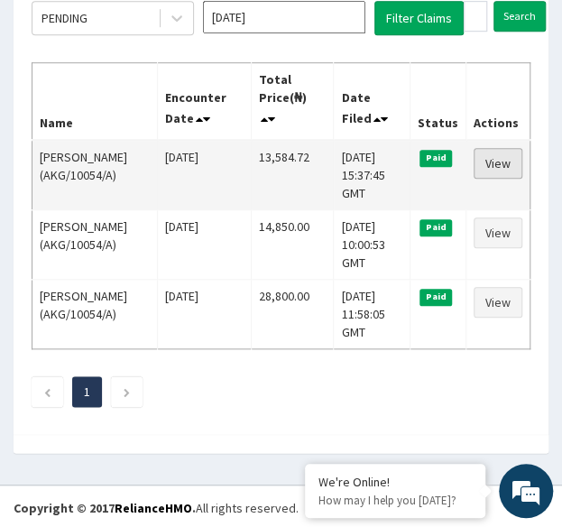
click at [496, 162] on link "View" at bounding box center [498, 163] width 49 height 31
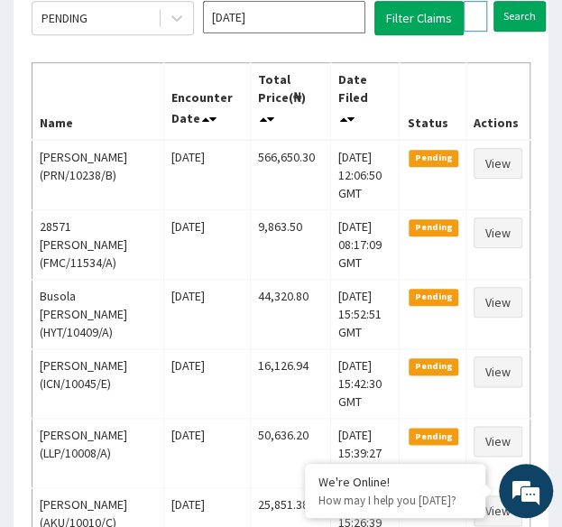
click at [480, 12] on input "AKG/10054/A" at bounding box center [475, 16] width 23 height 31
paste input "MBS/10059"
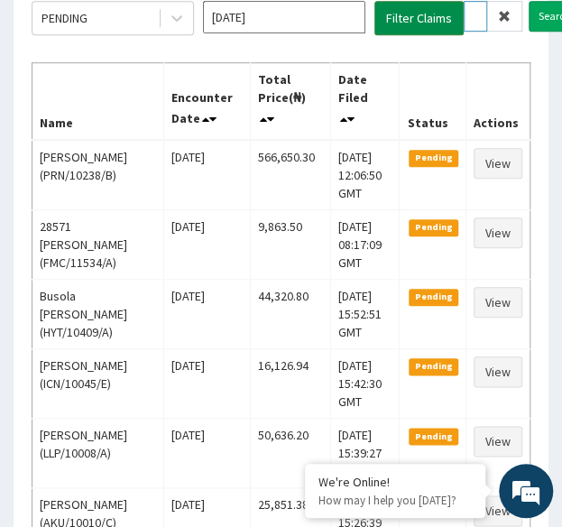
type input "MBS/10059/A"
click at [529, 1] on input "Search" at bounding box center [555, 16] width 52 height 31
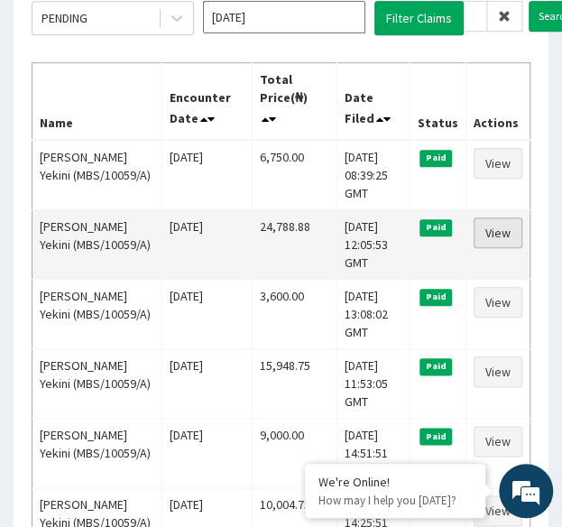
scroll to position [0, 0]
click at [495, 229] on link "View" at bounding box center [498, 232] width 49 height 31
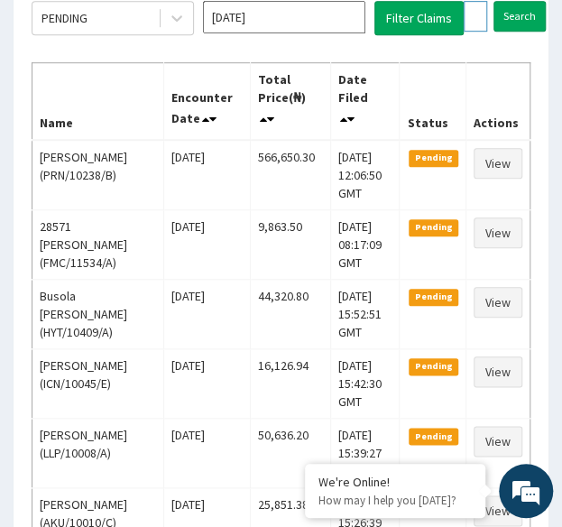
click at [468, 15] on input "MBS/10059/A" at bounding box center [475, 16] width 23 height 31
paste input "CPD/10024"
type input "CPD/10024/A"
click at [529, 1] on input "Search" at bounding box center [555, 16] width 52 height 31
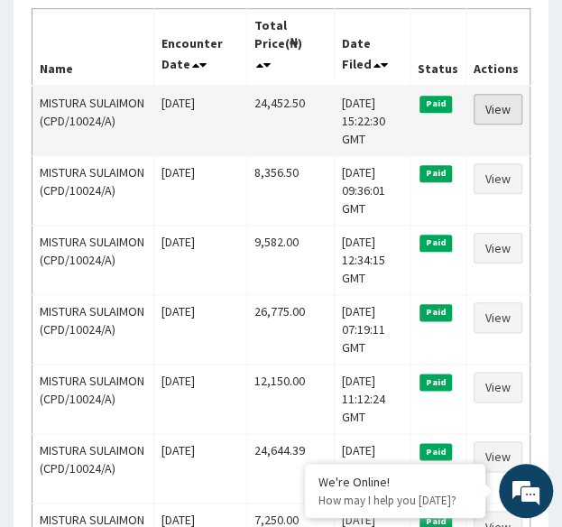
scroll to position [0, 0]
click at [492, 101] on link "View" at bounding box center [498, 109] width 49 height 31
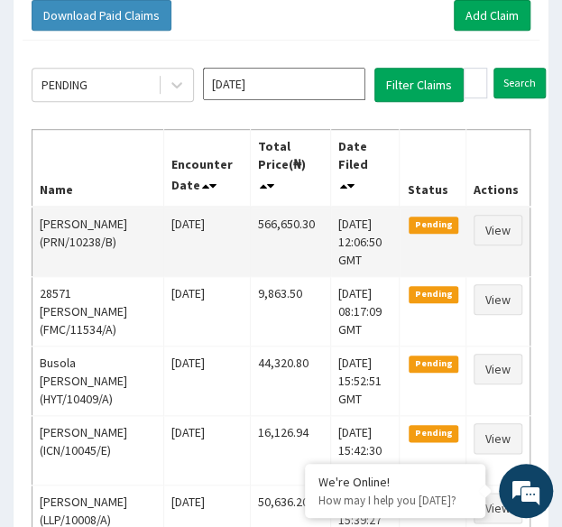
scroll to position [193, 0]
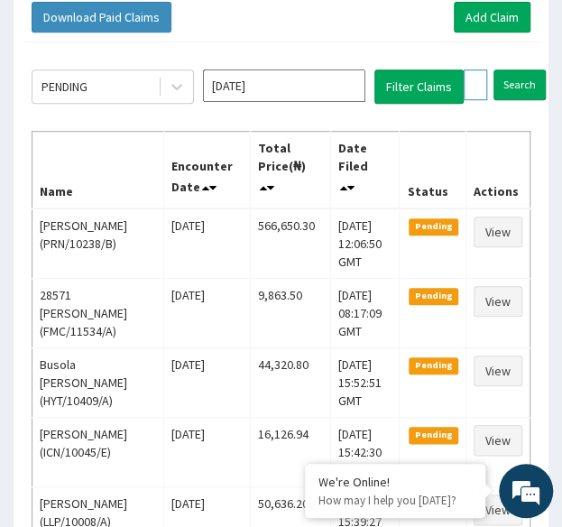
click at [478, 78] on input "CPD/10024/A" at bounding box center [475, 84] width 23 height 31
paste input "AIP/10520/C"
type input "AIP/10520/C"
click at [529, 69] on input "Search" at bounding box center [555, 84] width 52 height 31
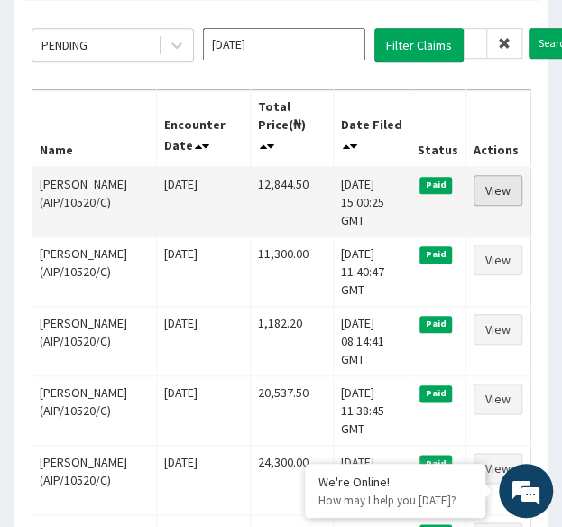
scroll to position [0, 0]
click at [504, 185] on link "View" at bounding box center [498, 190] width 49 height 31
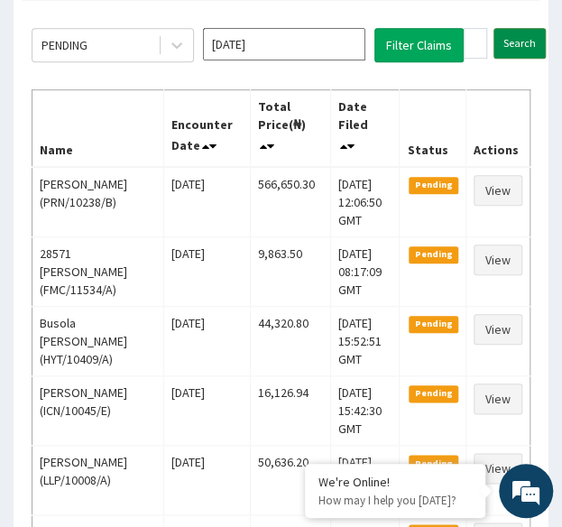
click at [513, 39] on input "Search" at bounding box center [520, 43] width 52 height 31
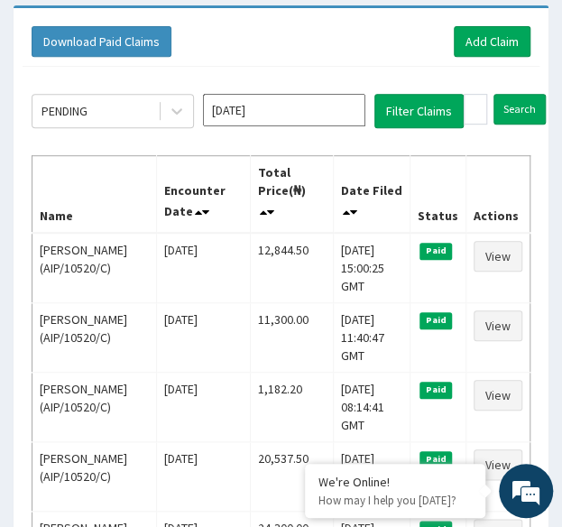
scroll to position [168, 0]
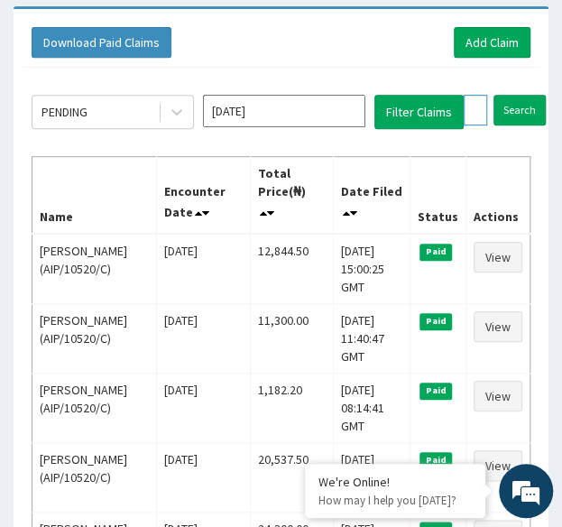
click at [478, 115] on input "AIP/10520/C" at bounding box center [475, 110] width 23 height 31
paste input "NEI/10007/B"
click at [529, 95] on input "Search" at bounding box center [555, 110] width 52 height 31
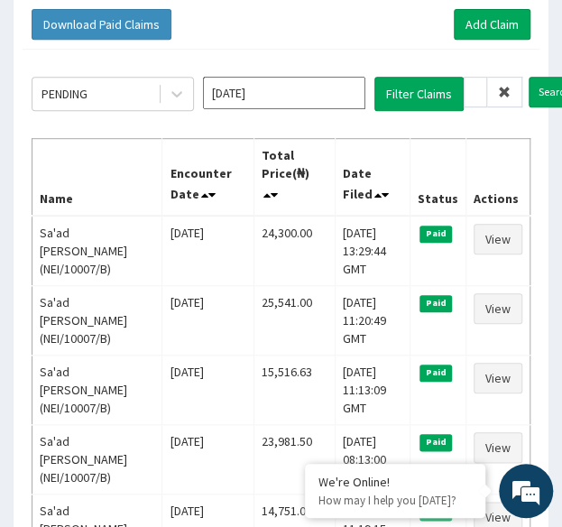
scroll to position [0, 0]
click at [482, 96] on input "NEI/10007/B" at bounding box center [475, 92] width 23 height 31
paste input "AIP/10520/A"
type input "AIP/10520/A"
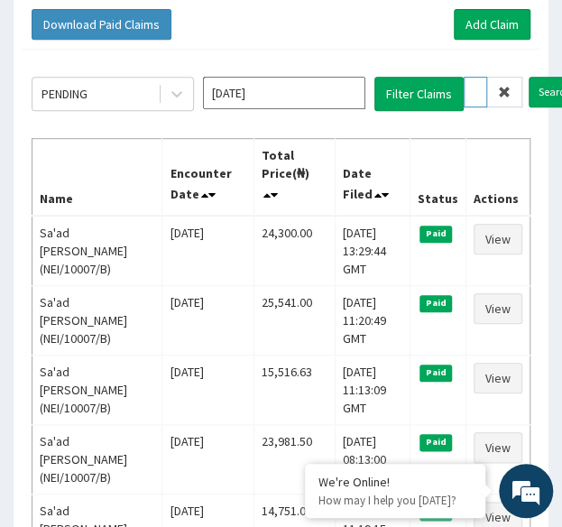
click at [529, 77] on input "Search" at bounding box center [555, 92] width 52 height 31
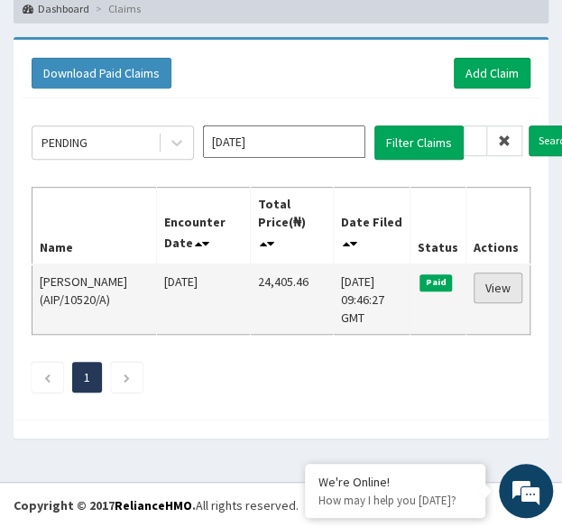
scroll to position [0, 0]
click at [504, 284] on link "View" at bounding box center [498, 288] width 49 height 31
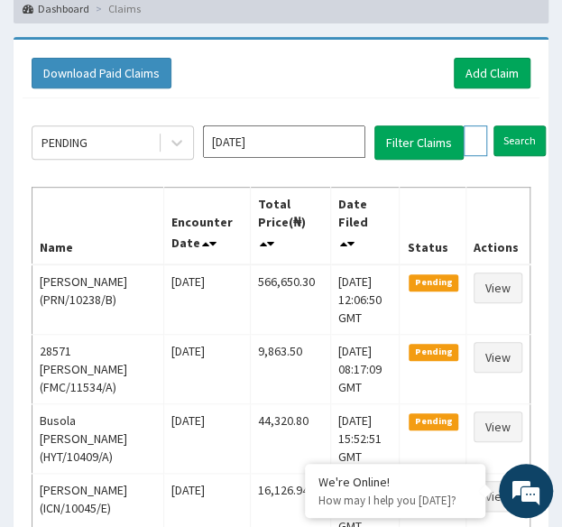
click at [468, 134] on input "AIP/10520/A" at bounding box center [475, 140] width 23 height 31
paste input "SWX/10031/E"
type input "SWX/10031/E"
click at [529, 125] on input "Search" at bounding box center [555, 140] width 52 height 31
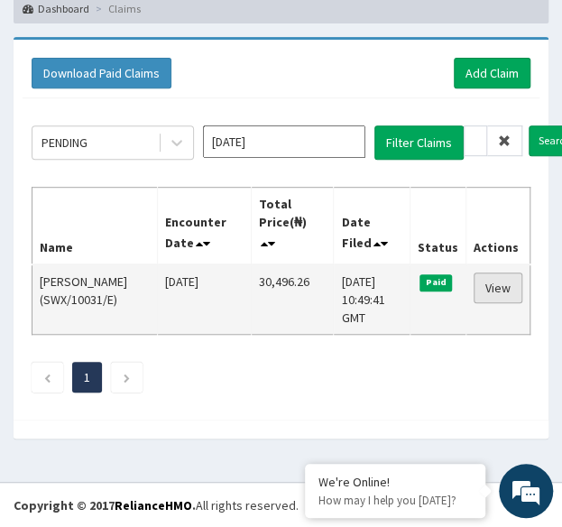
scroll to position [0, 0]
click at [494, 281] on link "View" at bounding box center [498, 288] width 49 height 31
